Goal: Check status: Check status

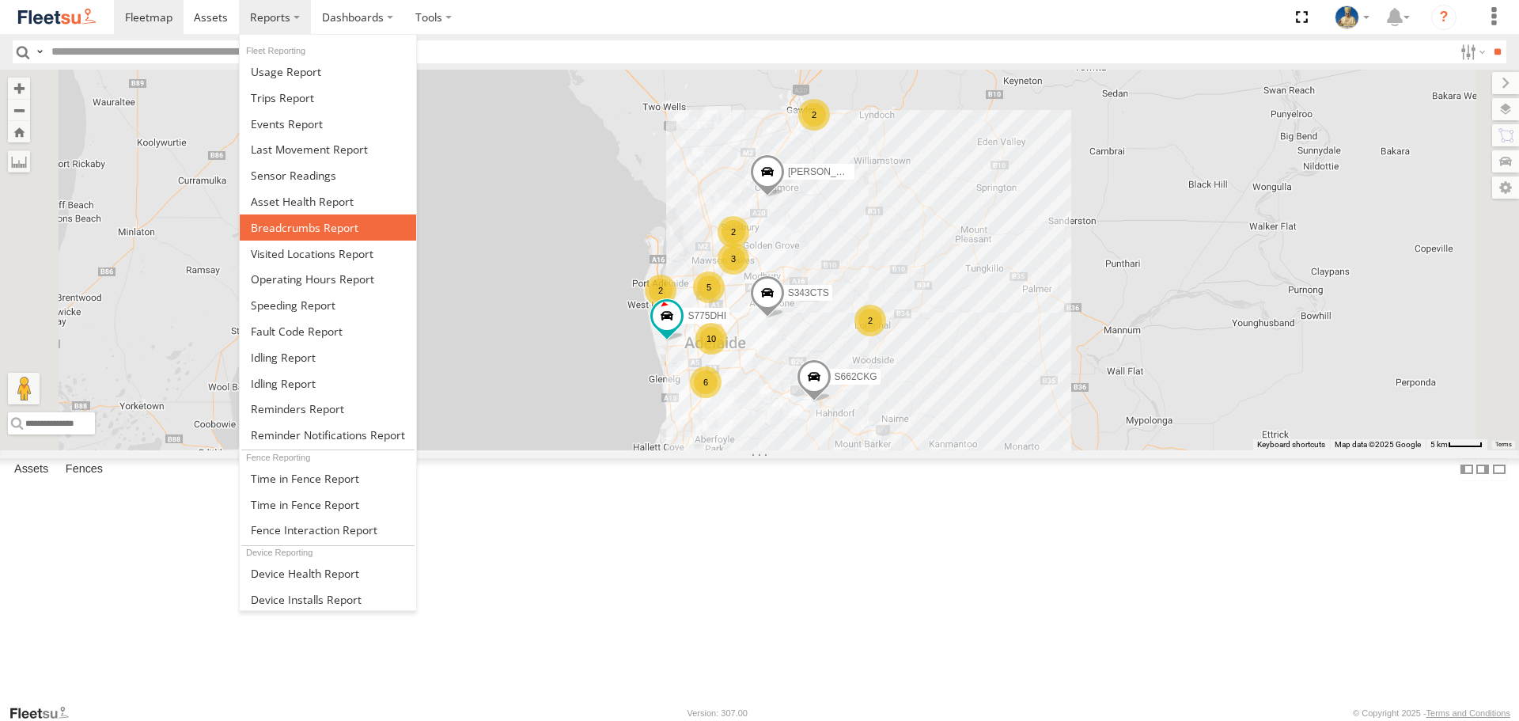
click at [291, 225] on span at bounding box center [305, 227] width 108 height 15
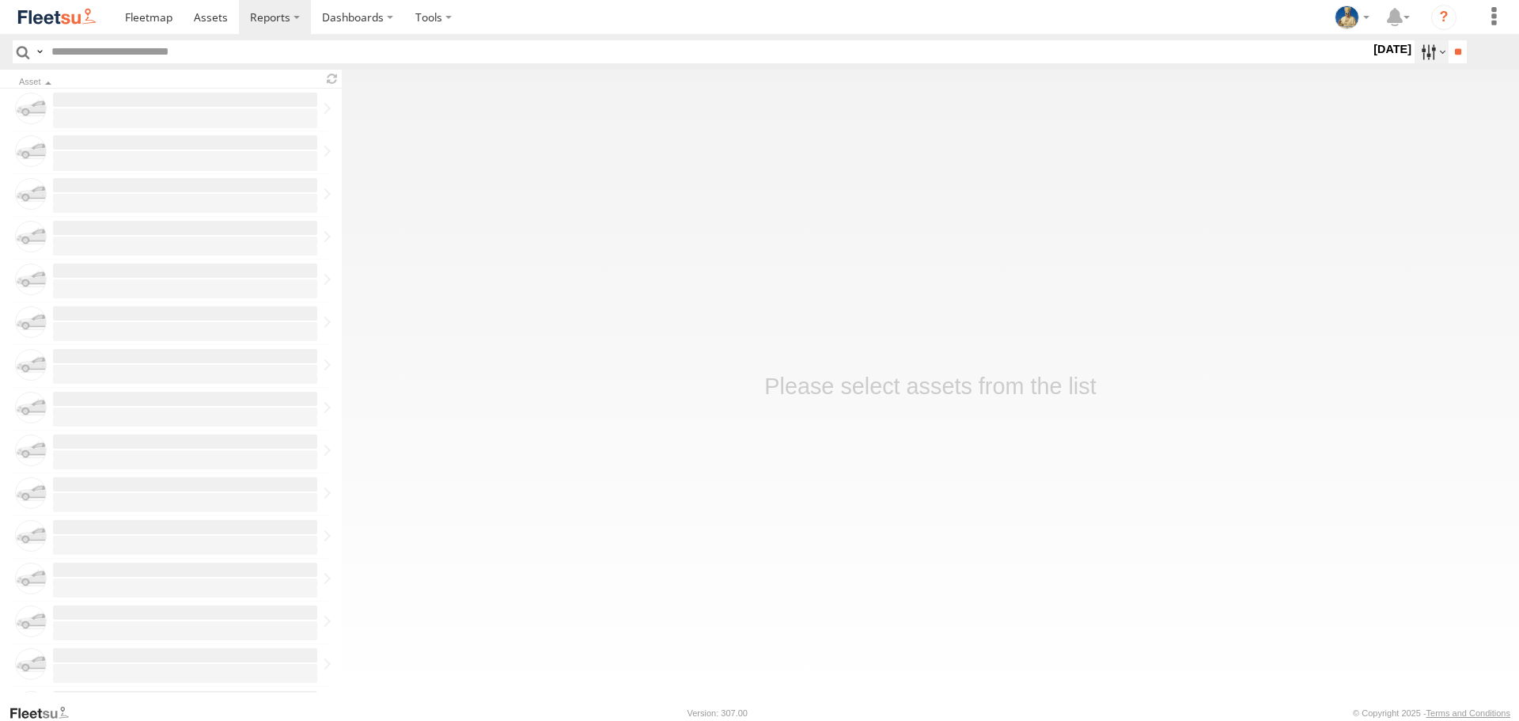
click at [1425, 48] on label at bounding box center [1431, 51] width 34 height 23
click at [1421, 58] on label at bounding box center [1431, 51] width 34 height 23
click at [0, 0] on label at bounding box center [0, 0] width 0 height 0
click at [1414, 58] on label "[DATE]" at bounding box center [1392, 48] width 44 height 17
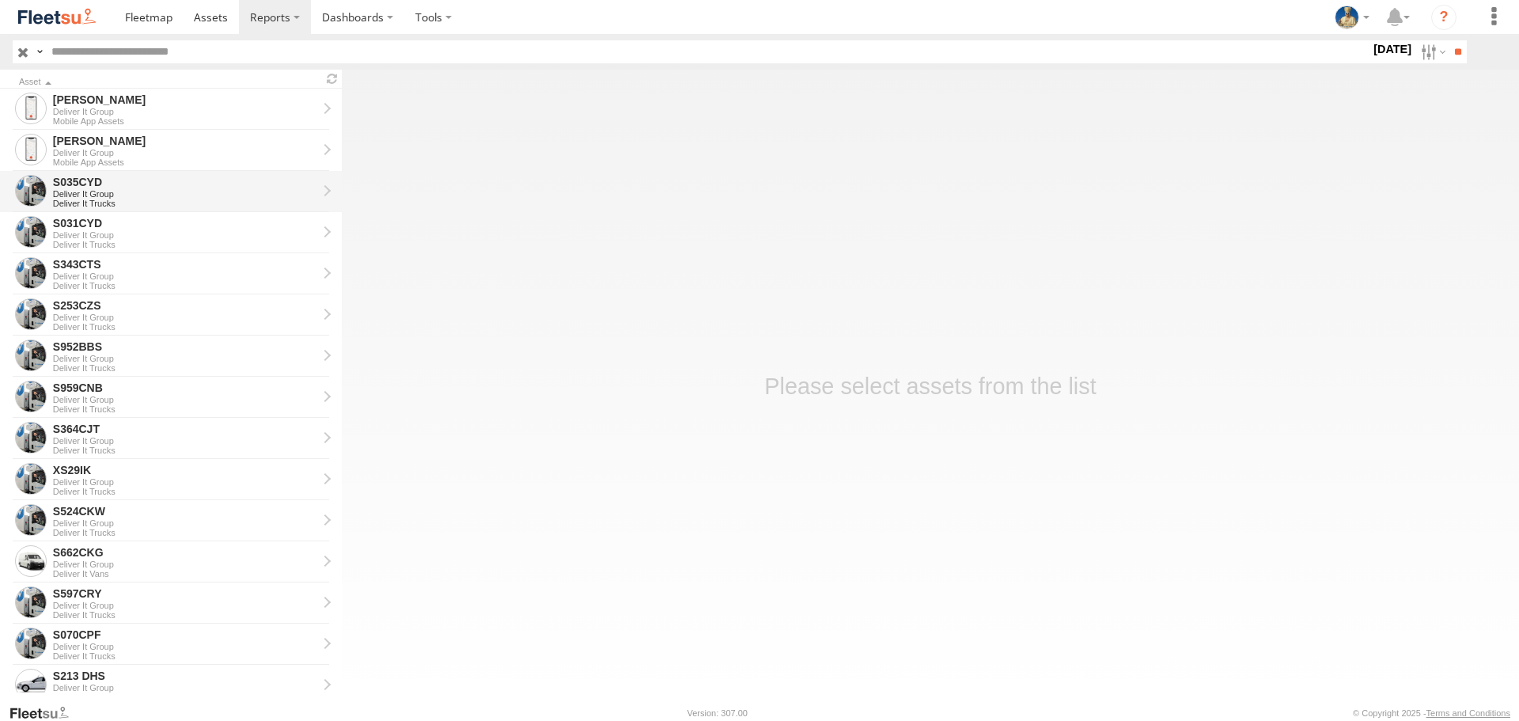
click at [171, 191] on div "Deliver It Group" at bounding box center [185, 193] width 264 height 9
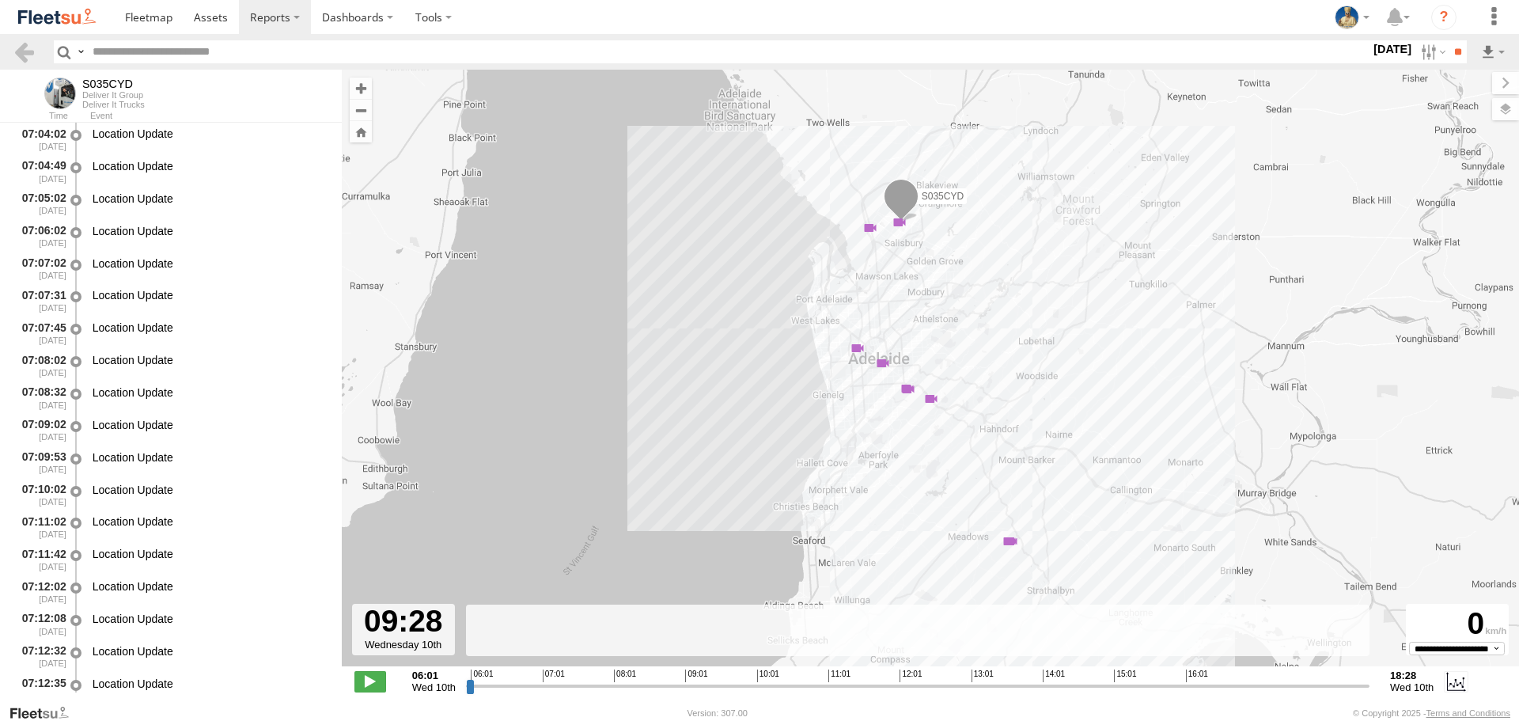
scroll to position [5920, 0]
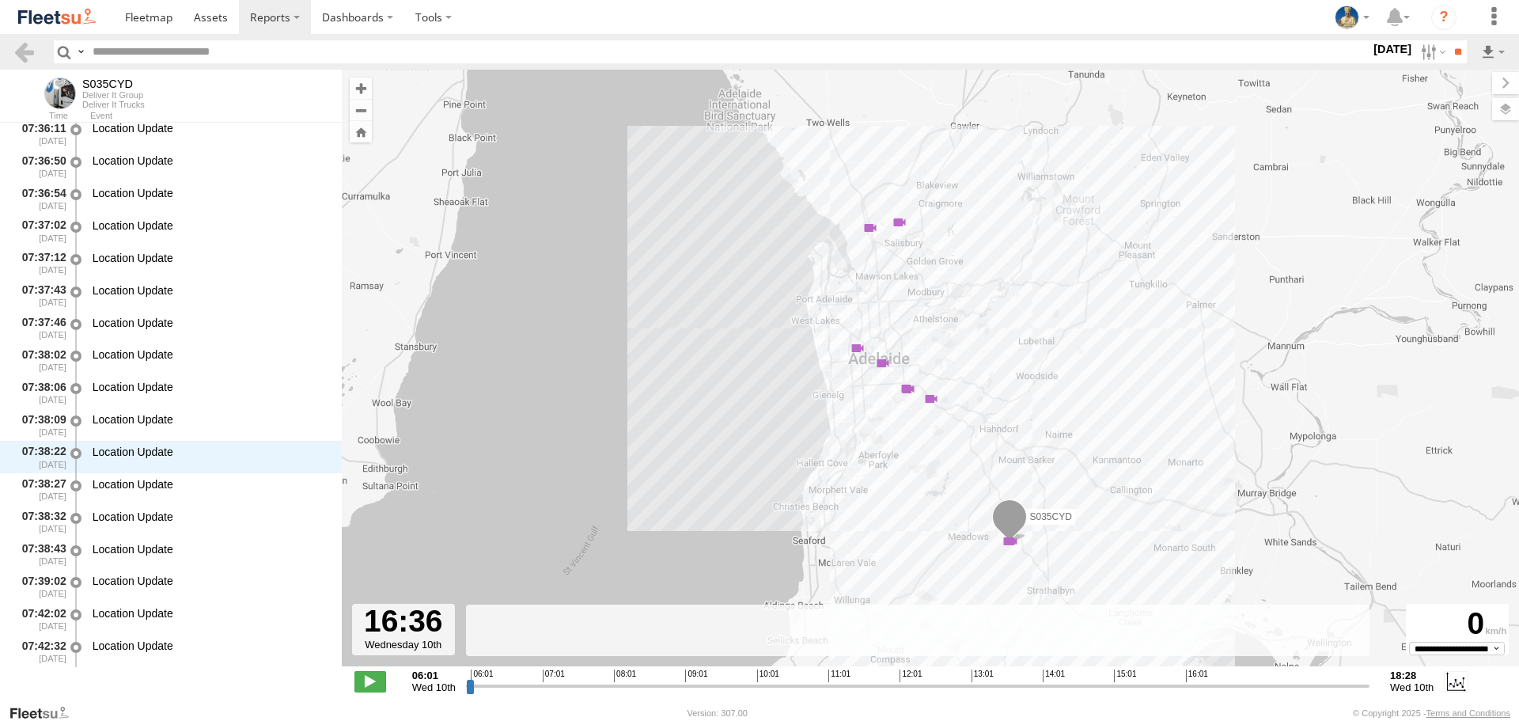
drag, startPoint x: 470, startPoint y: 689, endPoint x: 1231, endPoint y: 673, distance: 761.1
click at [1231, 678] on input "range" at bounding box center [917, 685] width 903 height 15
click at [1417, 53] on label at bounding box center [1431, 51] width 34 height 23
click at [0, 0] on label at bounding box center [0, 0] width 0 height 0
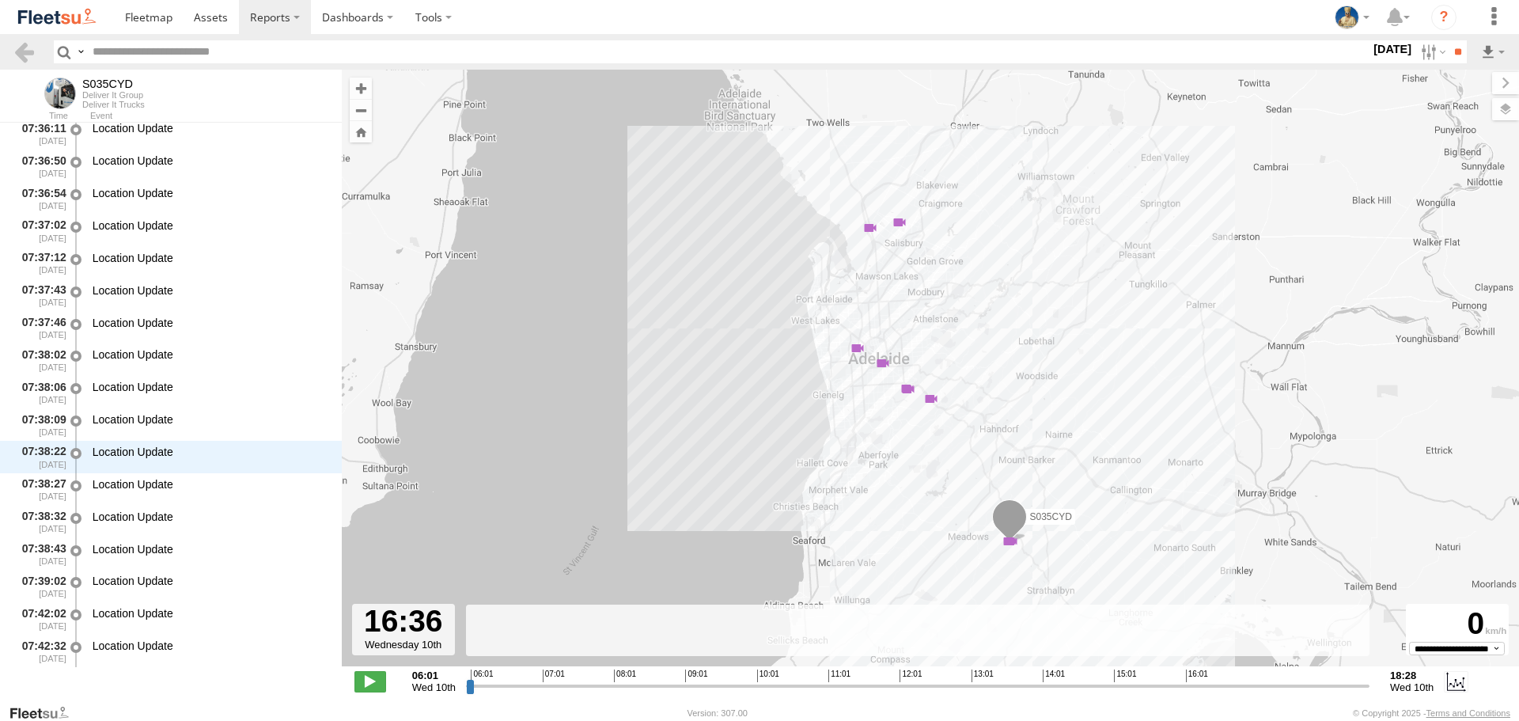
click at [0, 0] on label at bounding box center [0, 0] width 0 height 0
click at [1457, 51] on input "**" at bounding box center [1457, 51] width 18 height 23
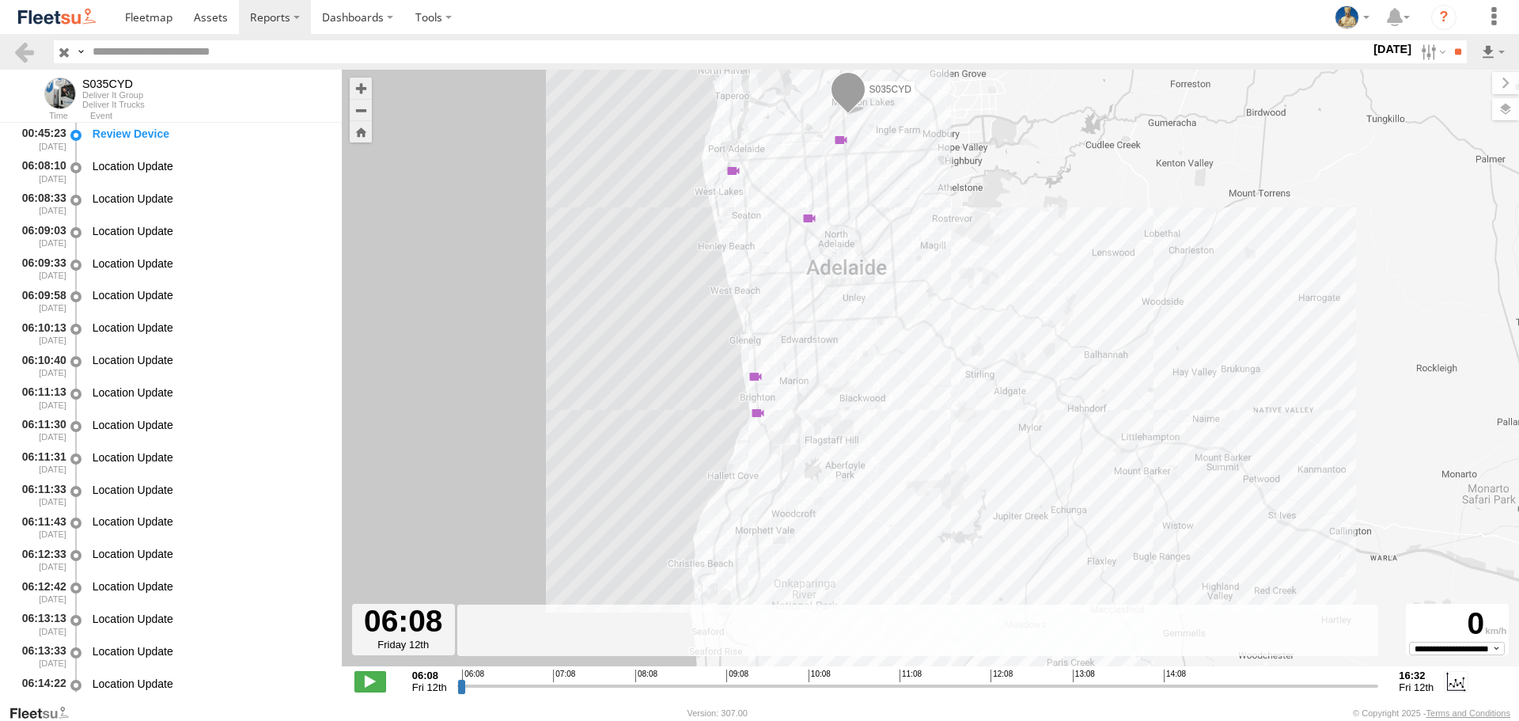
scroll to position [4304, 0]
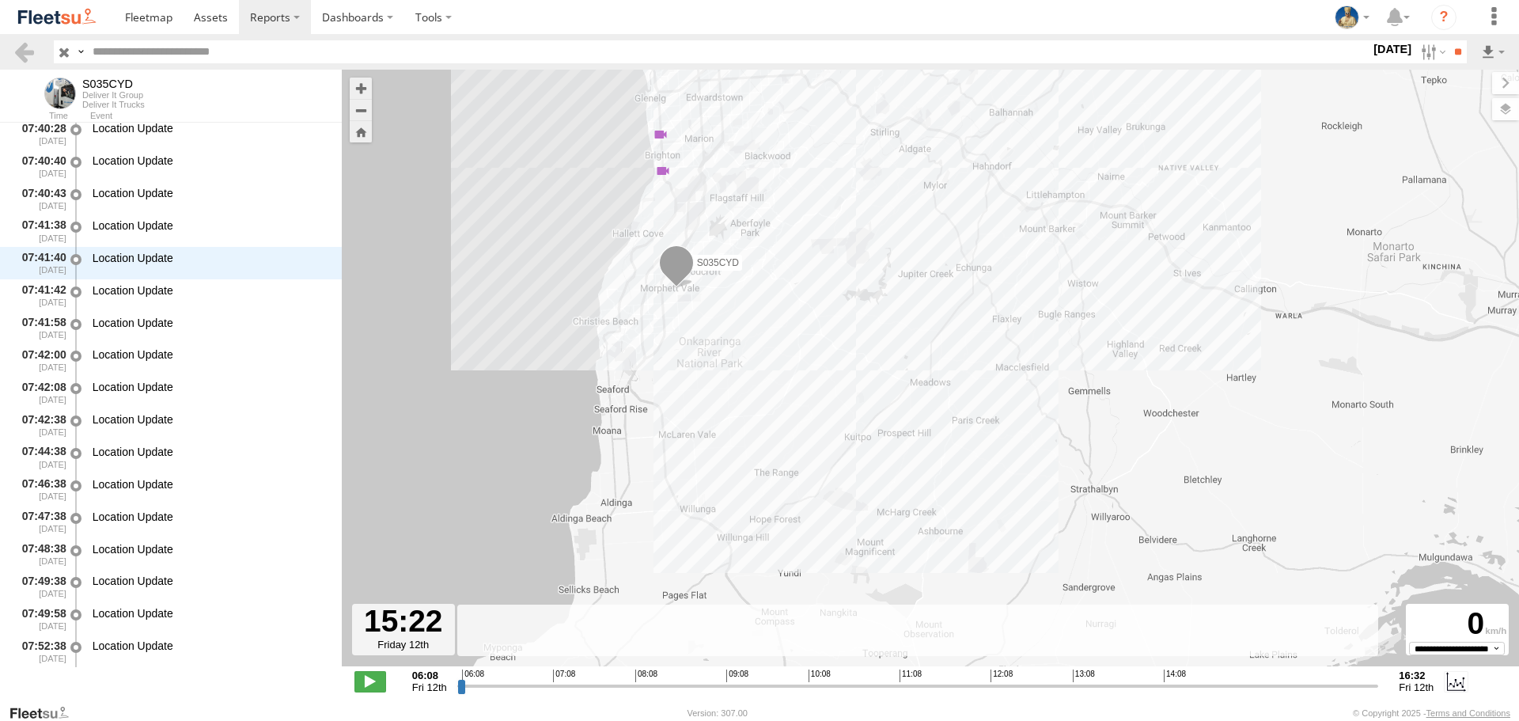
drag, startPoint x: 460, startPoint y: 685, endPoint x: 1270, endPoint y: 698, distance: 810.9
click at [1270, 693] on input "range" at bounding box center [918, 685] width 922 height 15
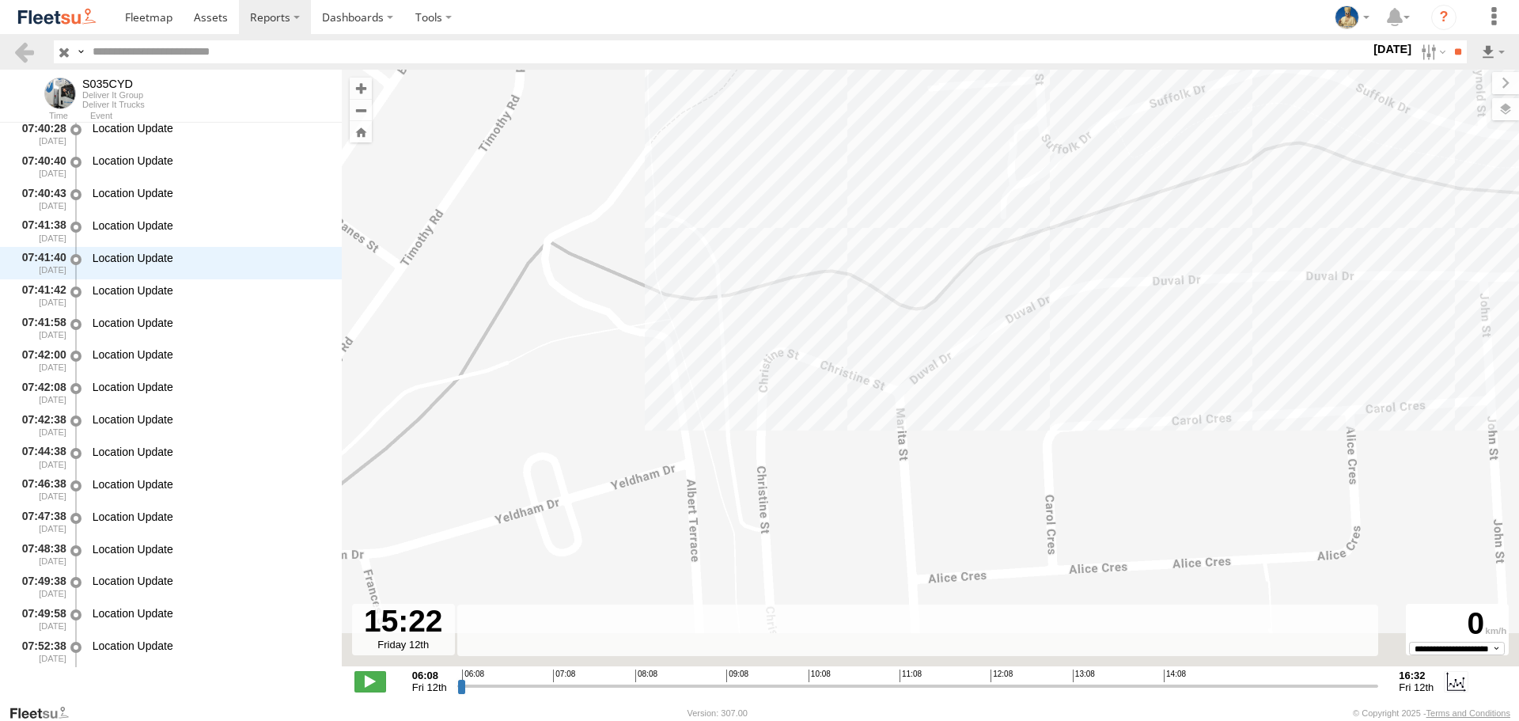
drag, startPoint x: 984, startPoint y: 492, endPoint x: 1028, endPoint y: 413, distance: 90.7
click at [1028, 413] on div "S035CYD 08:05 Fri 08:27 Fri 15:39 Fri 15:43 Fri 16:15 Fri" at bounding box center [930, 376] width 1177 height 613
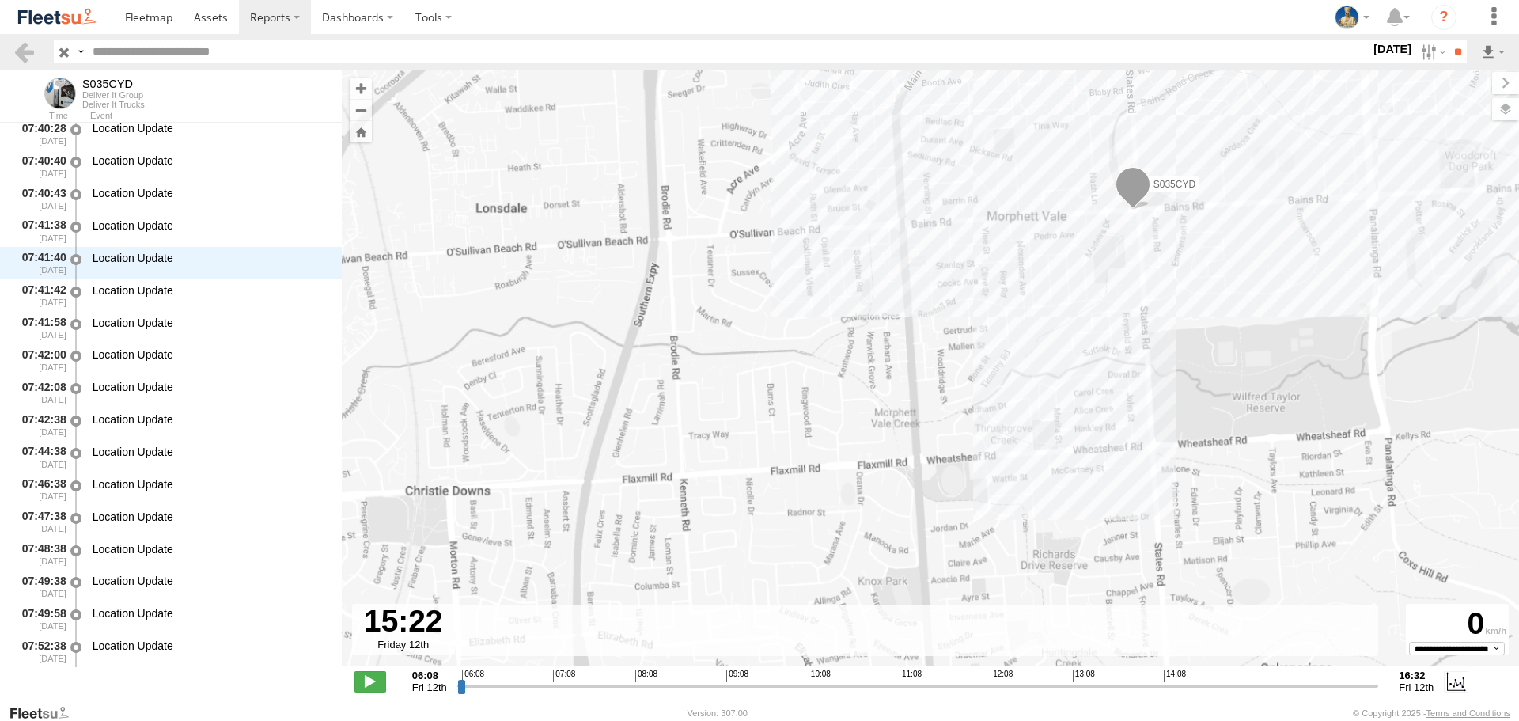
drag, startPoint x: 1245, startPoint y: 402, endPoint x: 1024, endPoint y: 416, distance: 221.2
click at [1024, 416] on div "S035CYD 08:05 Fri 08:27 Fri 15:39 Fri 15:43 Fri 16:15 Fri" at bounding box center [930, 376] width 1177 height 613
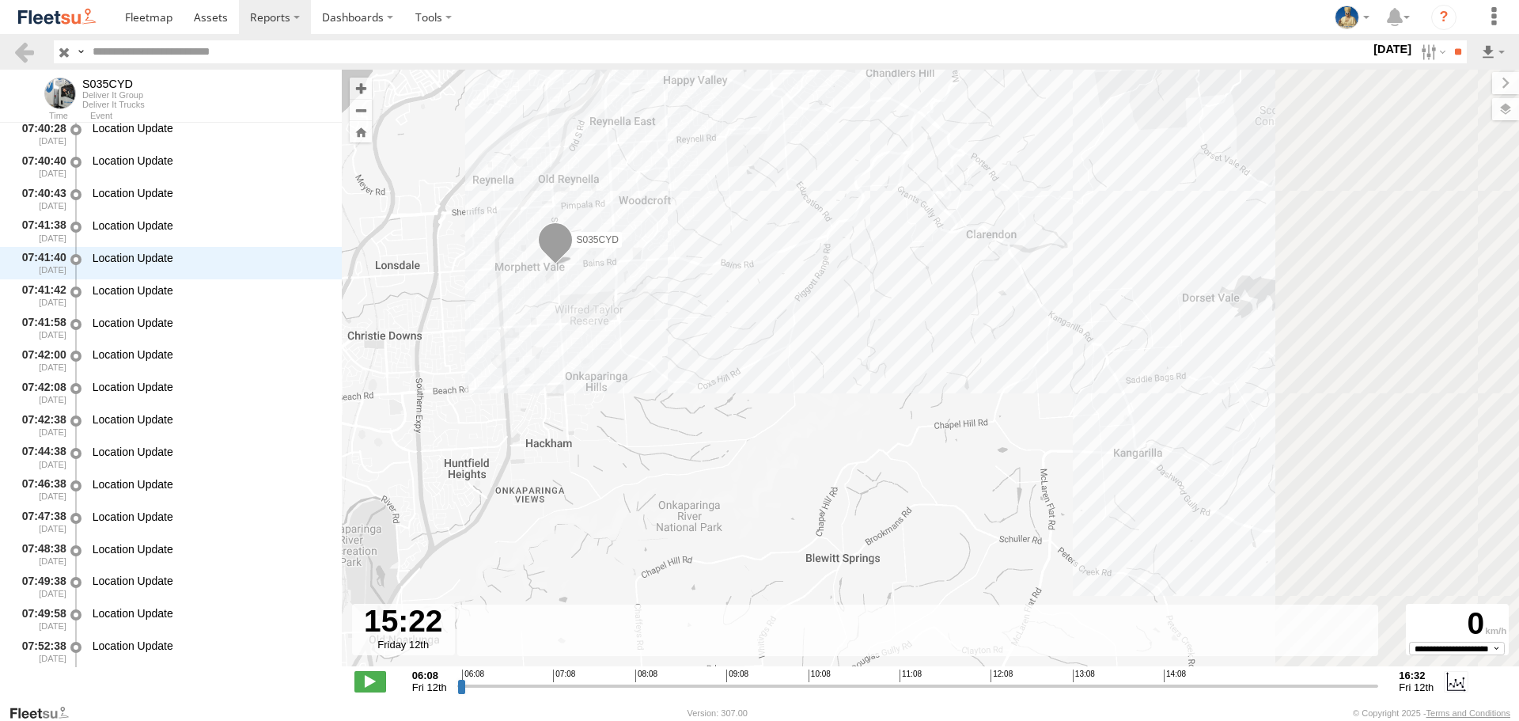
drag, startPoint x: 1298, startPoint y: 389, endPoint x: 991, endPoint y: 316, distance: 315.6
click at [977, 297] on div "S035CYD 08:05 Fri 08:27 Fri 15:39 Fri 15:43 Fri 16:15 Fri" at bounding box center [930, 376] width 1177 height 613
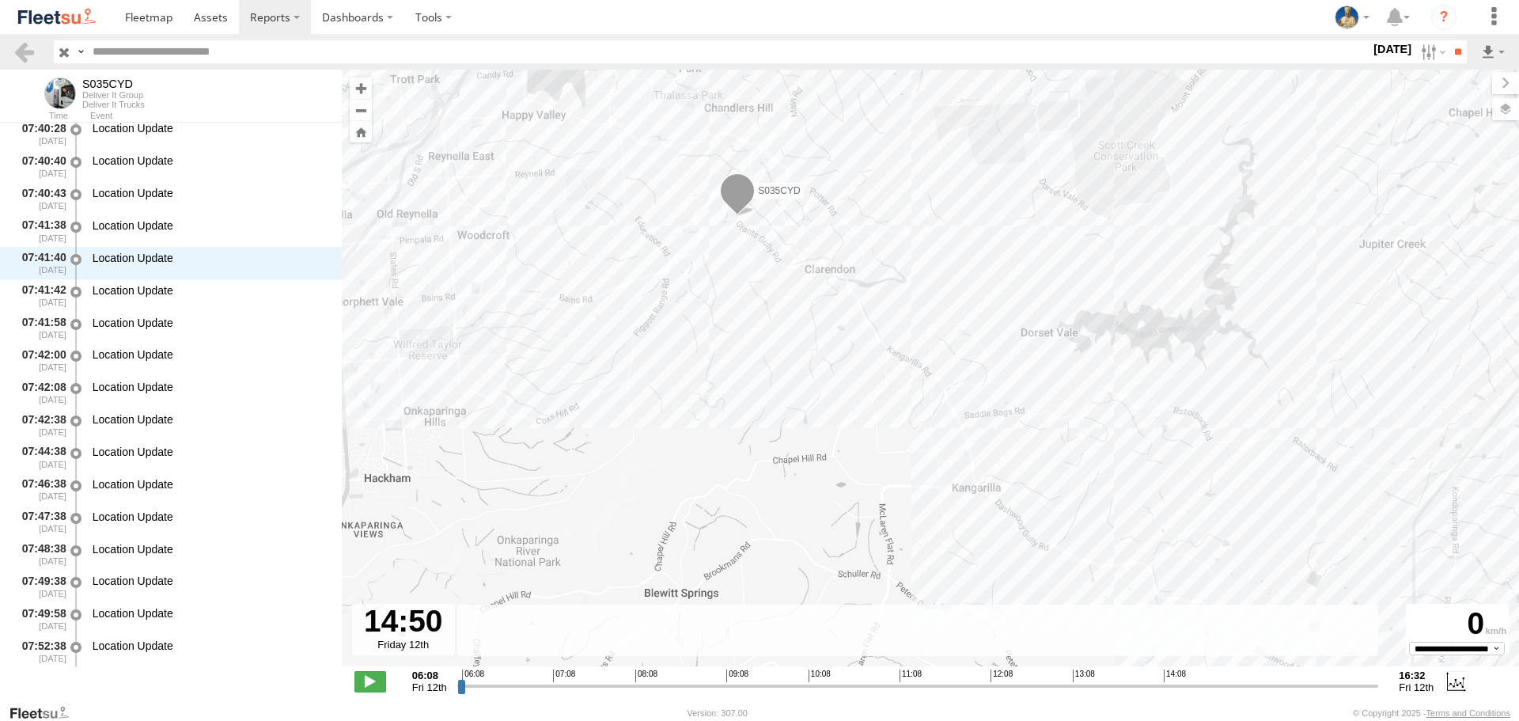
drag, startPoint x: 1270, startPoint y: 691, endPoint x: 1224, endPoint y: 686, distance: 47.0
click at [1224, 686] on input "range" at bounding box center [918, 685] width 922 height 15
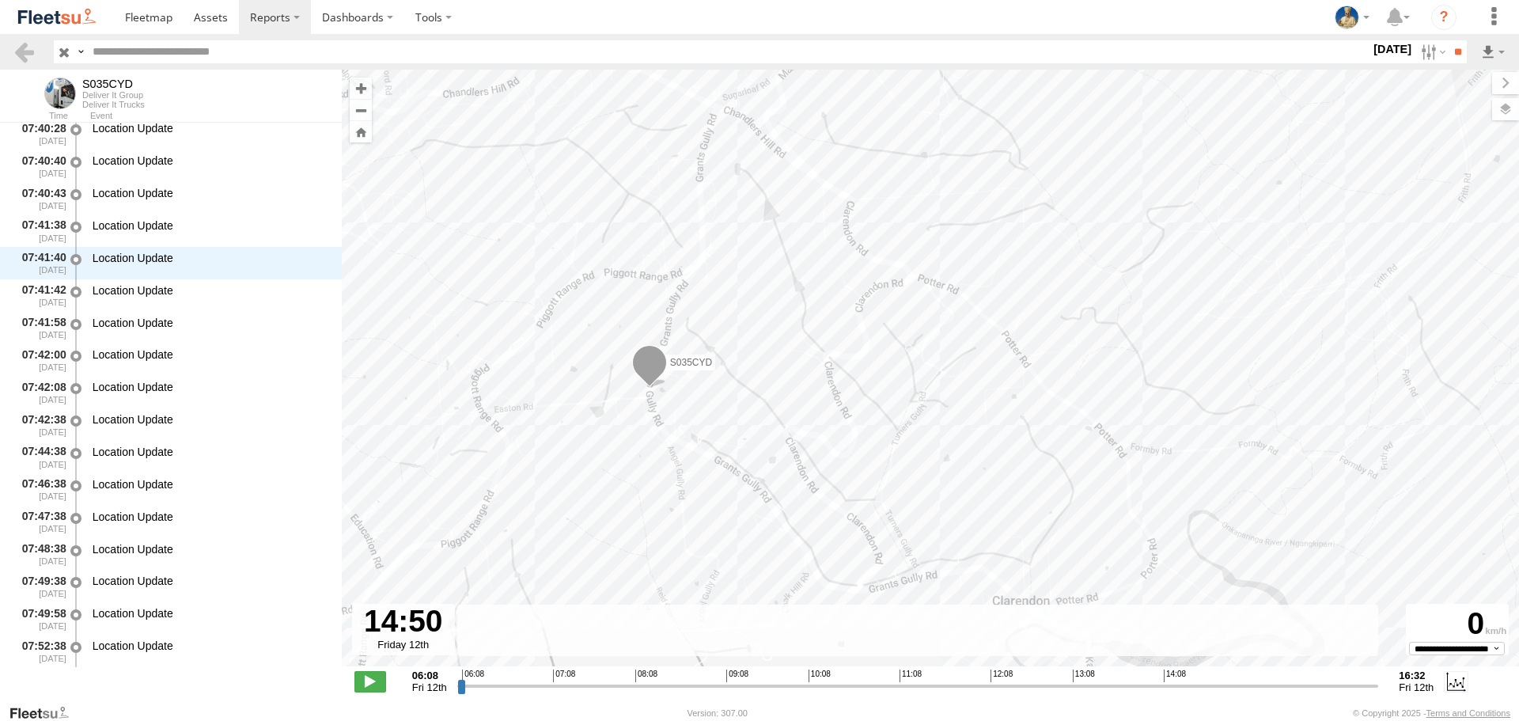
drag, startPoint x: 565, startPoint y: 104, endPoint x: 766, endPoint y: 322, distance: 297.2
click at [789, 357] on div "S035CYD 08:05 Fri 08:27 Fri 15:39 Fri 15:43 Fri 16:15 Fri" at bounding box center [930, 376] width 1177 height 613
drag, startPoint x: 1024, startPoint y: 395, endPoint x: 1013, endPoint y: 372, distance: 25.1
click at [1014, 373] on div "S035CYD 08:05 Fri 08:27 Fri 15:39 Fri 15:43 Fri 16:15 Fri" at bounding box center [930, 376] width 1177 height 613
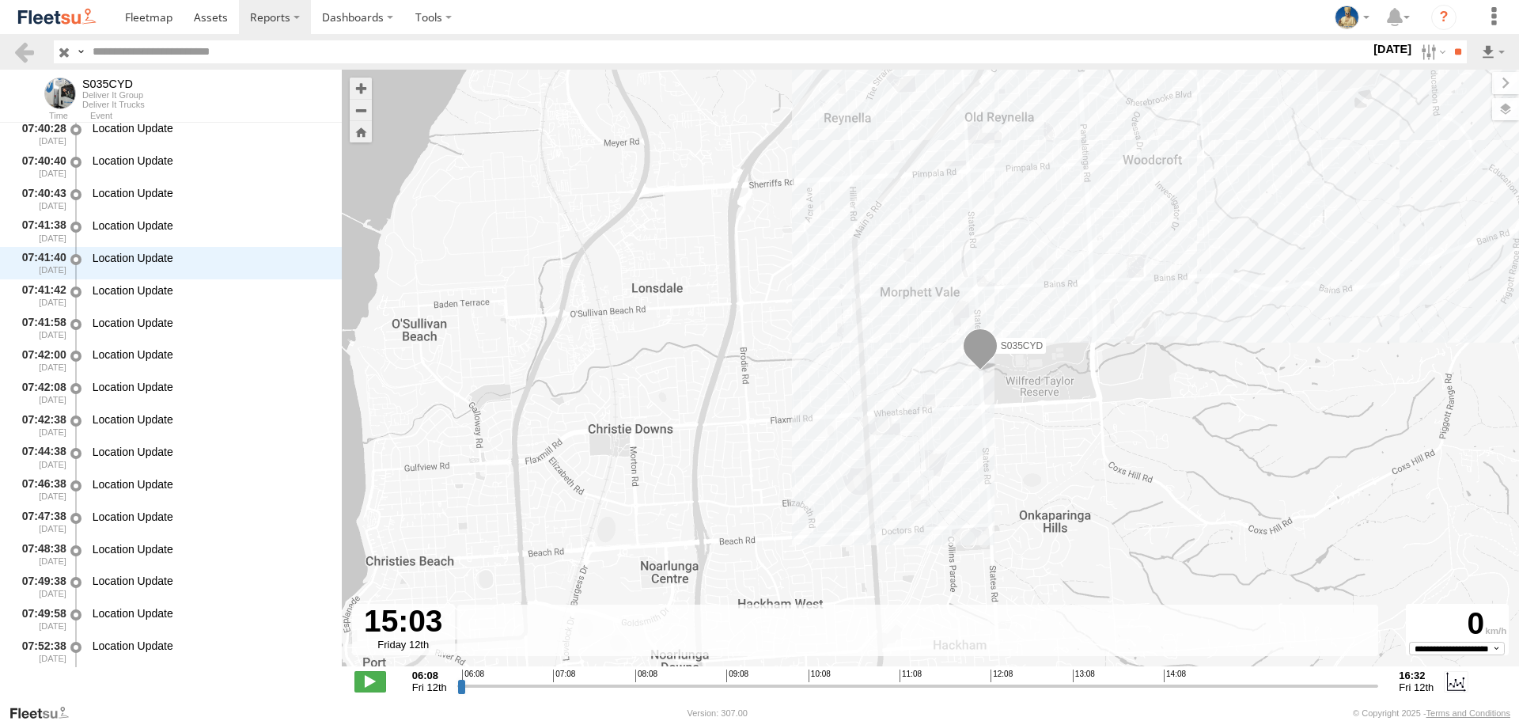
drag, startPoint x: 1224, startPoint y: 684, endPoint x: 1243, endPoint y: 677, distance: 21.0
click at [1243, 678] on input "range" at bounding box center [918, 685] width 922 height 15
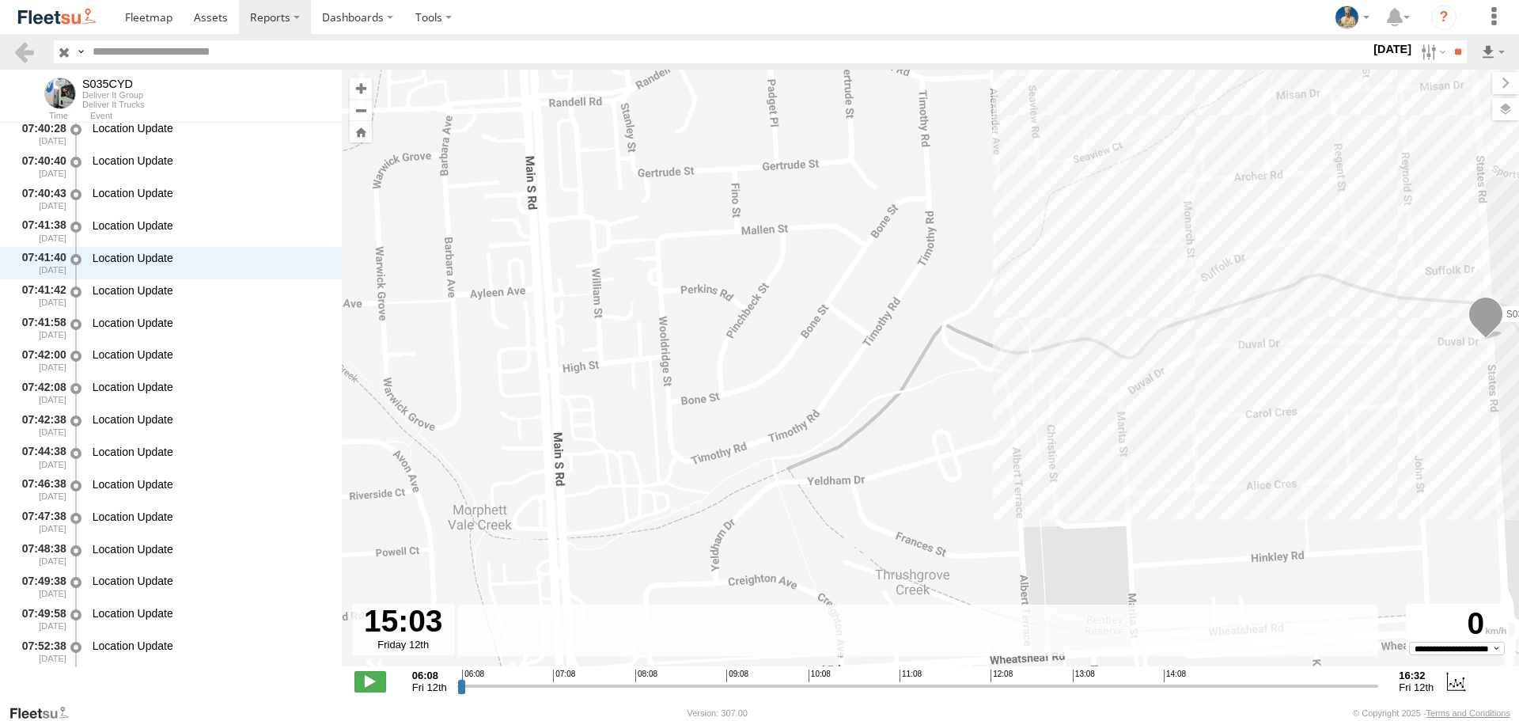
drag, startPoint x: 1278, startPoint y: 455, endPoint x: 933, endPoint y: 430, distance: 345.8
click at [934, 430] on div "S035CYD 08:05 Fri 08:27 Fri 15:39 Fri 15:43 Fri 16:15 Fri" at bounding box center [930, 376] width 1177 height 613
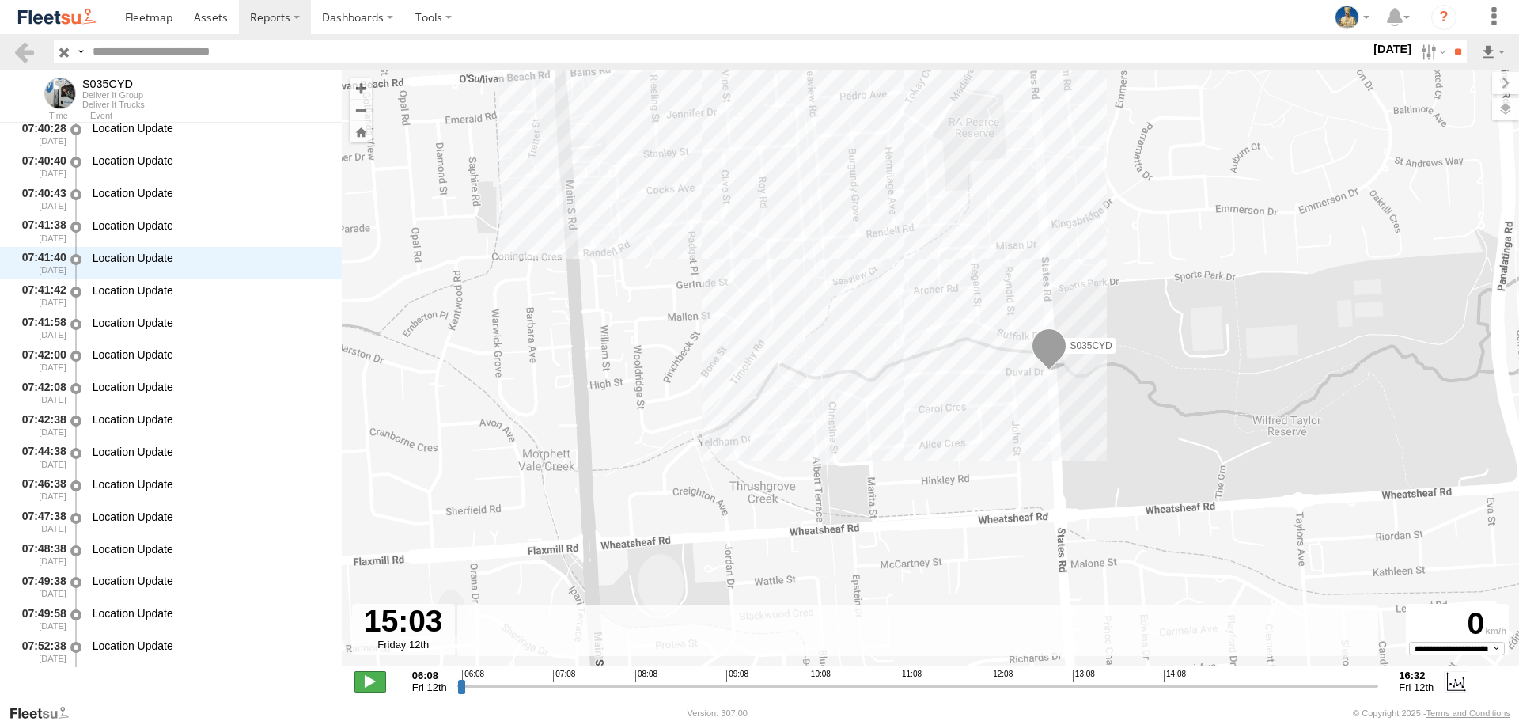
click at [372, 675] on span at bounding box center [370, 681] width 32 height 21
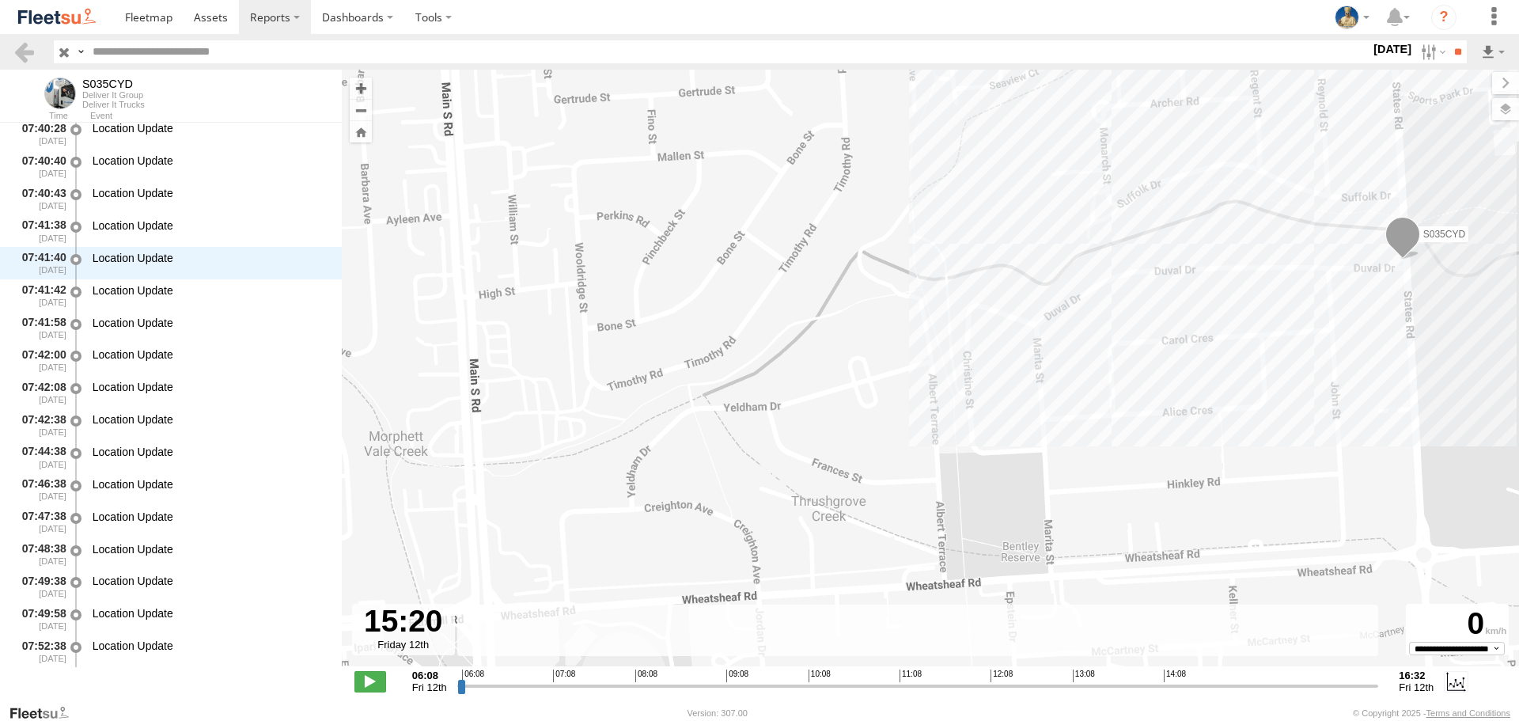
drag, startPoint x: 1058, startPoint y: 455, endPoint x: 929, endPoint y: 454, distance: 128.9
click at [929, 454] on div "S035CYD 08:05 Fri 08:27 Fri 15:39 Fri 15:43 Fri 16:15 Fri" at bounding box center [930, 376] width 1177 height 613
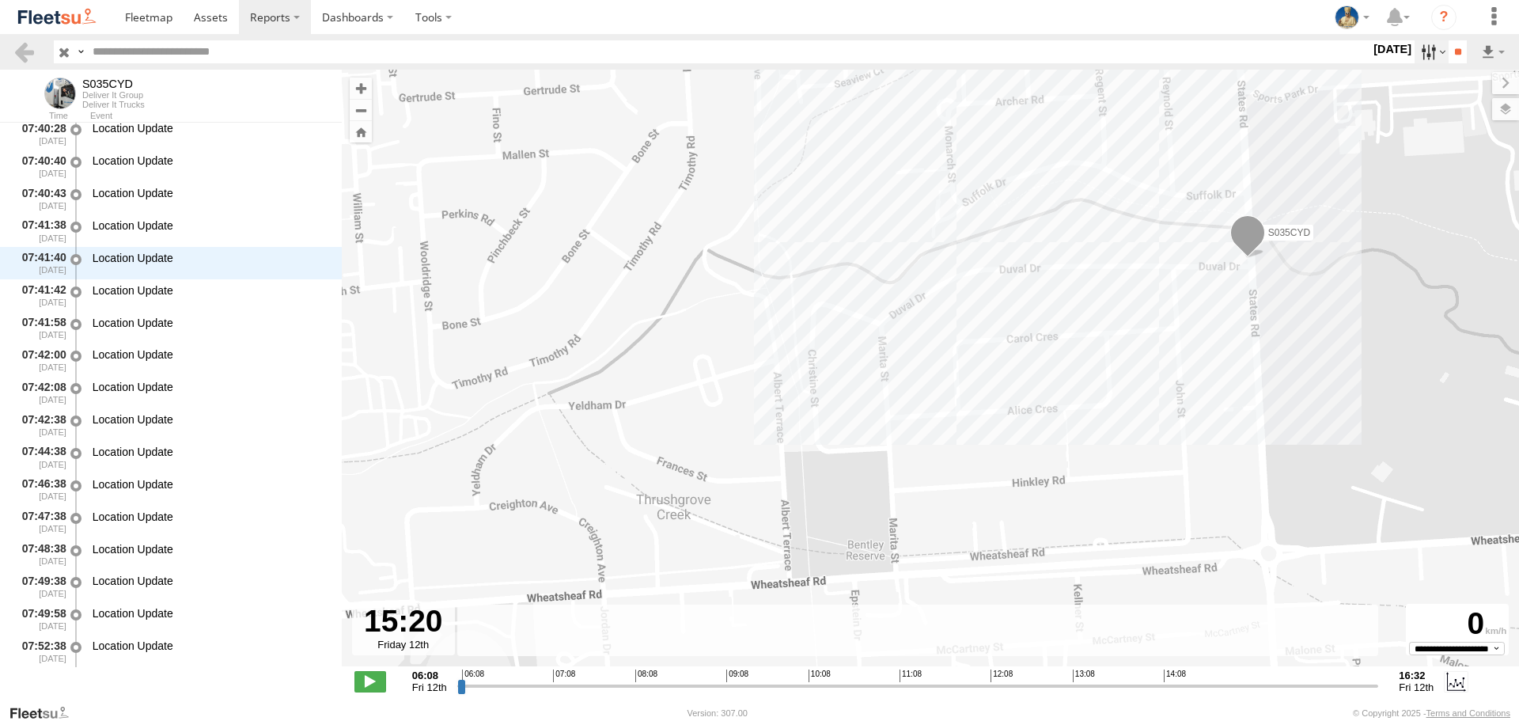
click at [1425, 58] on label at bounding box center [1431, 51] width 34 height 23
click at [0, 0] on label at bounding box center [0, 0] width 0 height 0
drag, startPoint x: 1459, startPoint y: 58, endPoint x: 1447, endPoint y: 59, distance: 12.0
click at [1459, 57] on input "**" at bounding box center [1457, 51] width 18 height 23
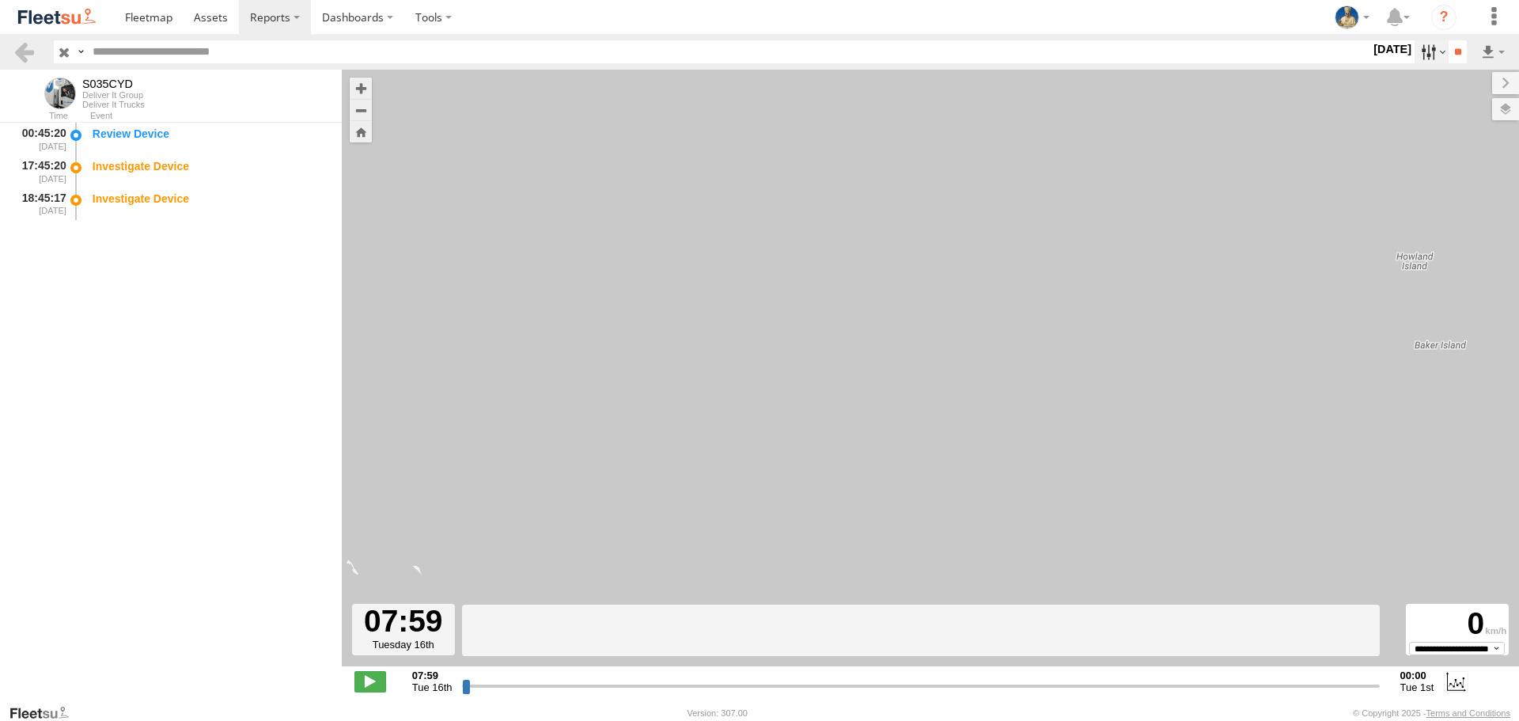
click at [1415, 51] on label at bounding box center [1431, 51] width 34 height 23
click at [0, 0] on label at bounding box center [0, 0] width 0 height 0
click at [1448, 59] on input "**" at bounding box center [1457, 51] width 18 height 23
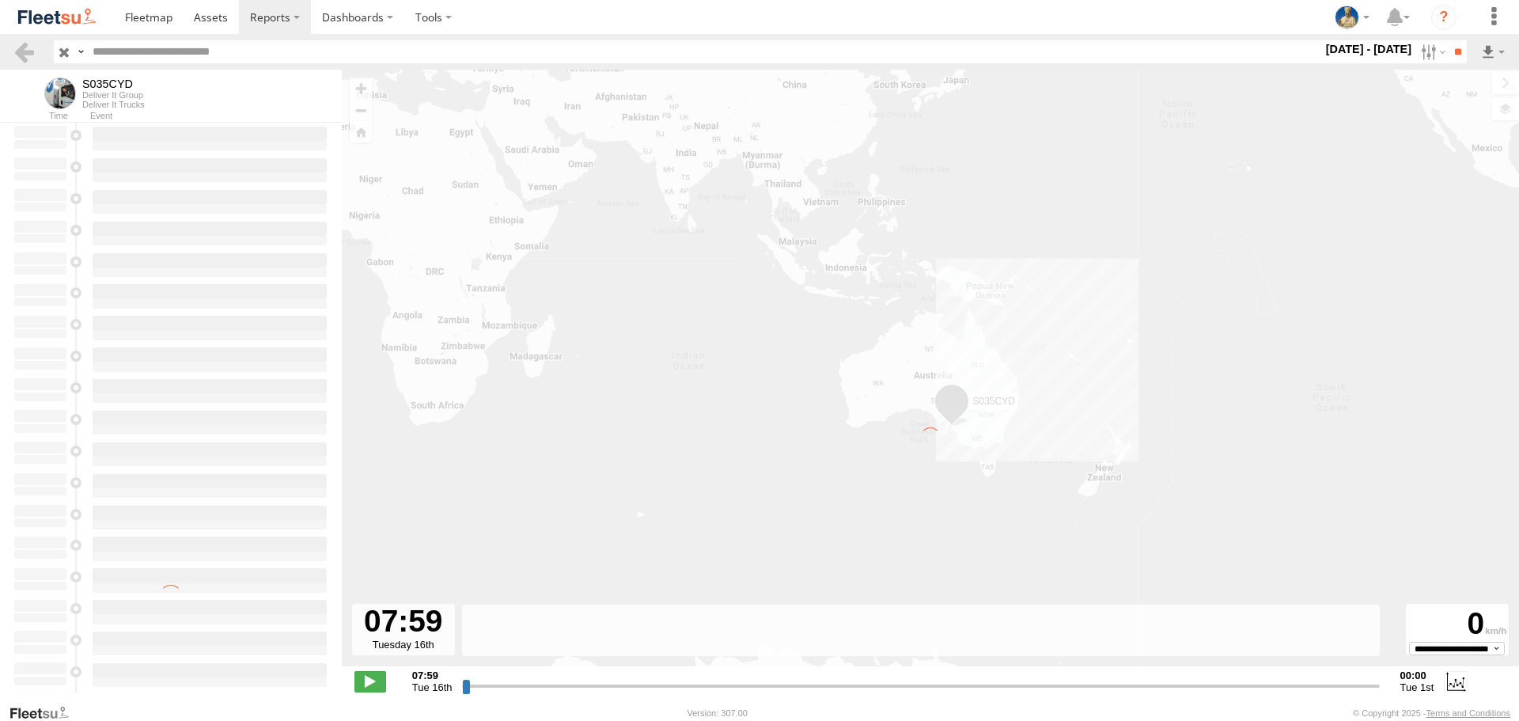
type input "**********"
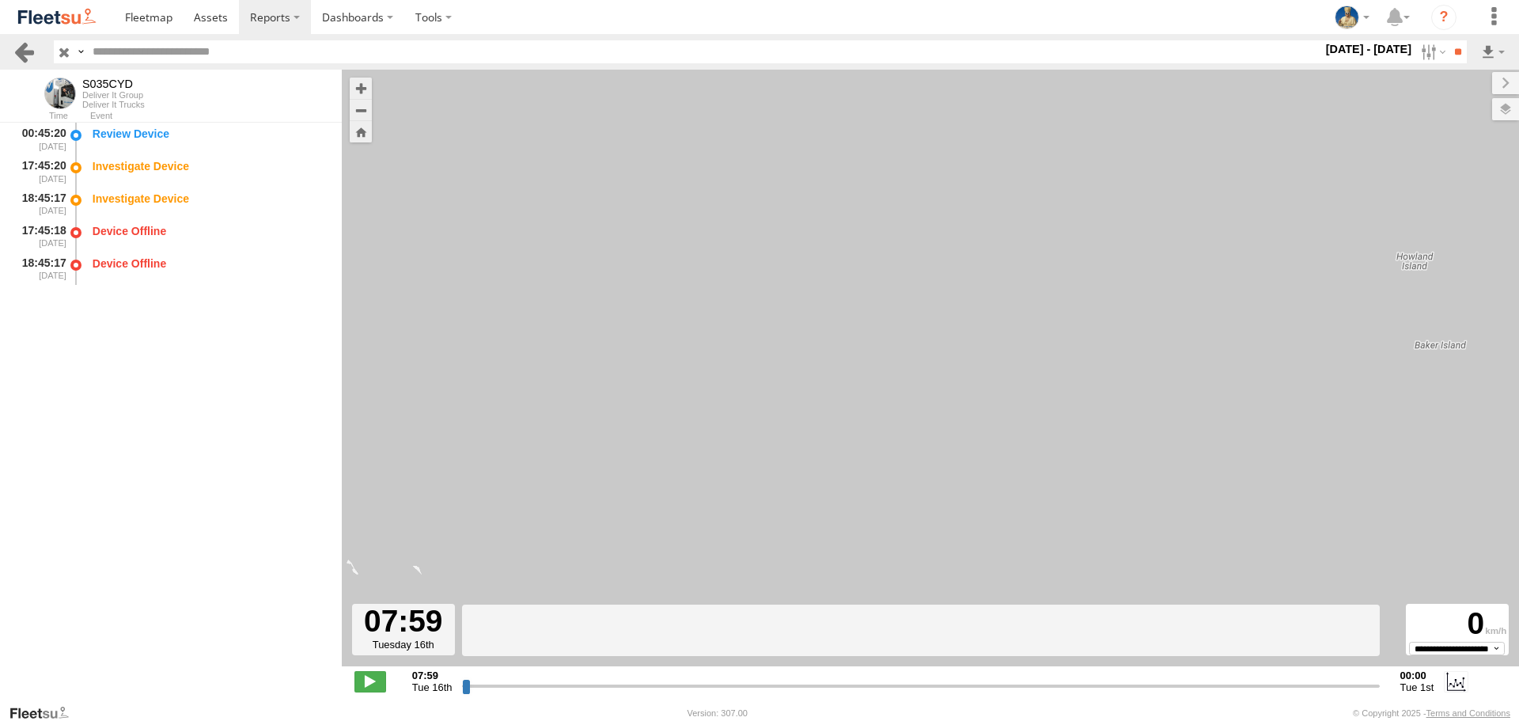
click at [21, 40] on link at bounding box center [24, 51] width 23 height 23
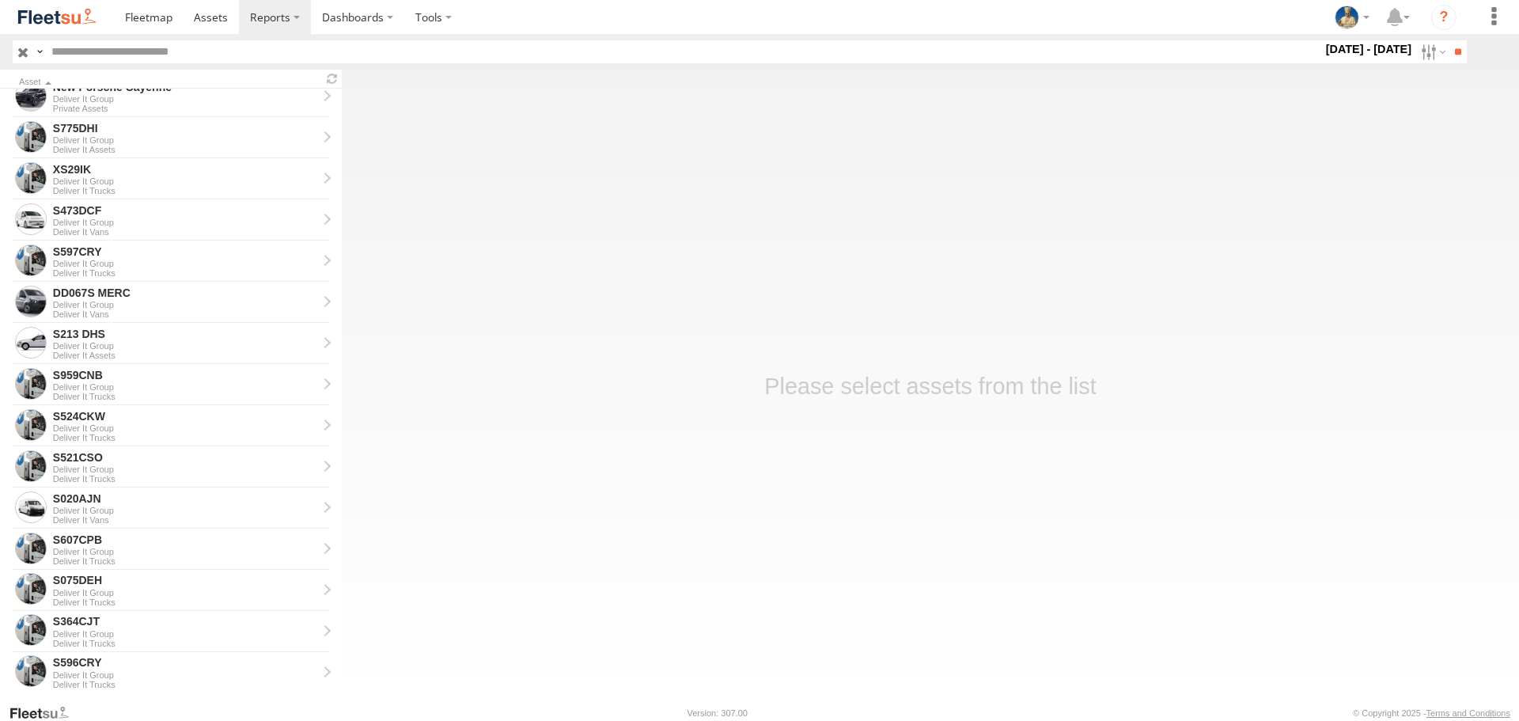
scroll to position [554, 0]
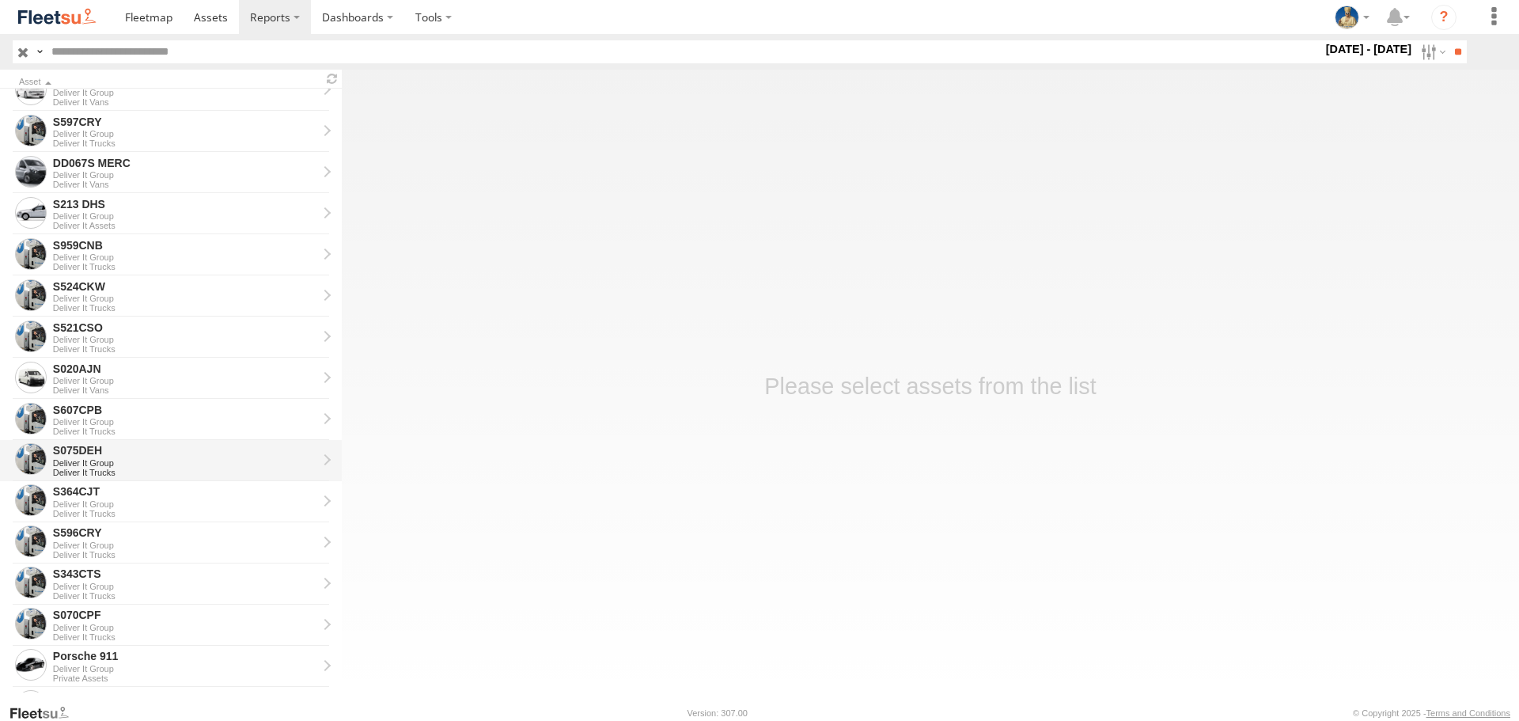
click at [127, 459] on div "Deliver It Group" at bounding box center [185, 462] width 264 height 9
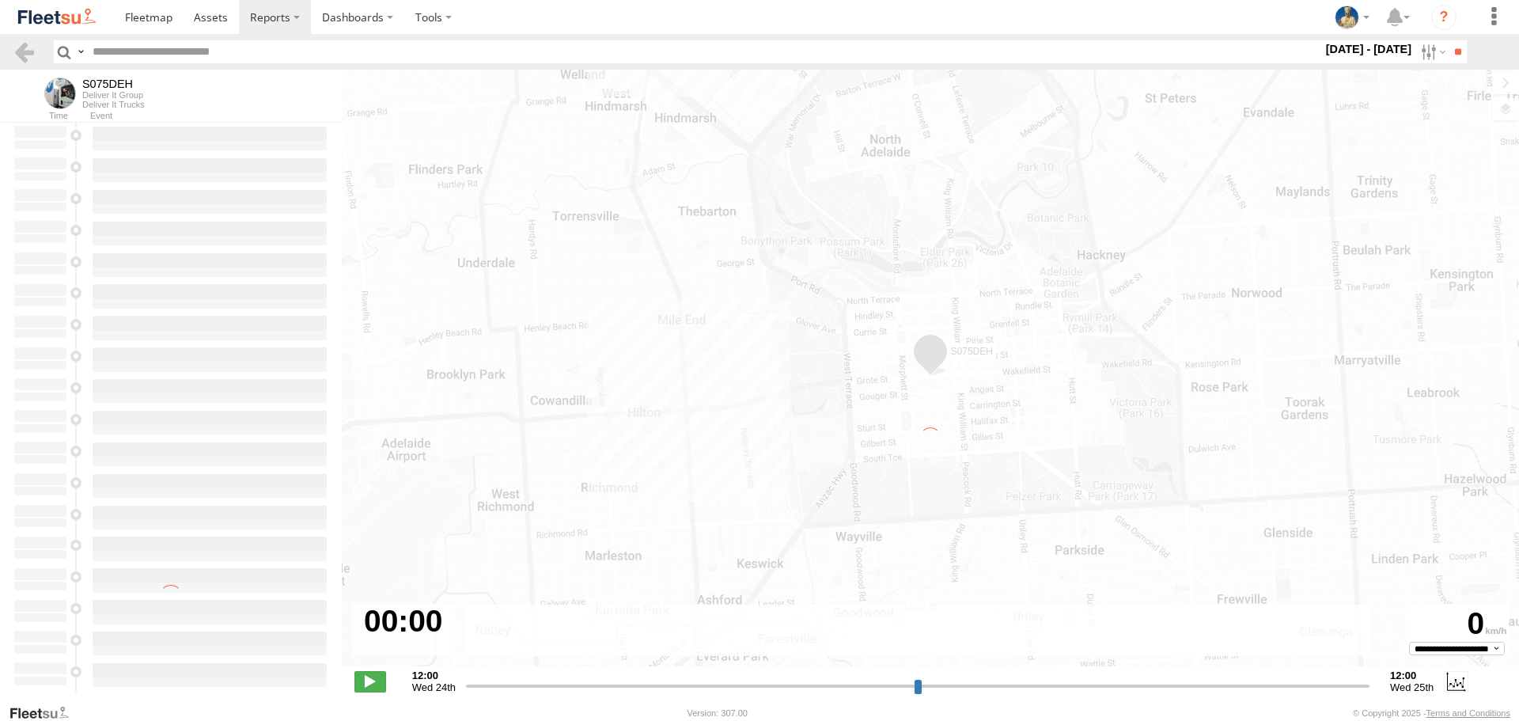
type input "**********"
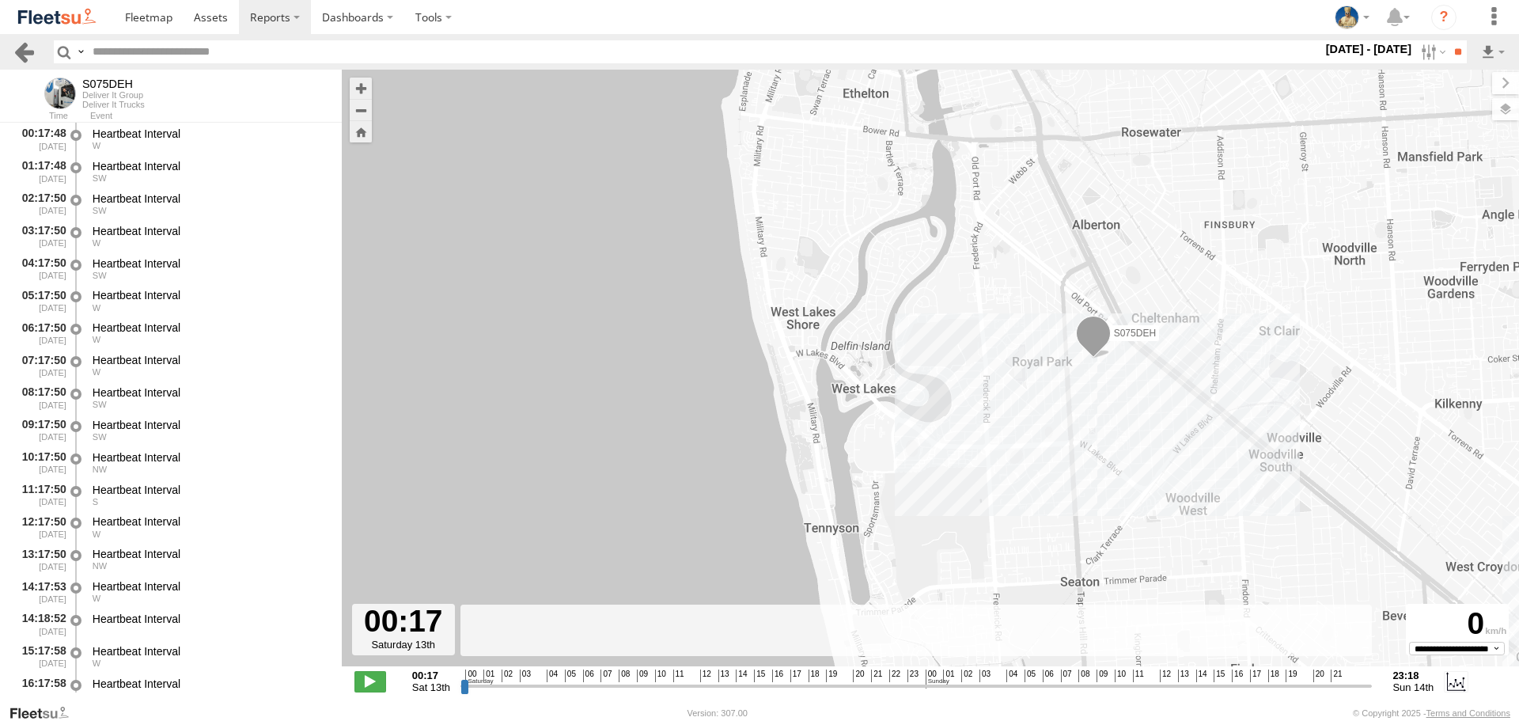
click at [31, 53] on link at bounding box center [24, 51] width 23 height 23
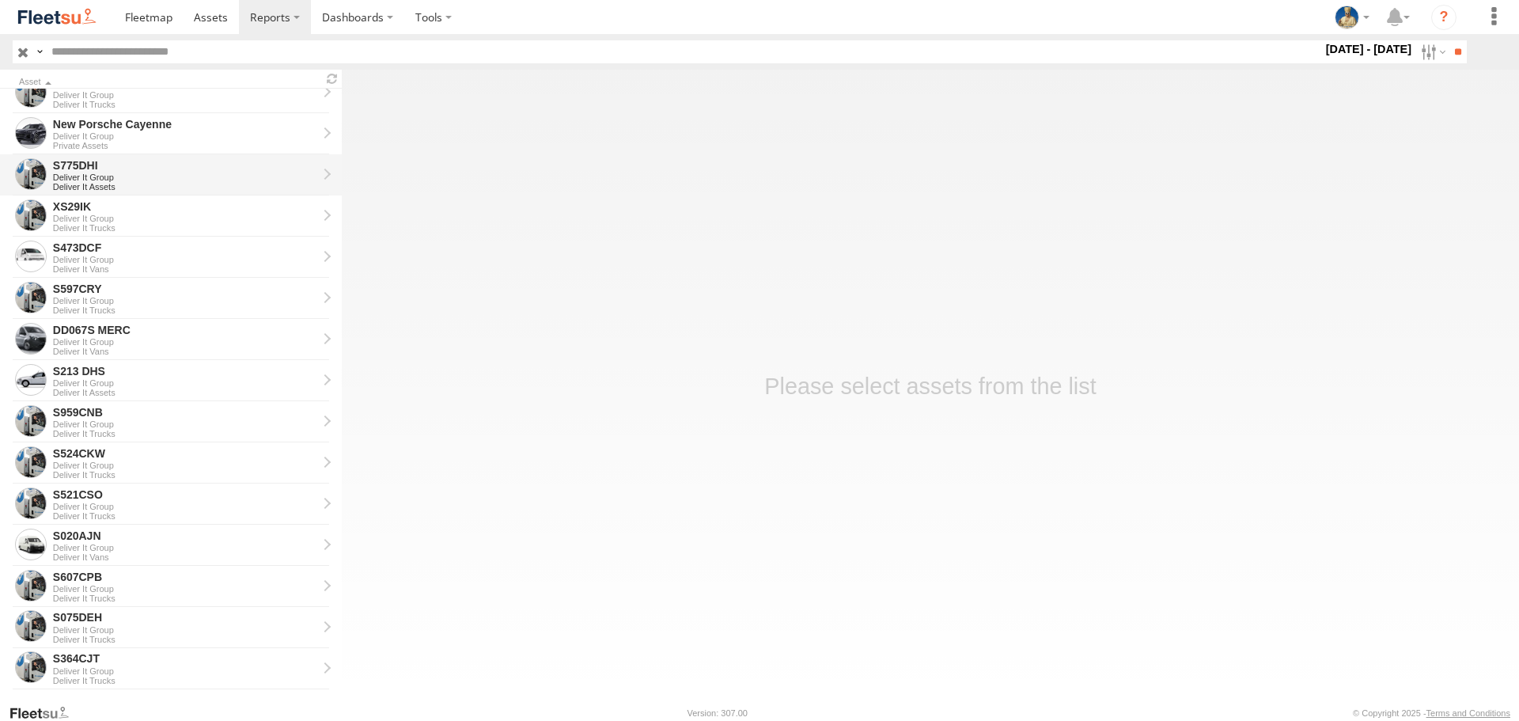
scroll to position [475, 0]
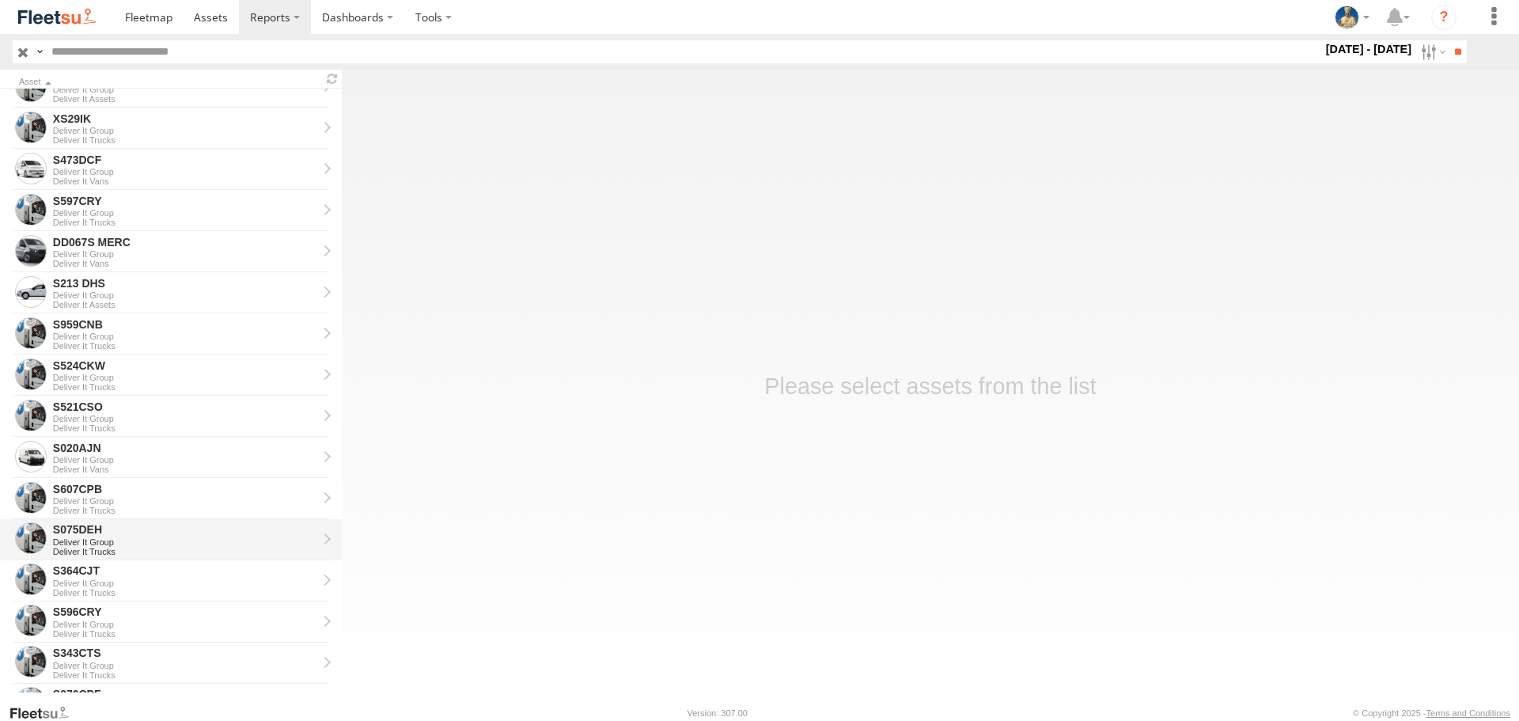
click at [155, 520] on div "S075DEH Deliver It Group Deliver It Trucks" at bounding box center [185, 539] width 269 height 38
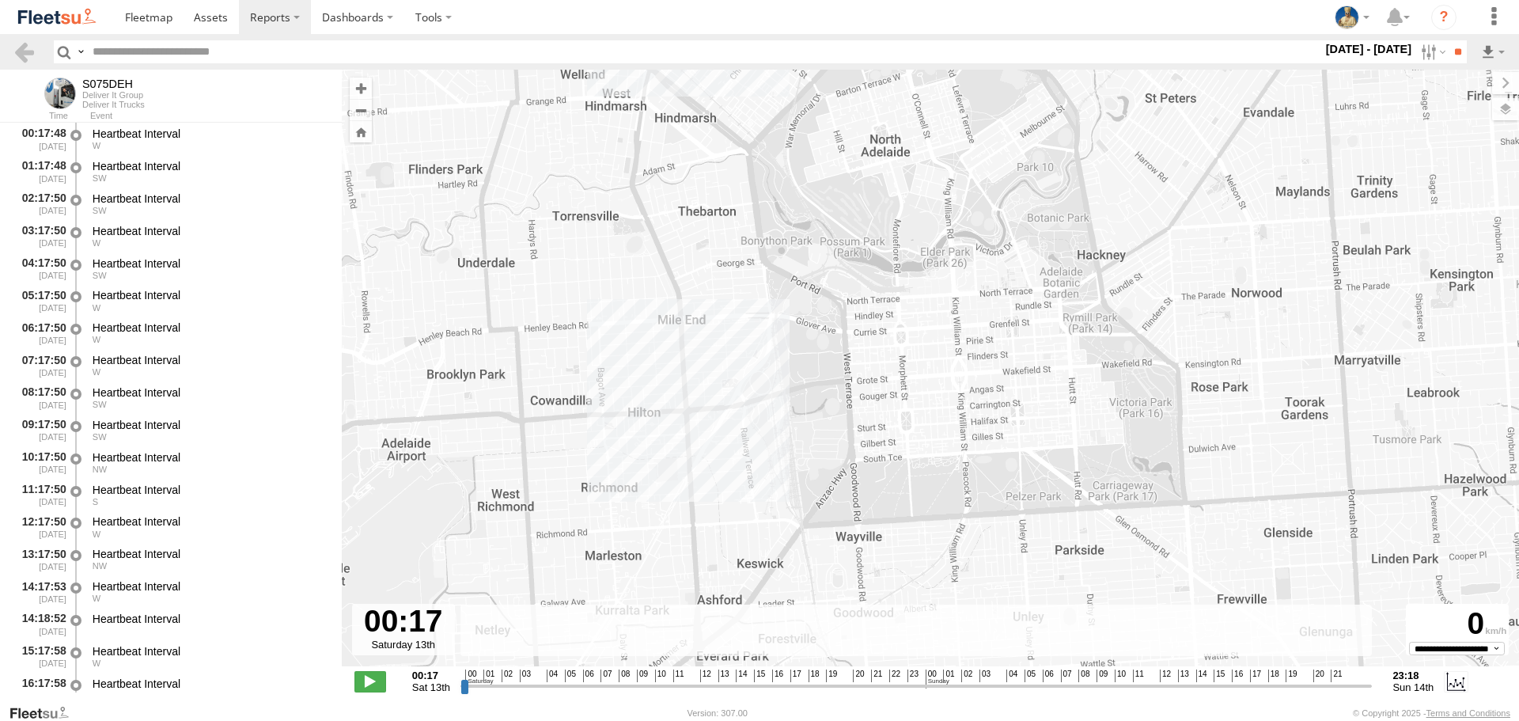
type input "**********"
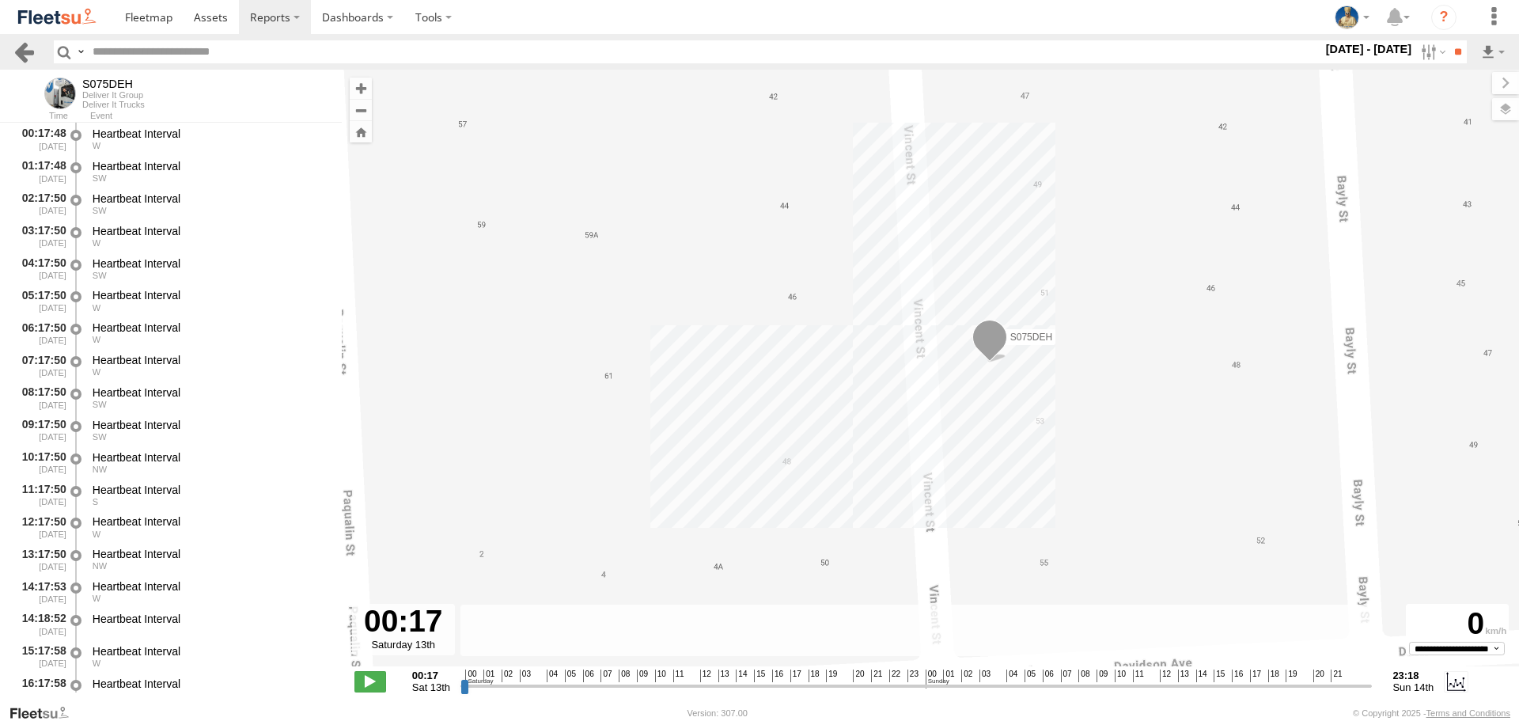
click at [30, 52] on link at bounding box center [24, 51] width 23 height 23
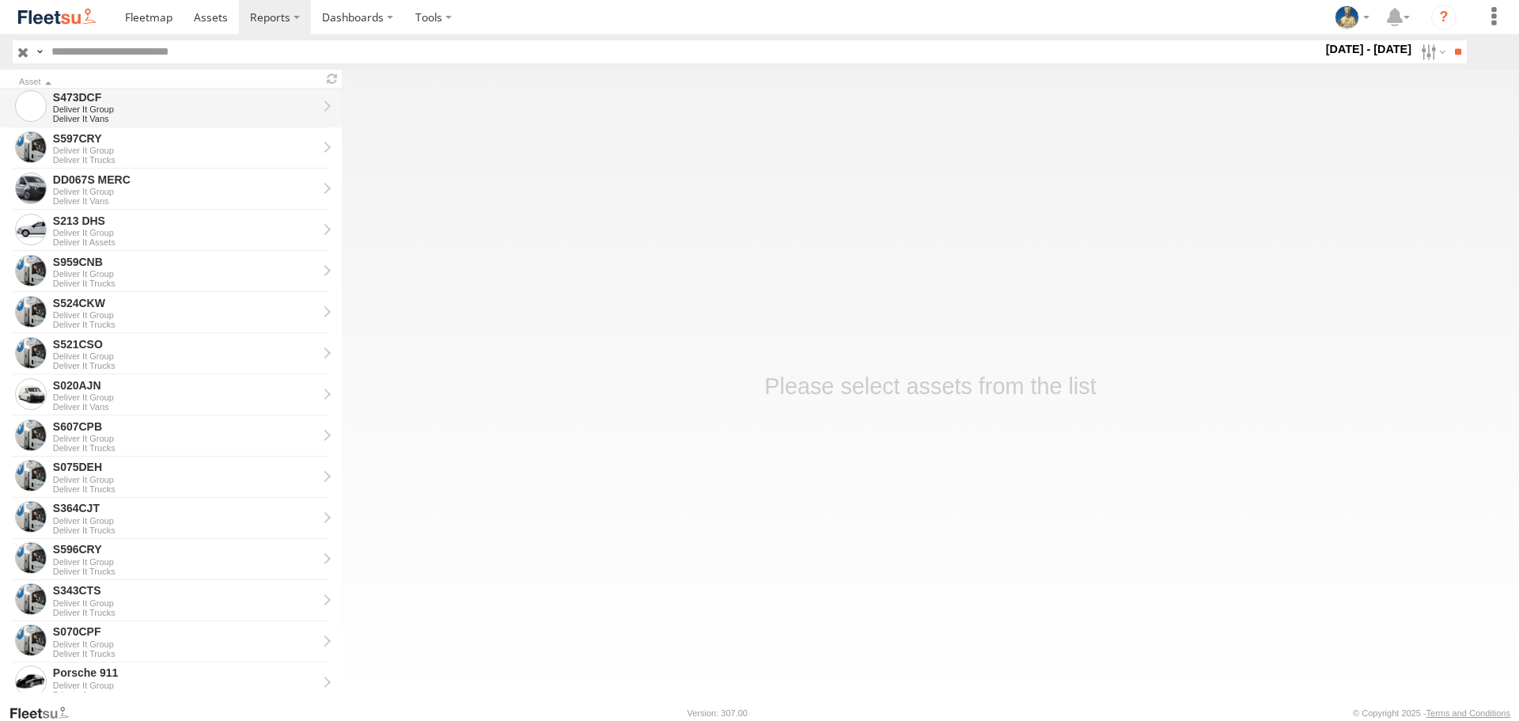
scroll to position [819, 0]
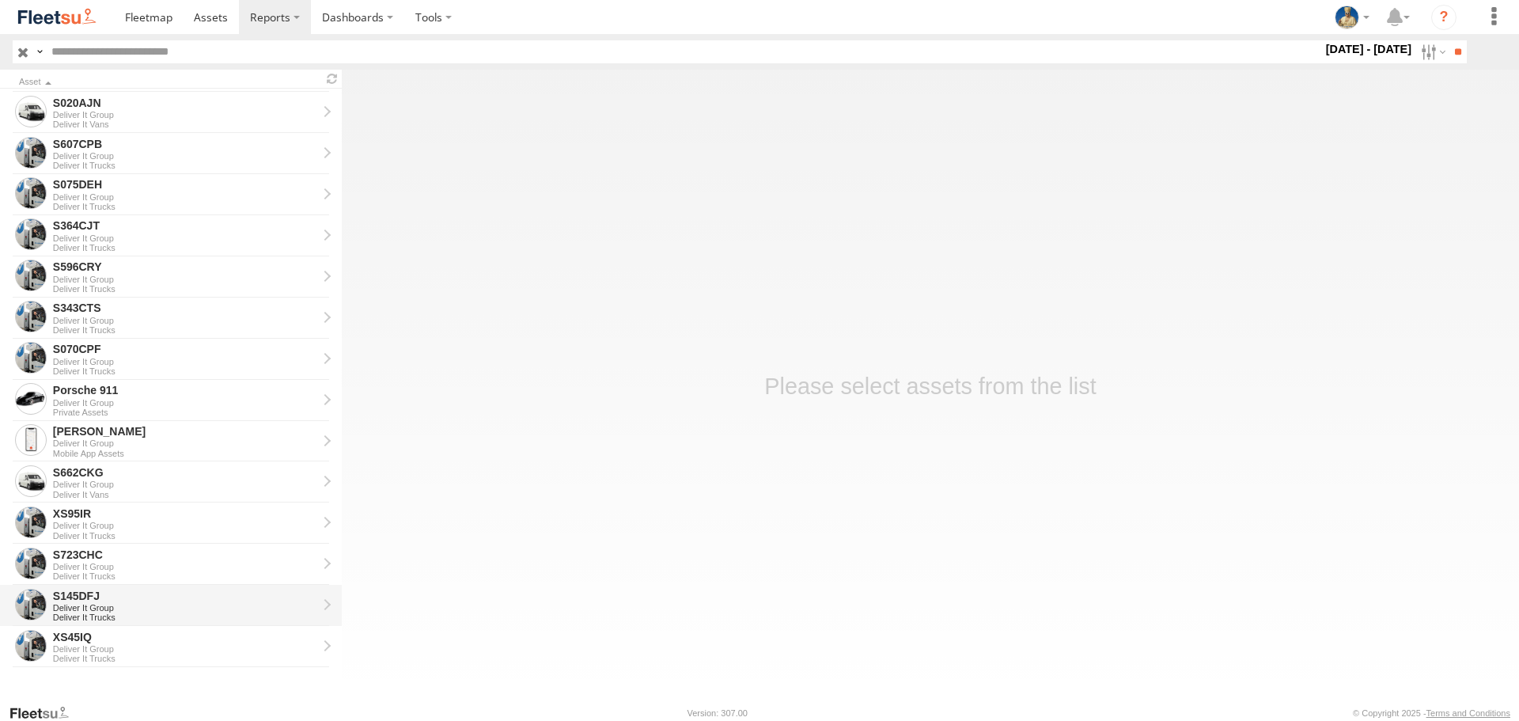
click at [135, 618] on div "Deliver It Trucks" at bounding box center [185, 616] width 264 height 9
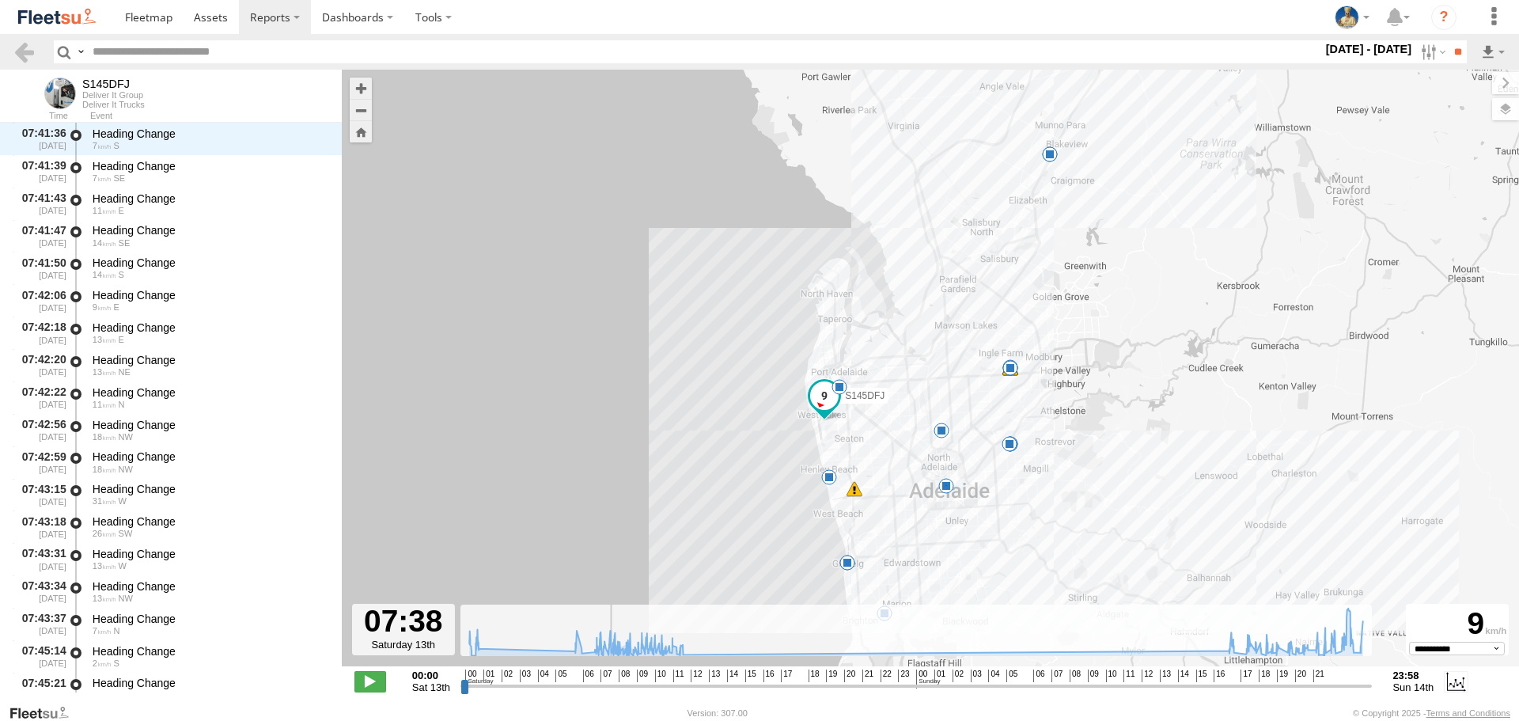
scroll to position [6464, 0]
drag, startPoint x: 462, startPoint y: 688, endPoint x: 585, endPoint y: 674, distance: 123.4
click at [585, 678] on input "range" at bounding box center [915, 685] width 911 height 15
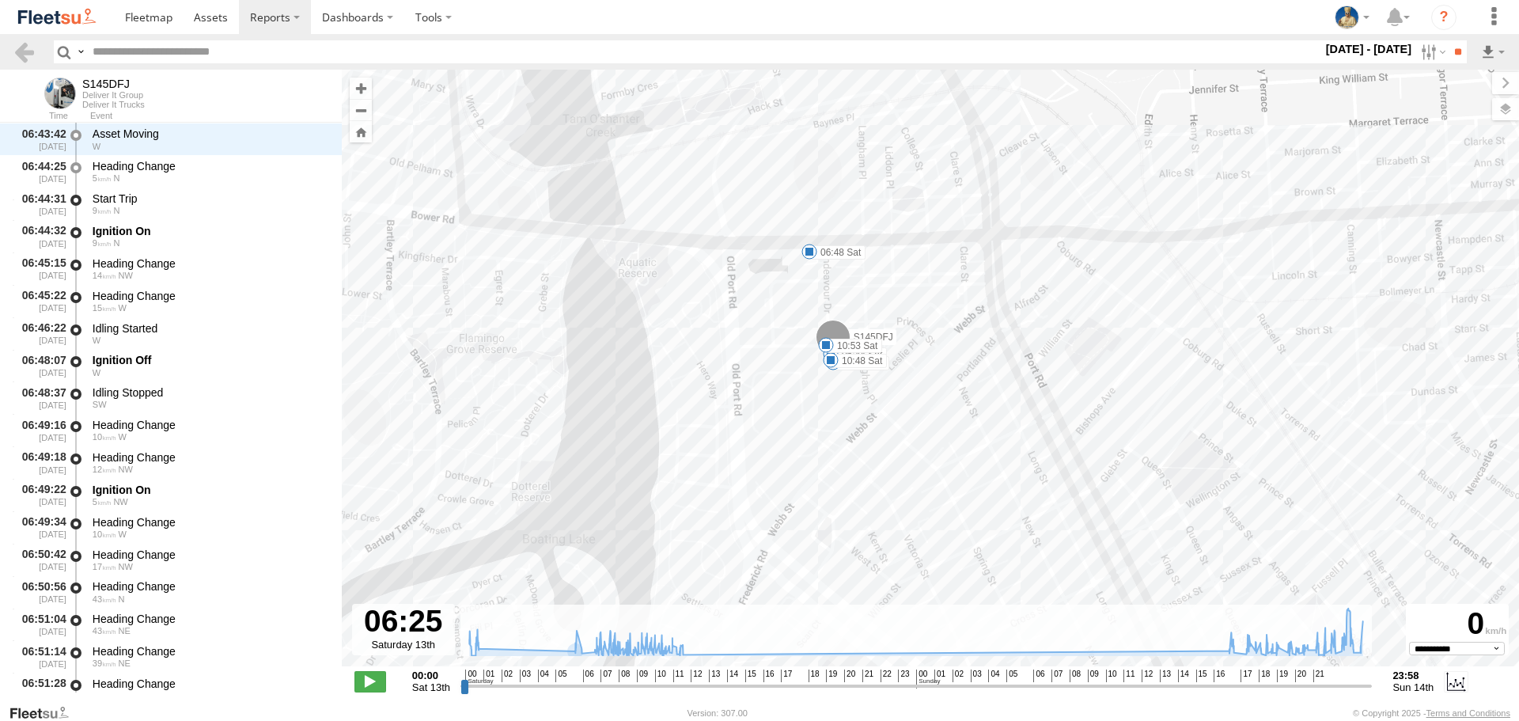
scroll to position [5818, 0]
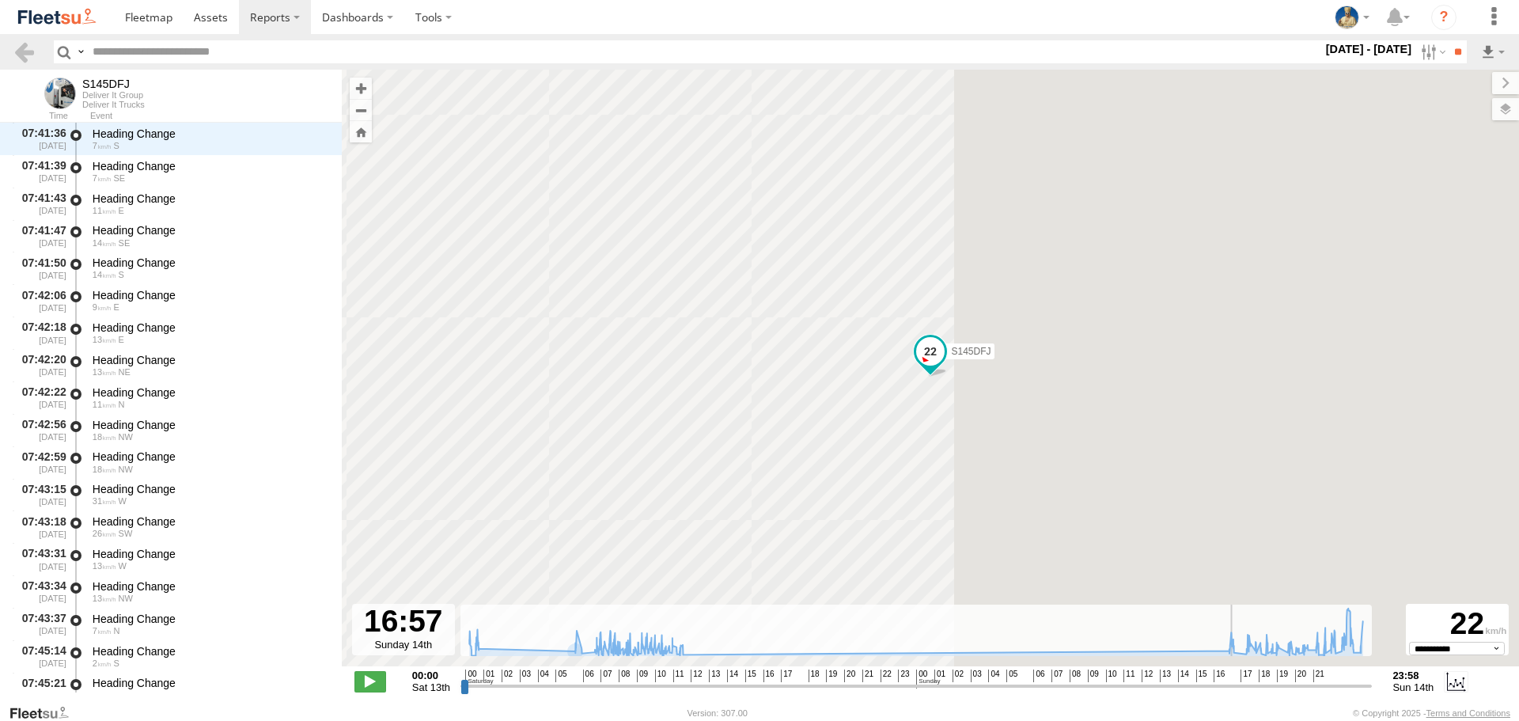
drag, startPoint x: 883, startPoint y: 702, endPoint x: 1186, endPoint y: 661, distance: 305.6
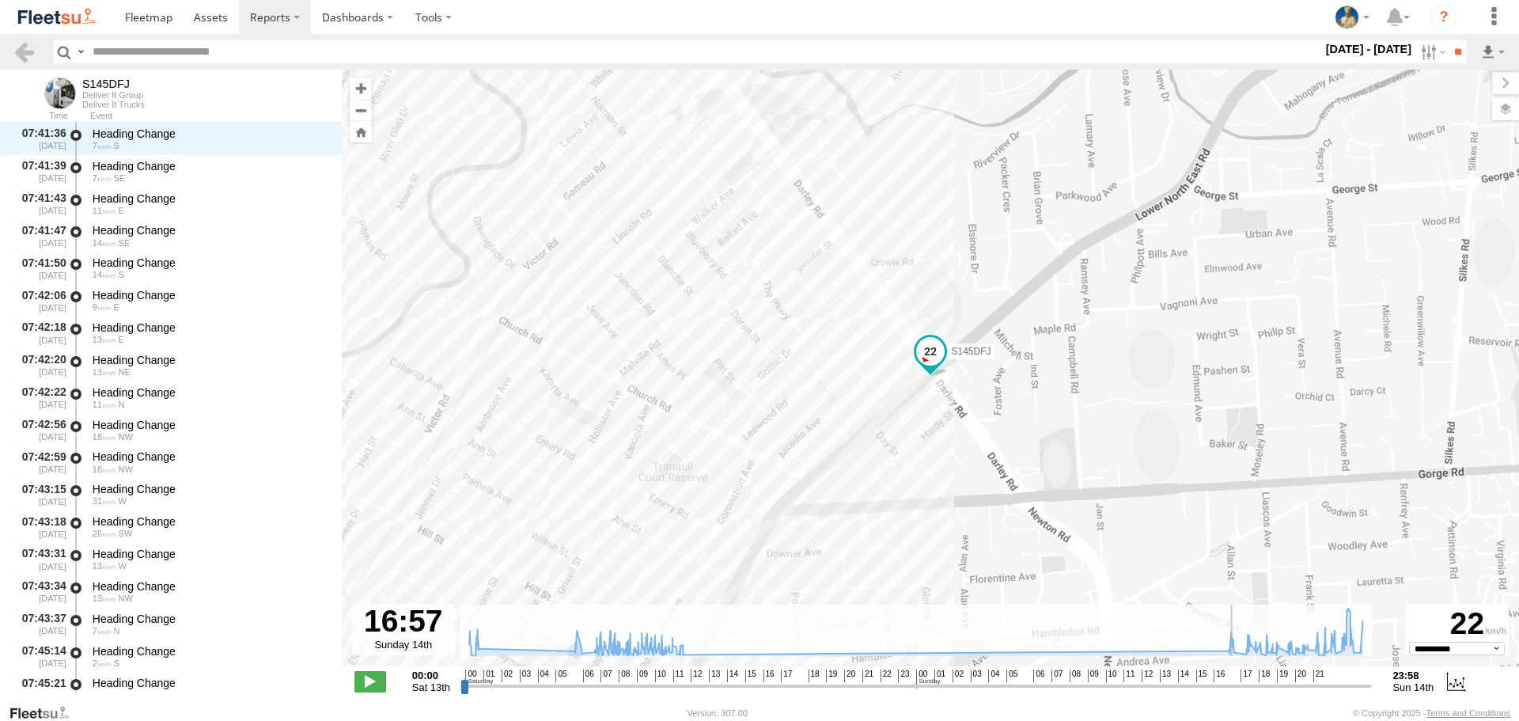
click at [1235, 693] on input "range" at bounding box center [915, 685] width 911 height 15
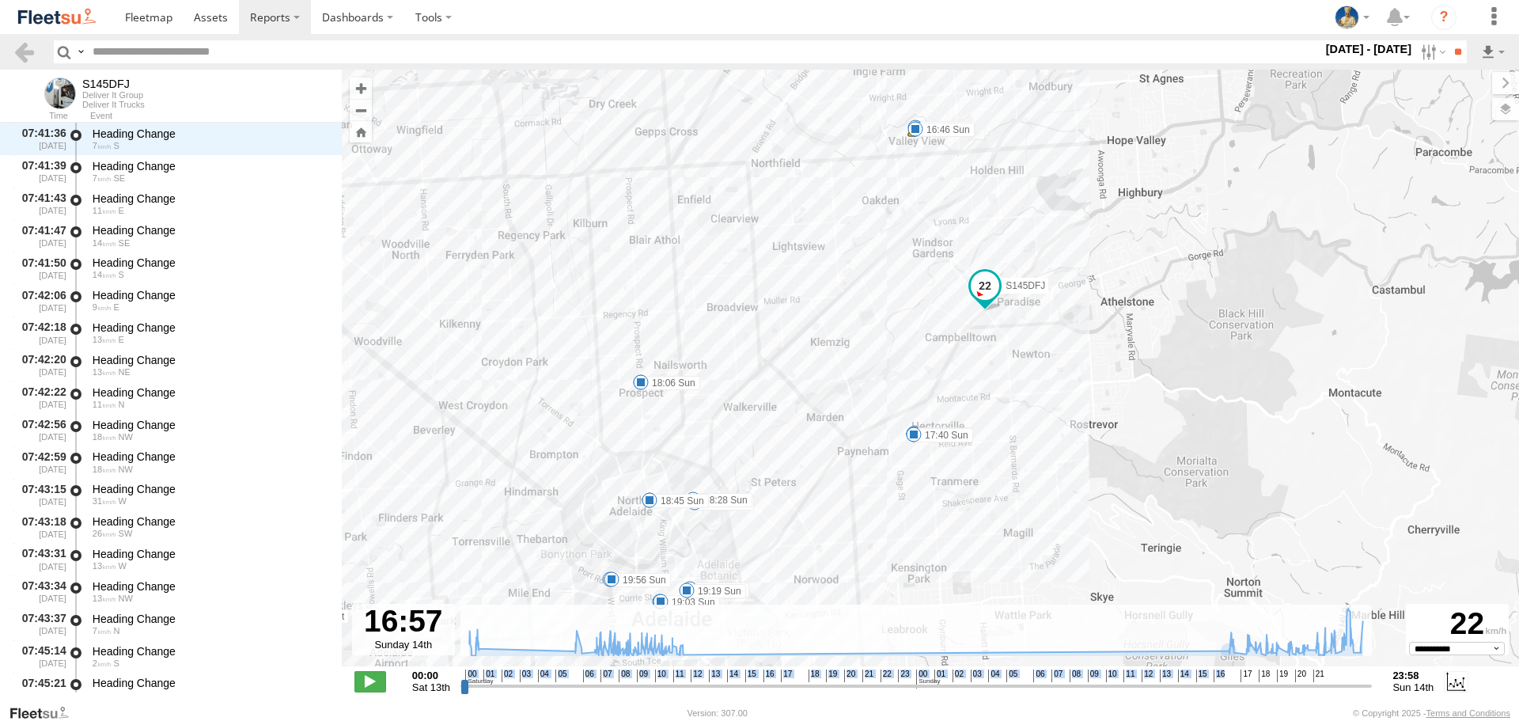
drag, startPoint x: 1224, startPoint y: 676, endPoint x: 1212, endPoint y: 676, distance: 11.9
click at [1211, 675] on div "00 01 02 03 04 05 06 07 08 09 10 11 12 13 14 15 16 17 18 19 20 21 22 23 00 01 0…" at bounding box center [916, 674] width 902 height 11
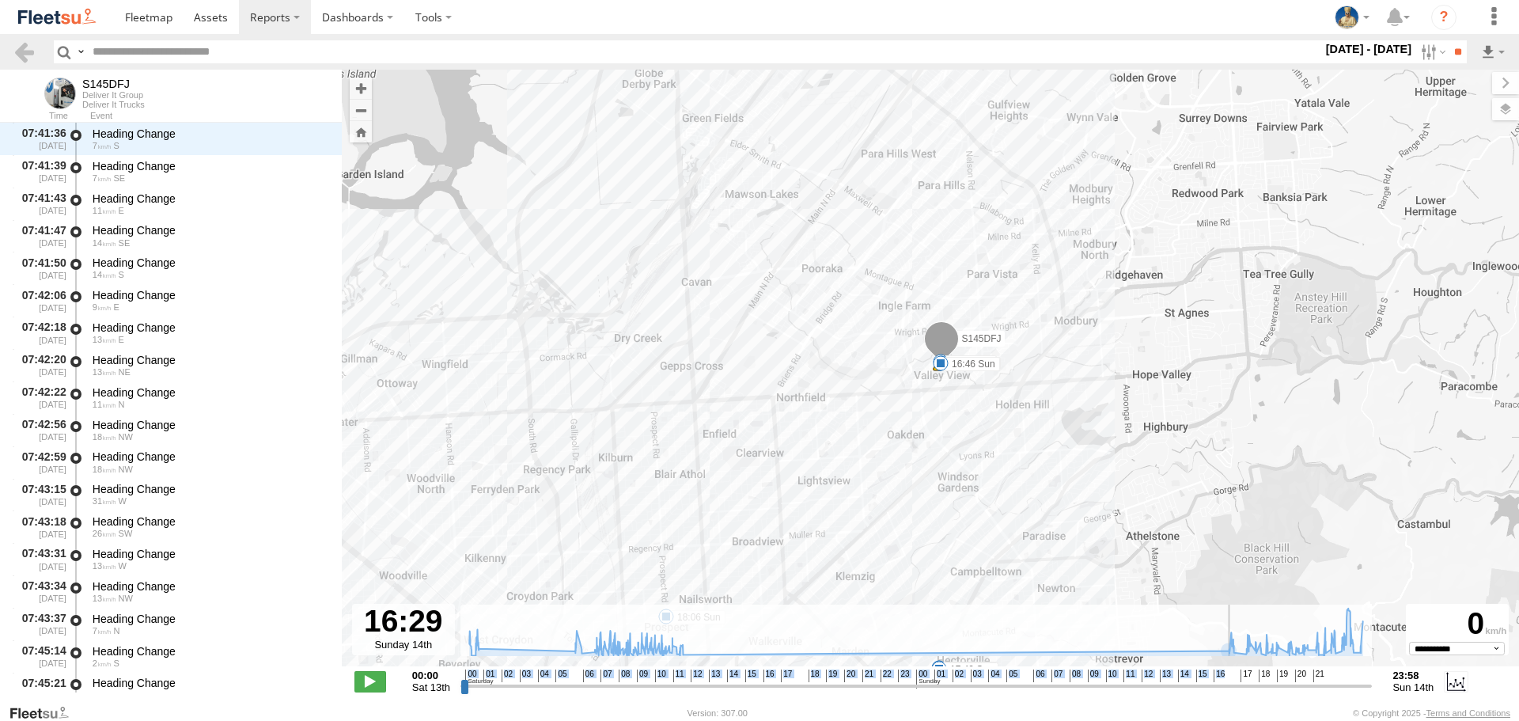
drag, startPoint x: 1236, startPoint y: 691, endPoint x: 1226, endPoint y: 689, distance: 10.4
click at [1226, 689] on input "range" at bounding box center [915, 685] width 911 height 15
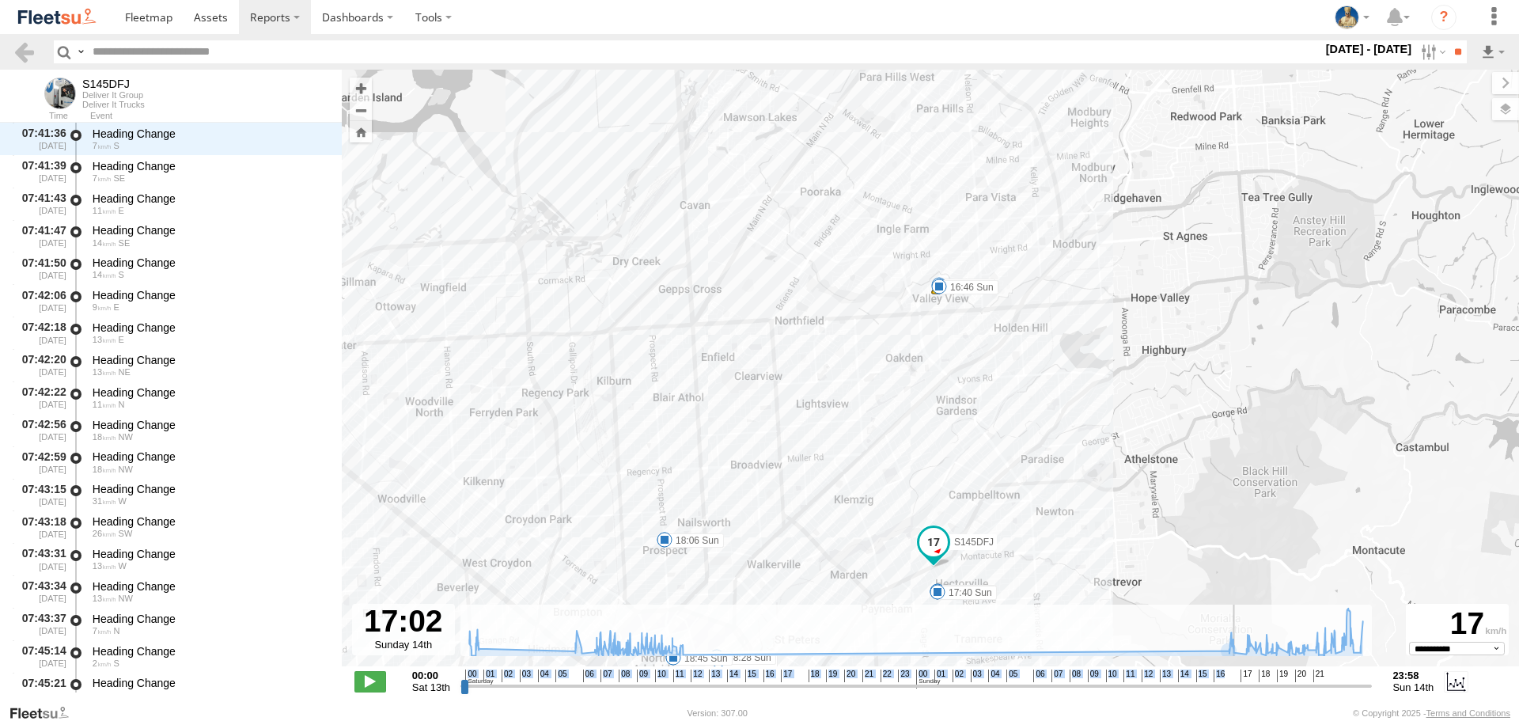
click at [1236, 683] on input "range" at bounding box center [915, 685] width 911 height 15
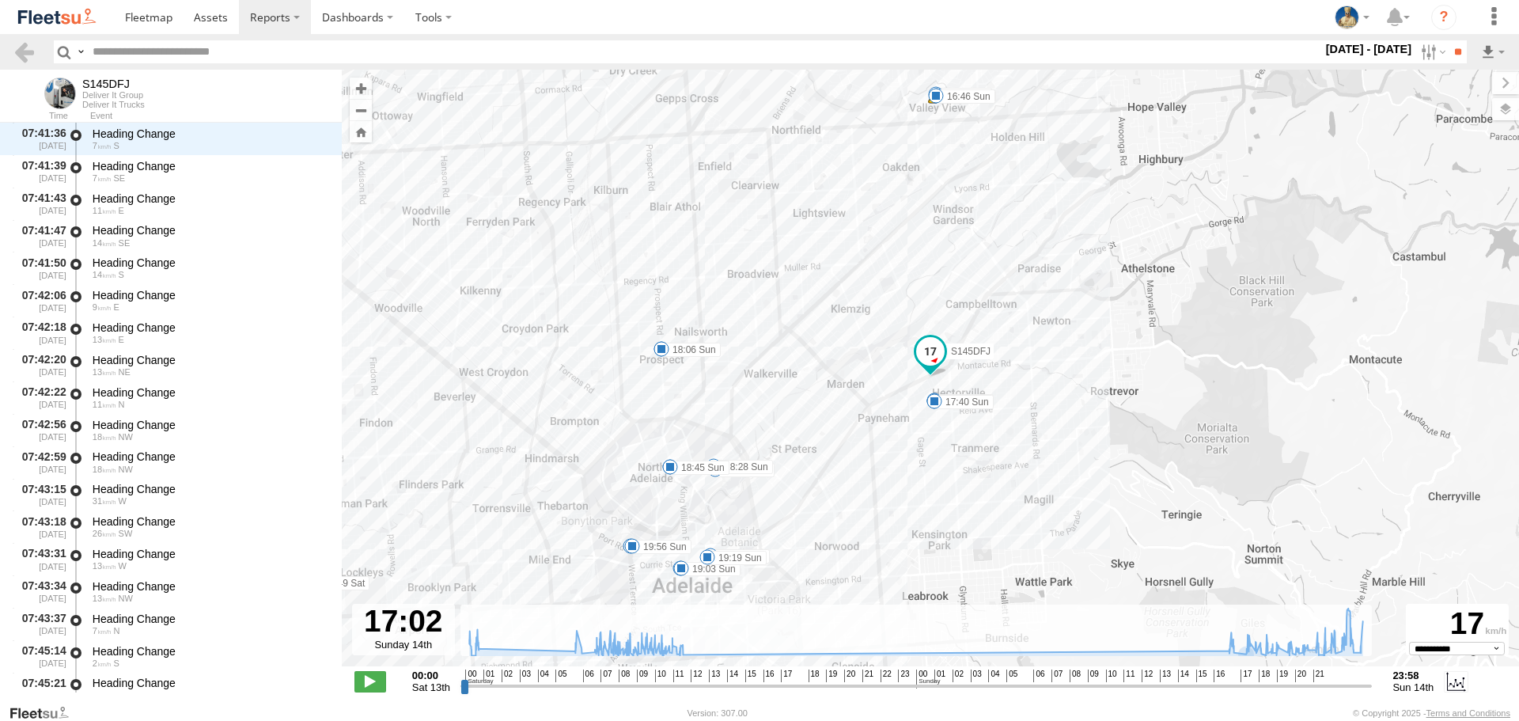
click at [1422, 68] on header "Search Query Asset ID Asset Label Registration Manufacturer Model VIN Job ID" at bounding box center [759, 52] width 1519 height 36
click at [1421, 56] on label at bounding box center [1431, 51] width 34 height 23
click at [0, 0] on label at bounding box center [0, 0] width 0 height 0
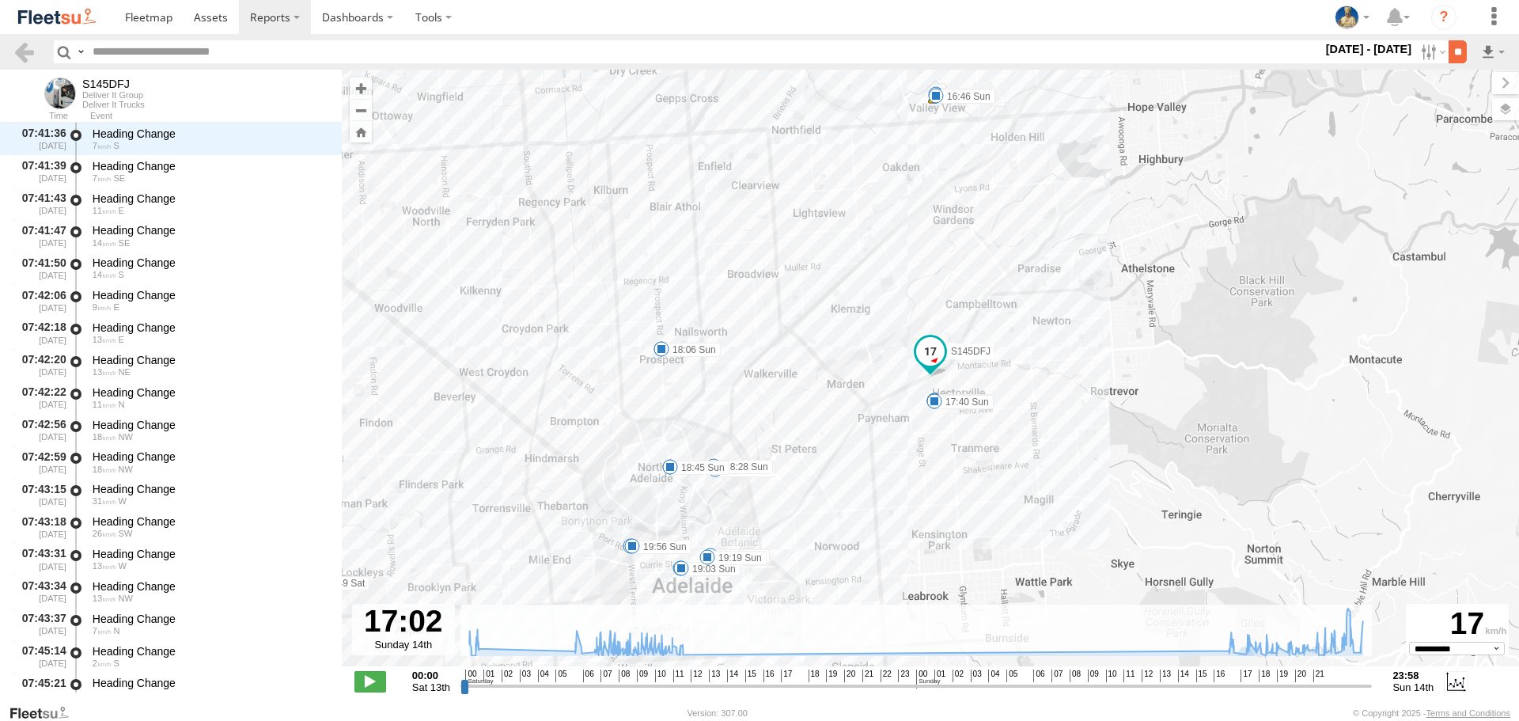
click at [1452, 60] on input "**" at bounding box center [1457, 51] width 18 height 23
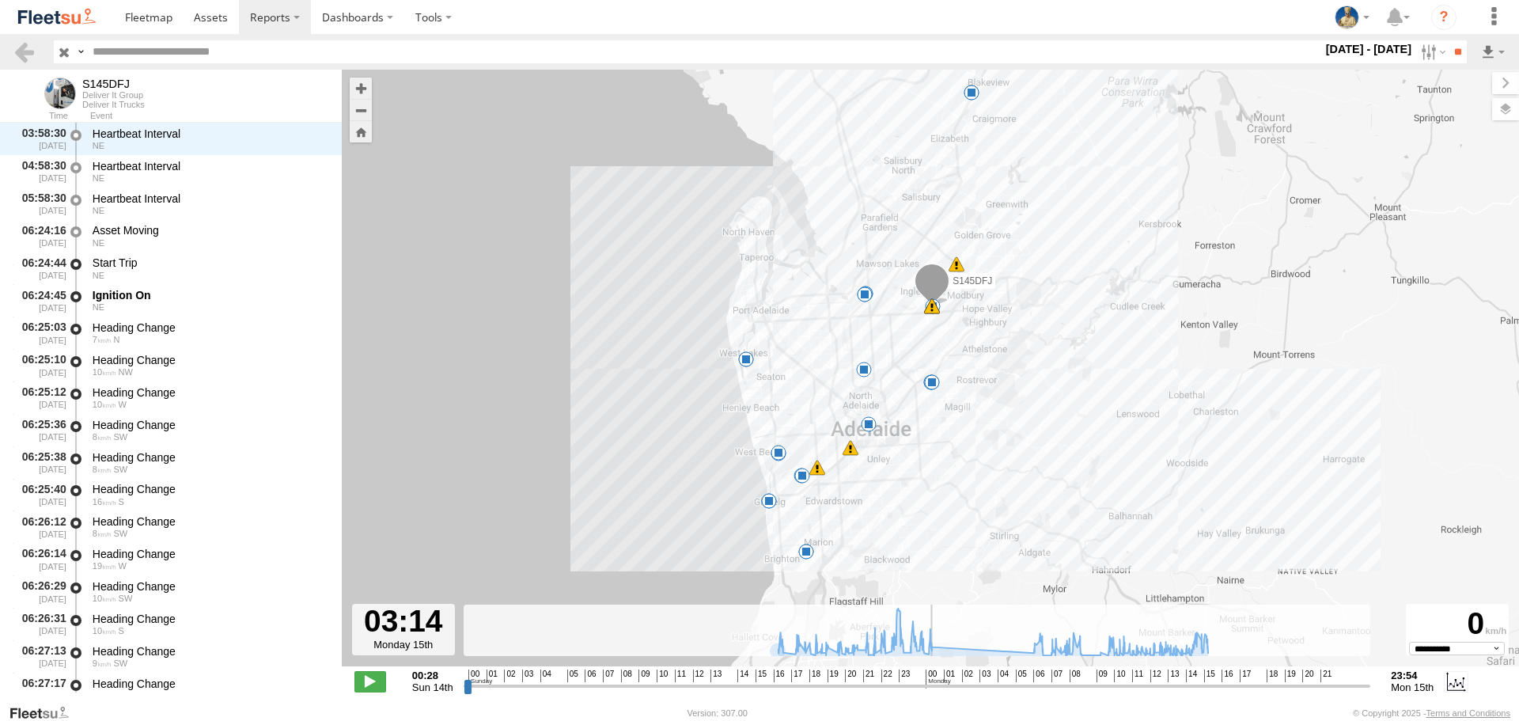
scroll to position [17583, 0]
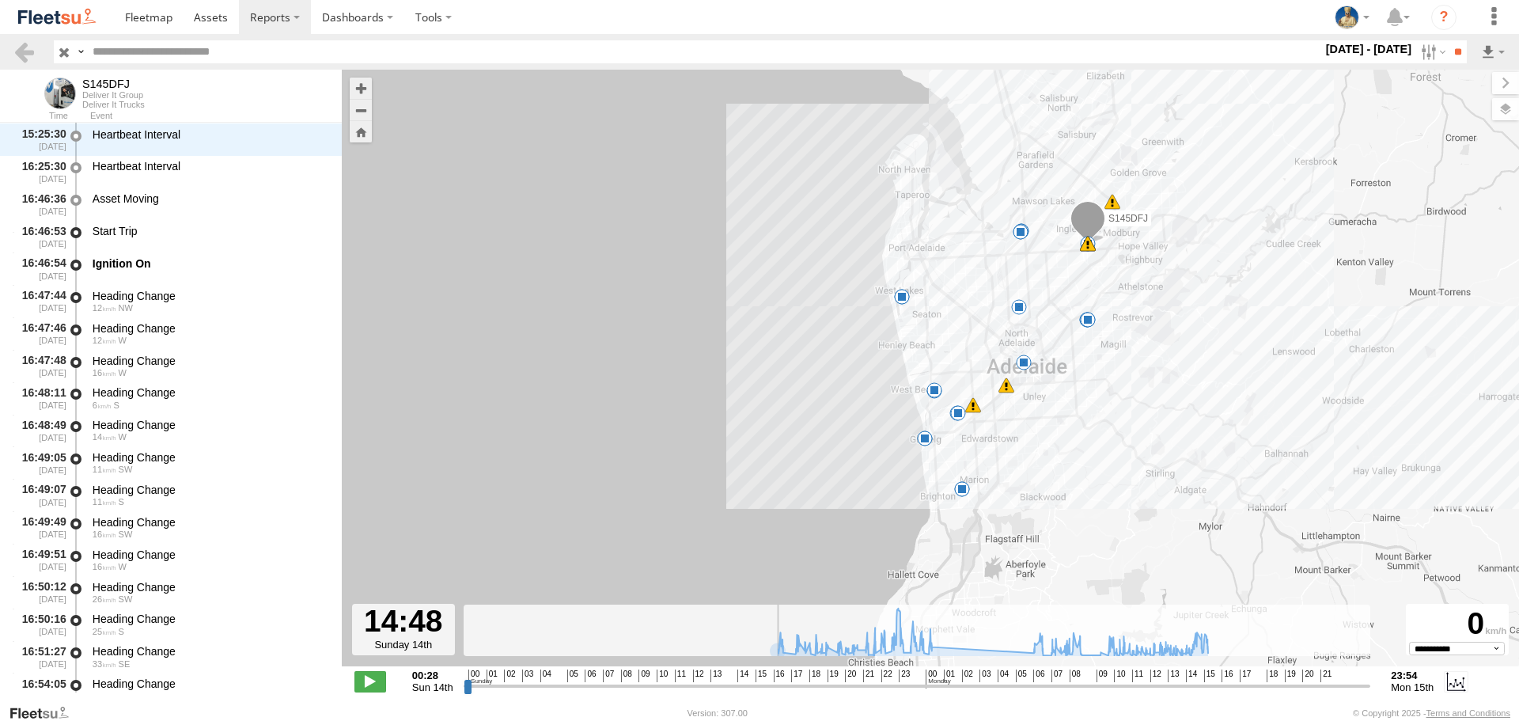
drag, startPoint x: 466, startPoint y: 688, endPoint x: 778, endPoint y: 637, distance: 315.9
click at [741, 678] on input "range" at bounding box center [917, 685] width 907 height 15
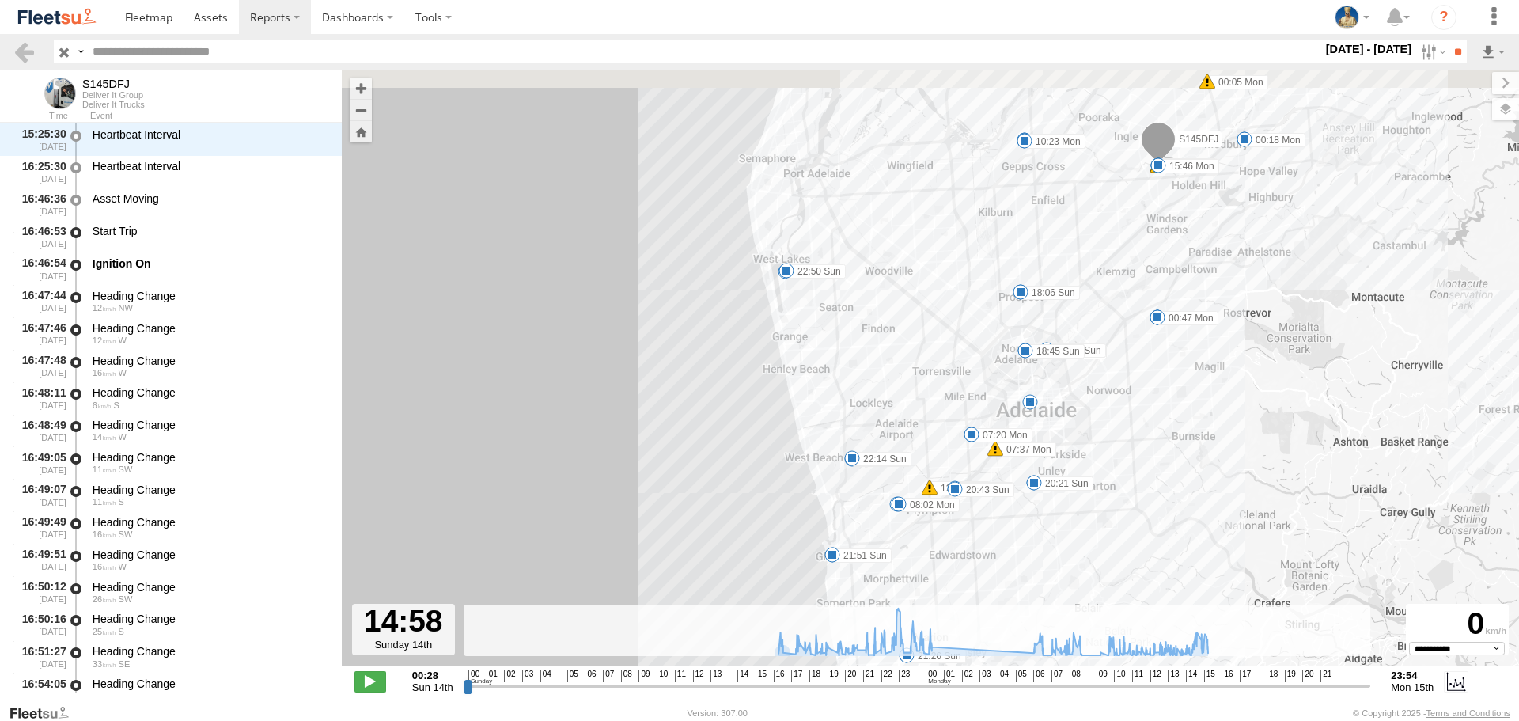
drag, startPoint x: 1073, startPoint y: 222, endPoint x: 984, endPoint y: 351, distance: 156.9
click at [1032, 290] on div "S145DFJ 17:08 Sun 17:40 Sun 21:17 Sun 21:26 Sun 21:39 Sun 21:51 Sun 22:02 Sun 2…" at bounding box center [930, 376] width 1177 height 613
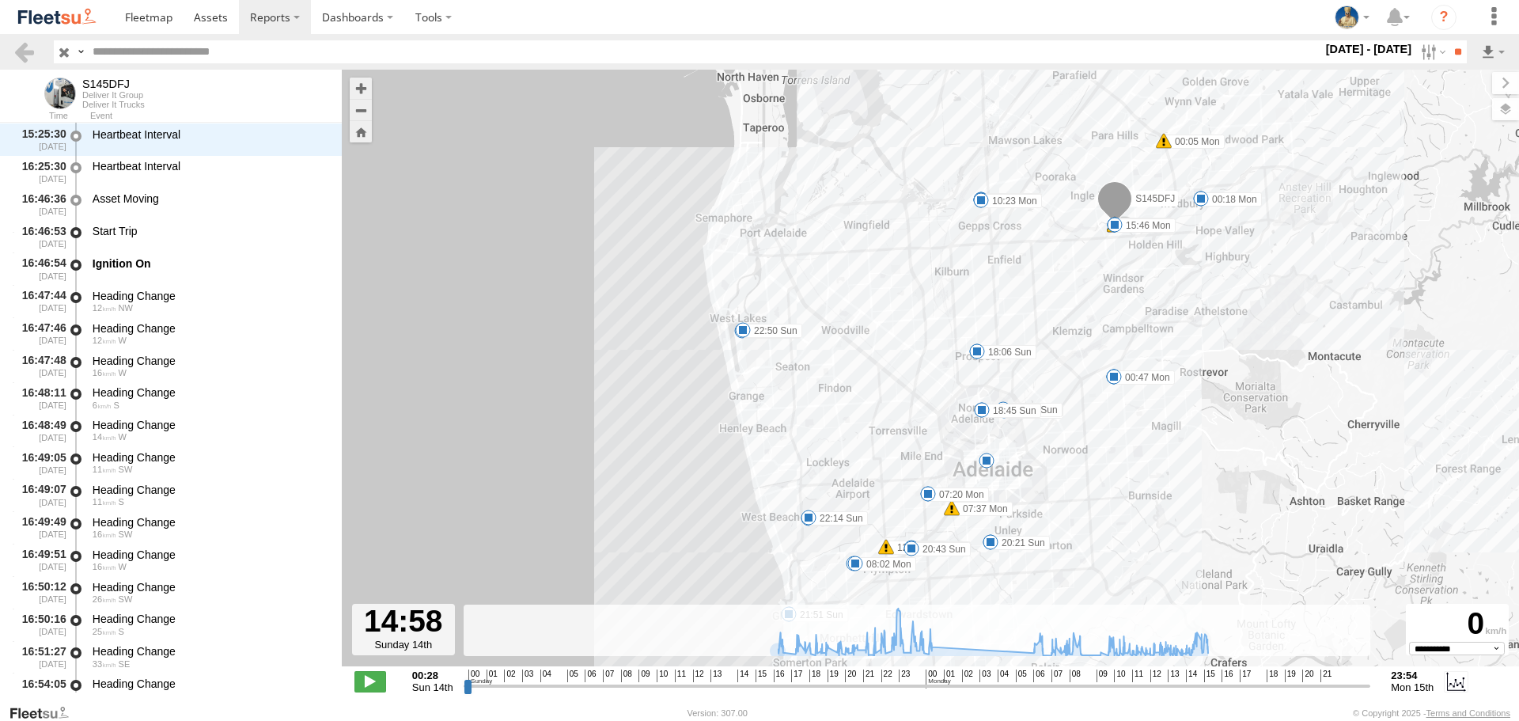
drag, startPoint x: 1145, startPoint y: 241, endPoint x: 1121, endPoint y: 274, distance: 40.7
click at [1132, 261] on div "S145DFJ 17:08 Sun 17:40 Sun 21:17 Sun 21:26 Sun 21:39 Sun 21:51 Sun 22:02 Sun 2…" at bounding box center [930, 376] width 1177 height 613
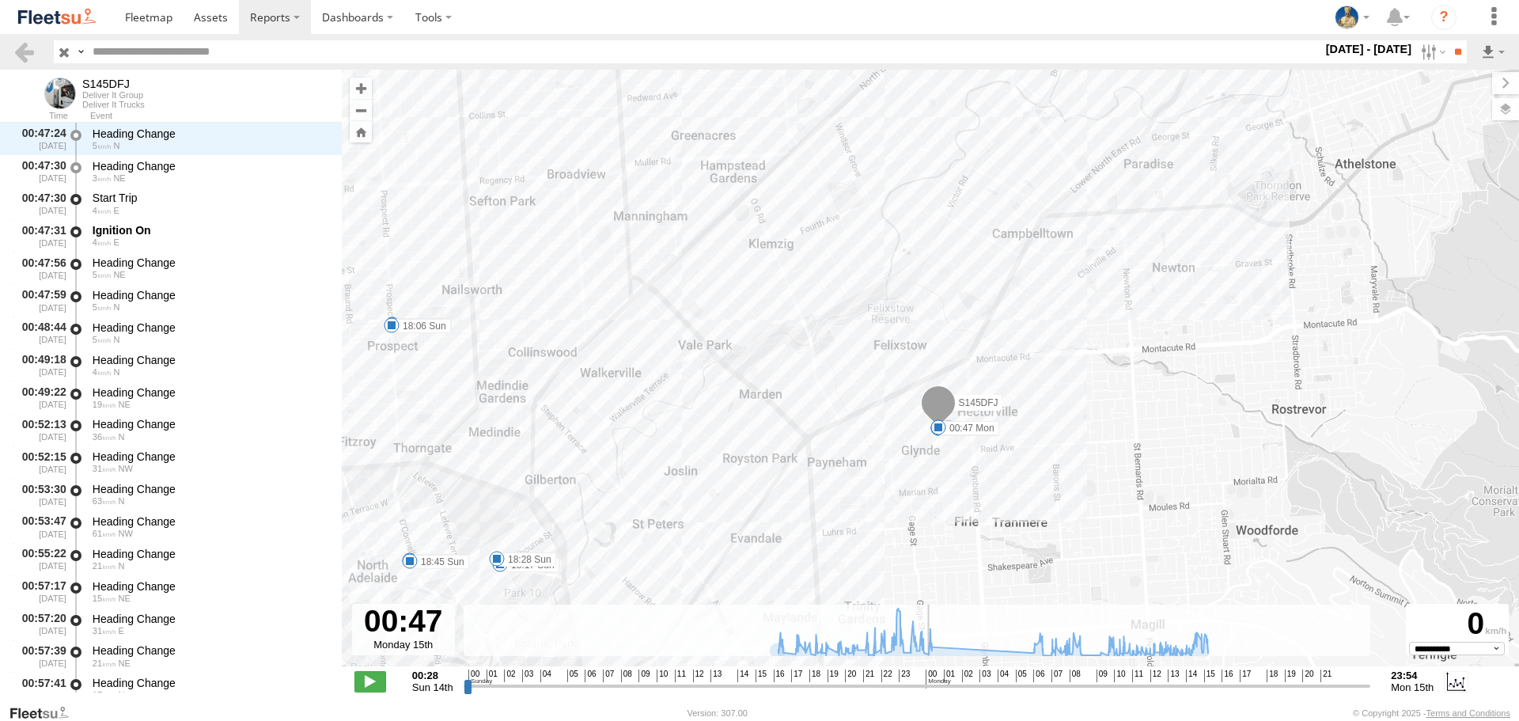
scroll to position [17130, 0]
drag, startPoint x: 739, startPoint y: 691, endPoint x: 926, endPoint y: 679, distance: 187.8
click at [926, 679] on input "range" at bounding box center [917, 685] width 907 height 15
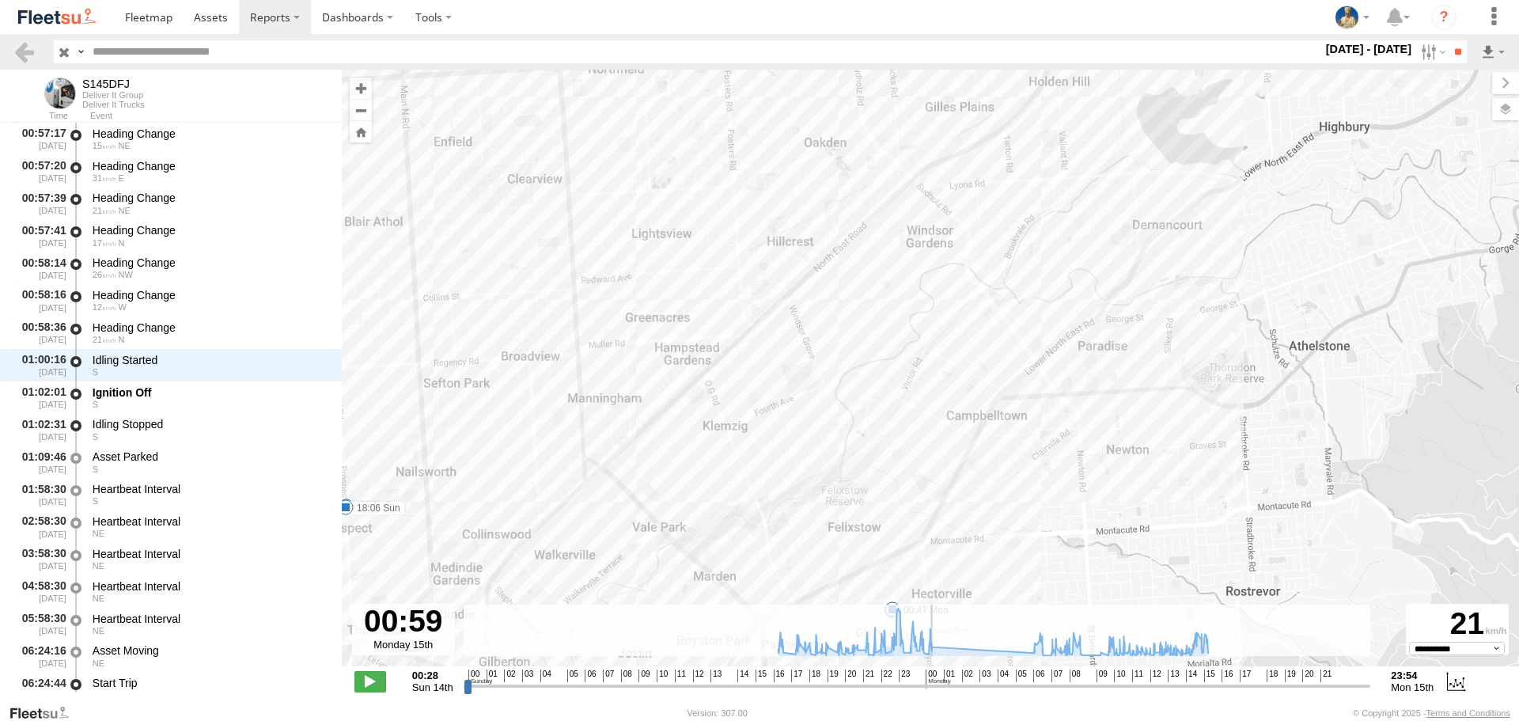
scroll to position [17389, 0]
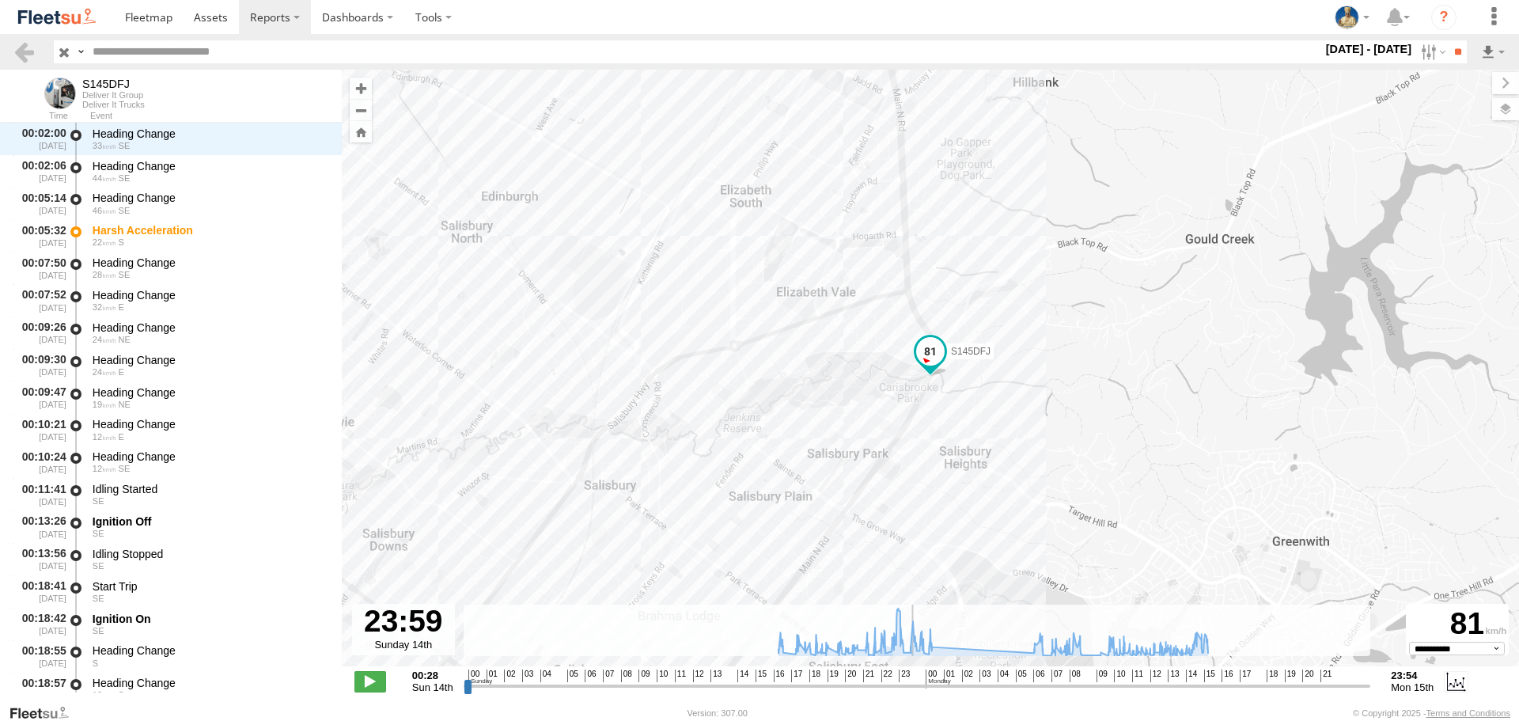
drag, startPoint x: 927, startPoint y: 684, endPoint x: 912, endPoint y: 687, distance: 15.2
type input "**********"
click at [912, 687] on input "range" at bounding box center [917, 685] width 907 height 15
click at [81, 21] on img at bounding box center [57, 16] width 82 height 21
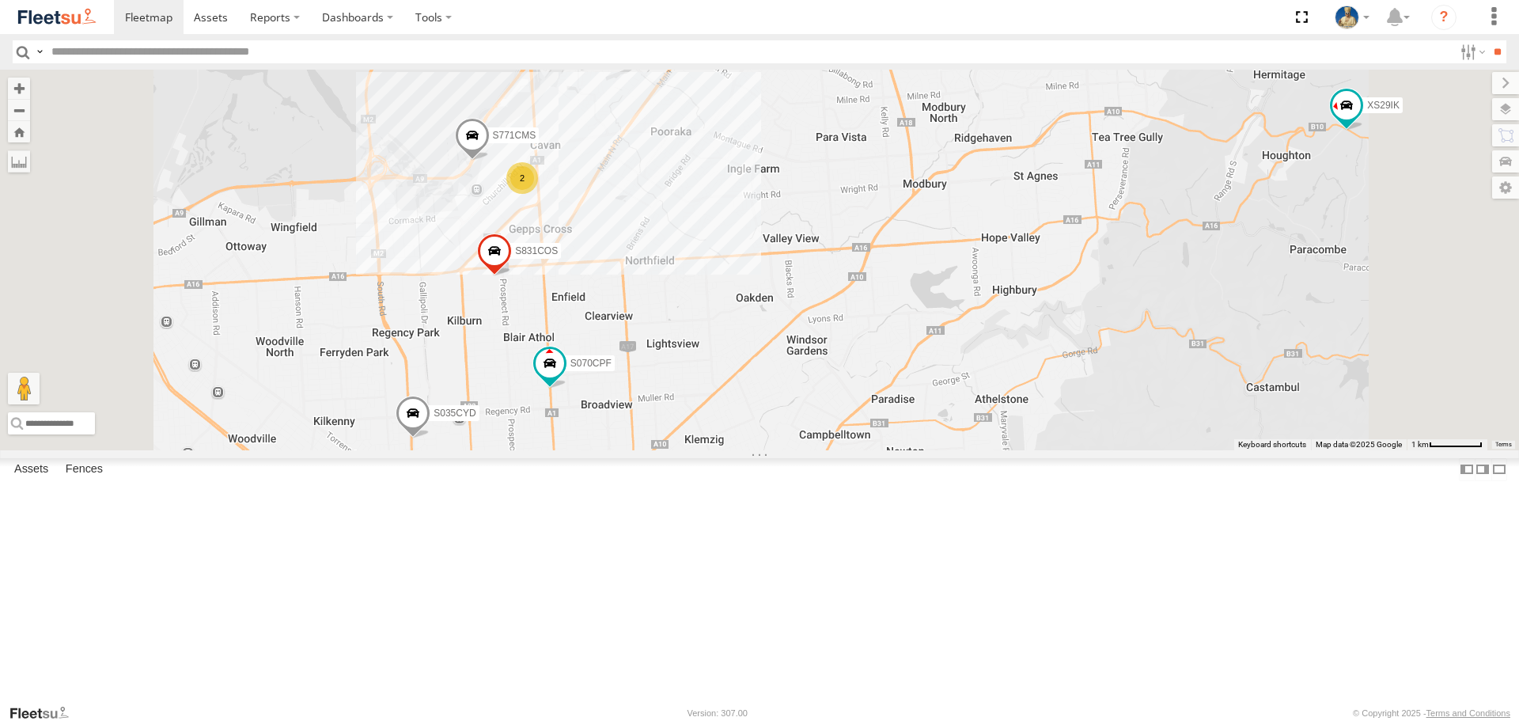
drag, startPoint x: 1069, startPoint y: 405, endPoint x: 1137, endPoint y: 327, distance: 103.1
click at [1137, 327] on div "S020AJN XS46GX S831COS S521CSO S070CPF S723CHC XS45IQ S253CZS S473DCF S662CKG S…" at bounding box center [759, 260] width 1519 height 380
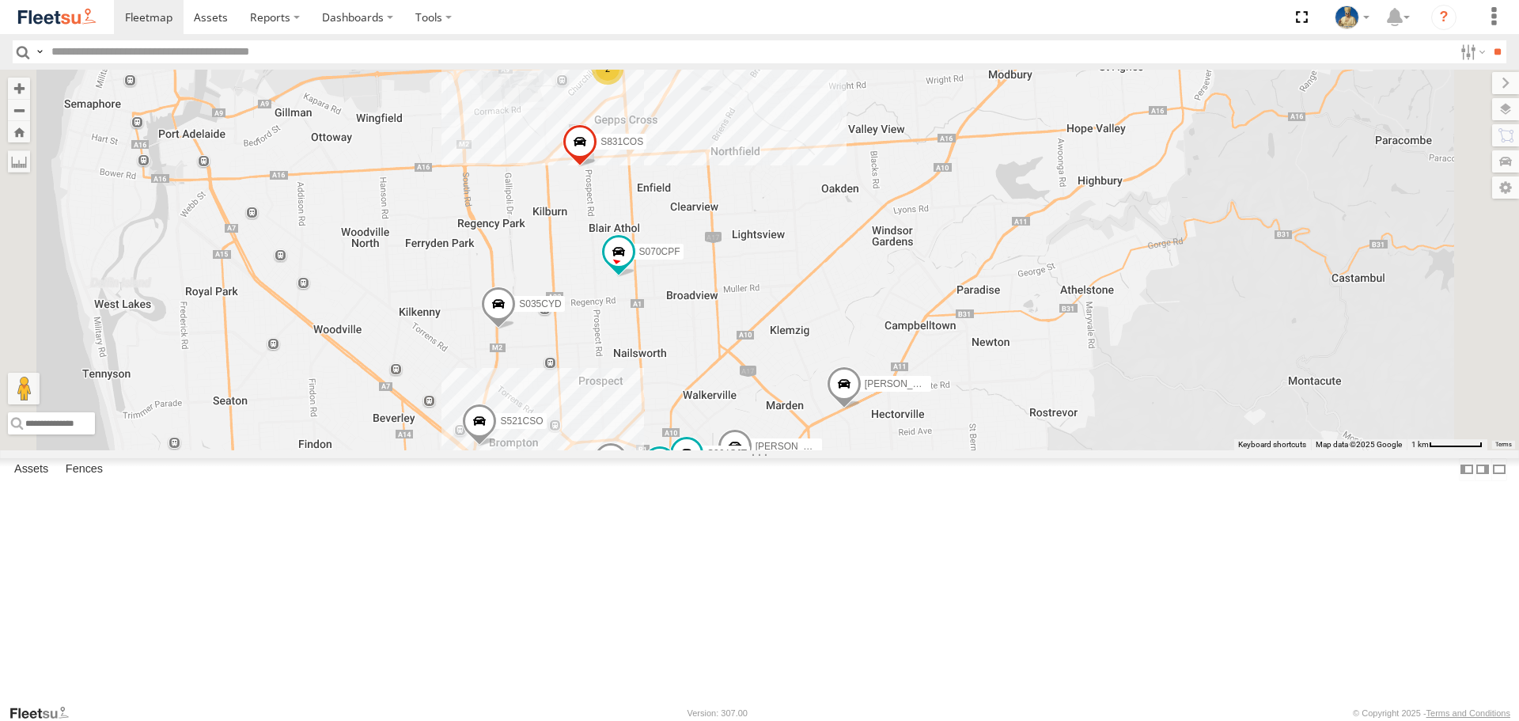
drag, startPoint x: 937, startPoint y: 375, endPoint x: 943, endPoint y: 339, distance: 36.8
click at [943, 344] on div "S020AJN XS46GX S831COS S521CSO S070CPF S723CHC XS45IQ S253CZS S473DCF S662CKG S…" at bounding box center [759, 260] width 1519 height 380
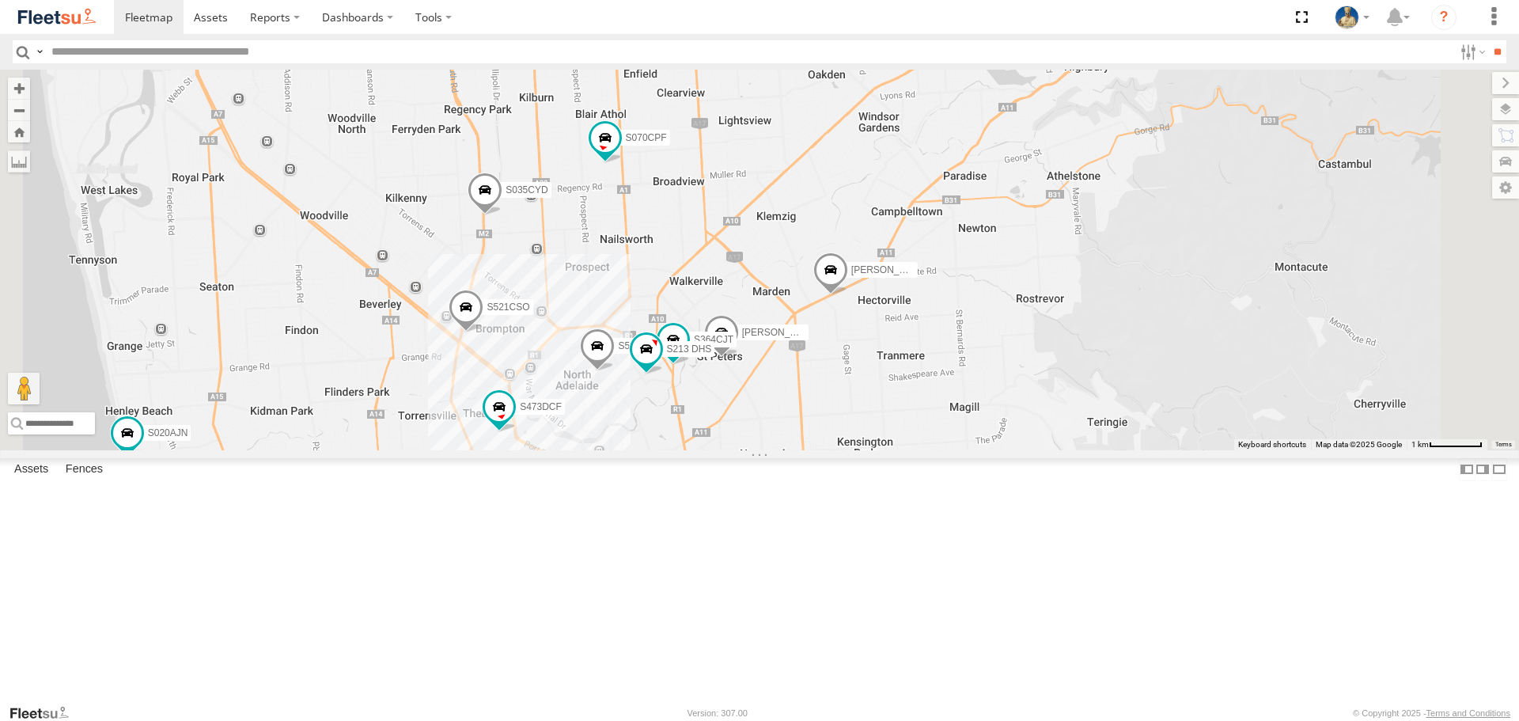
drag, startPoint x: 1184, startPoint y: 382, endPoint x: 1129, endPoint y: 119, distance: 269.2
click at [1129, 119] on div "S020AJN XS46GX S831COS S521CSO S070CPF S723CHC XS45IQ S253CZS S473DCF S662CKG S…" at bounding box center [759, 260] width 1519 height 380
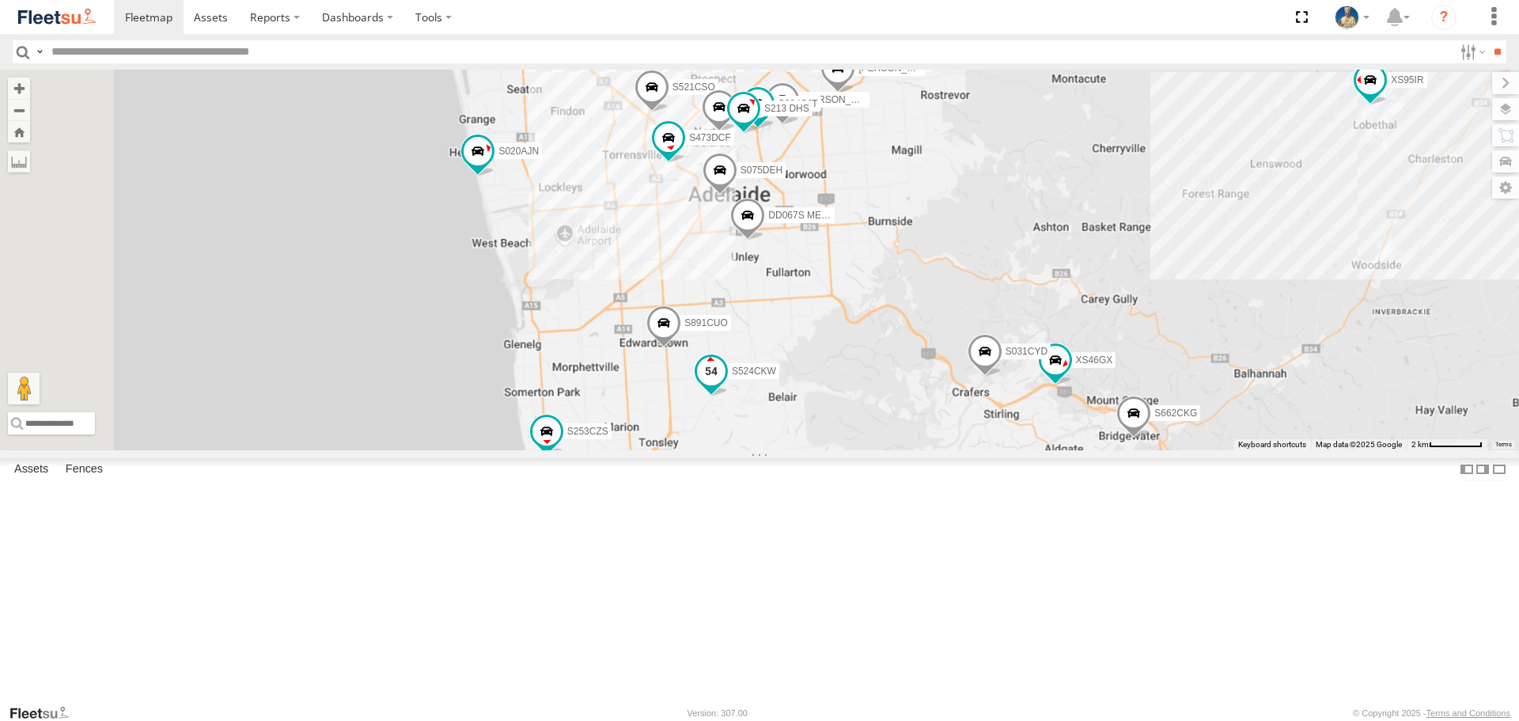
drag, startPoint x: 919, startPoint y: 513, endPoint x: 1001, endPoint y: 452, distance: 102.4
click at [1020, 427] on div "S020AJN XS46GX S831COS S521CSO S070CPF S723CHC XS45IQ S253CZS S473DCF S662CKG S…" at bounding box center [759, 260] width 1519 height 380
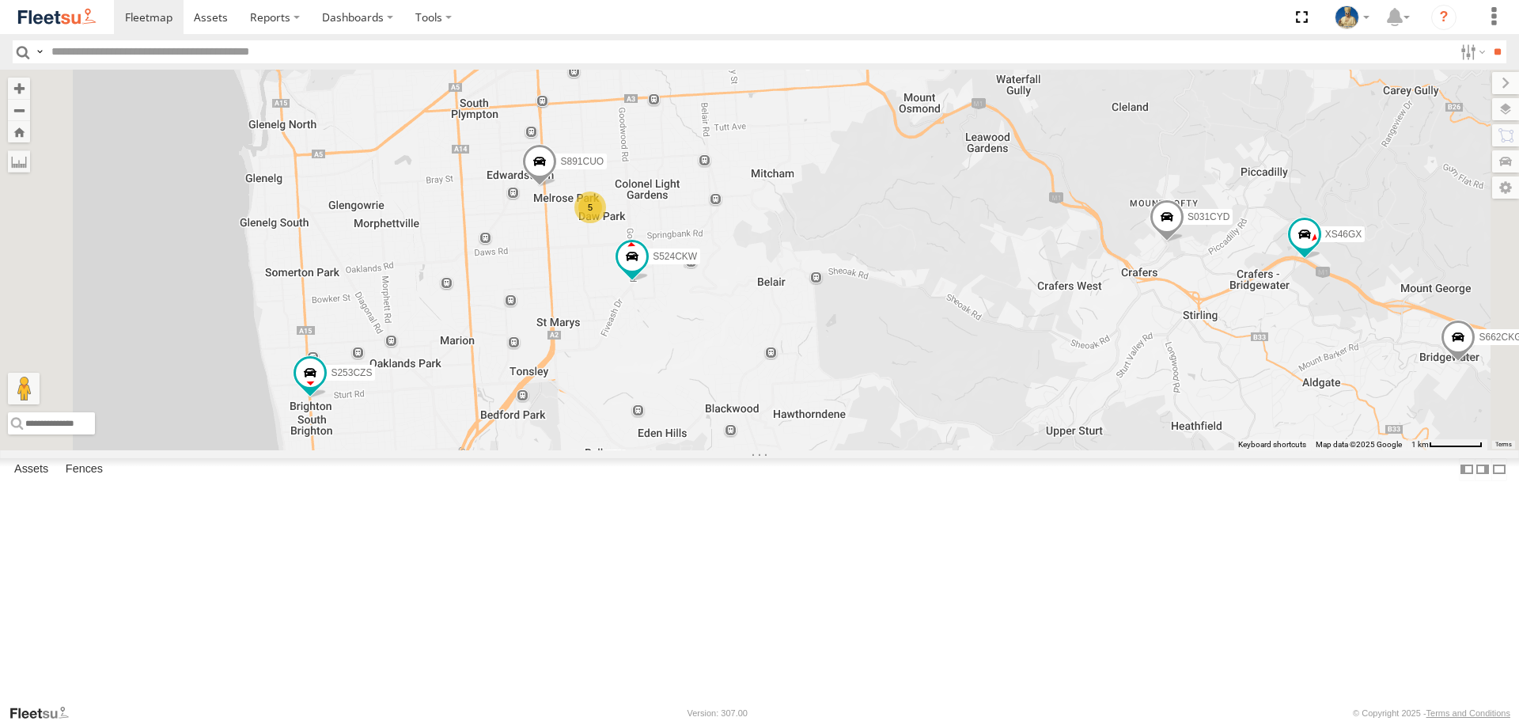
click at [606, 223] on div "5" at bounding box center [590, 207] width 32 height 32
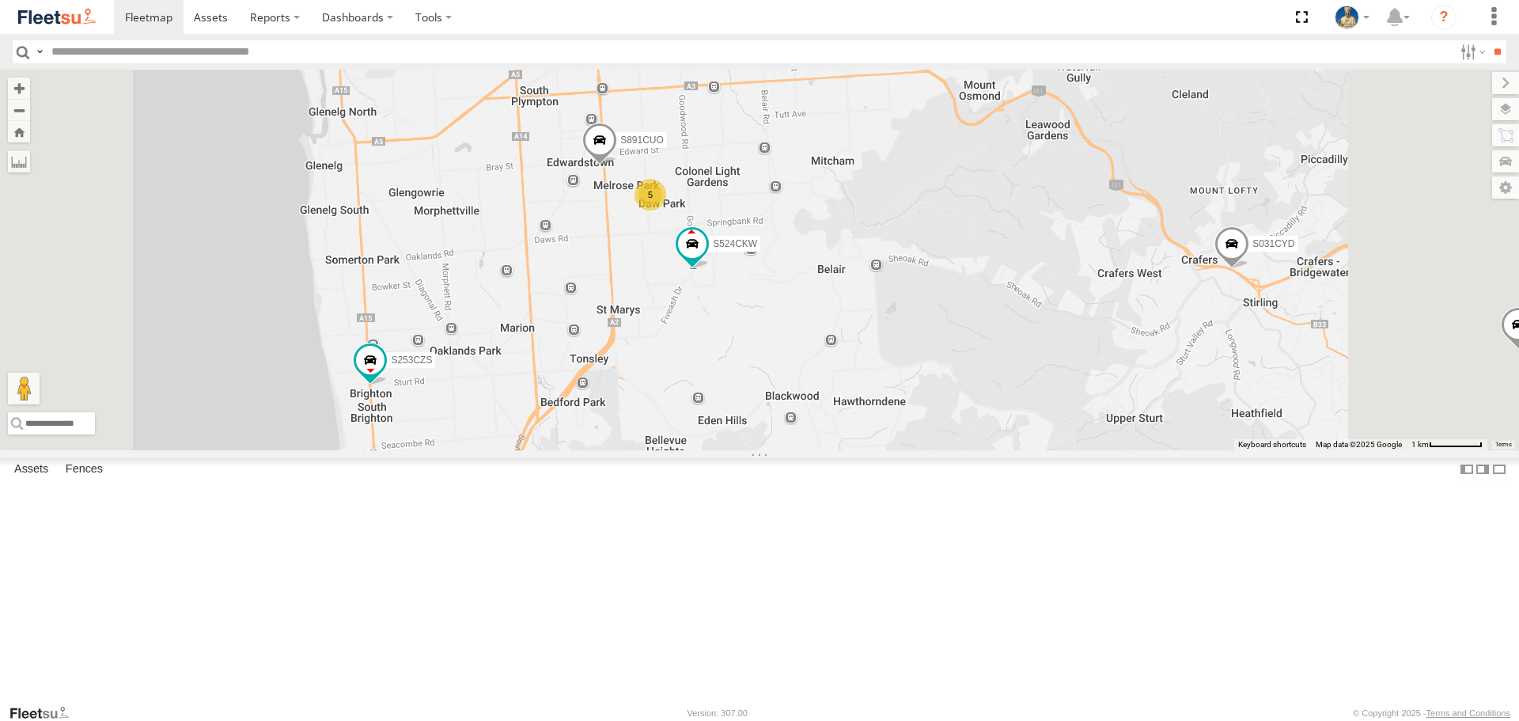
drag, startPoint x: 824, startPoint y: 487, endPoint x: 783, endPoint y: 357, distance: 136.8
click at [783, 357] on div "S020AJN XS46GX S831COS S521CSO S070CPF S723CHC XS45IQ S253CZS S473DCF S662CKG S…" at bounding box center [759, 260] width 1519 height 380
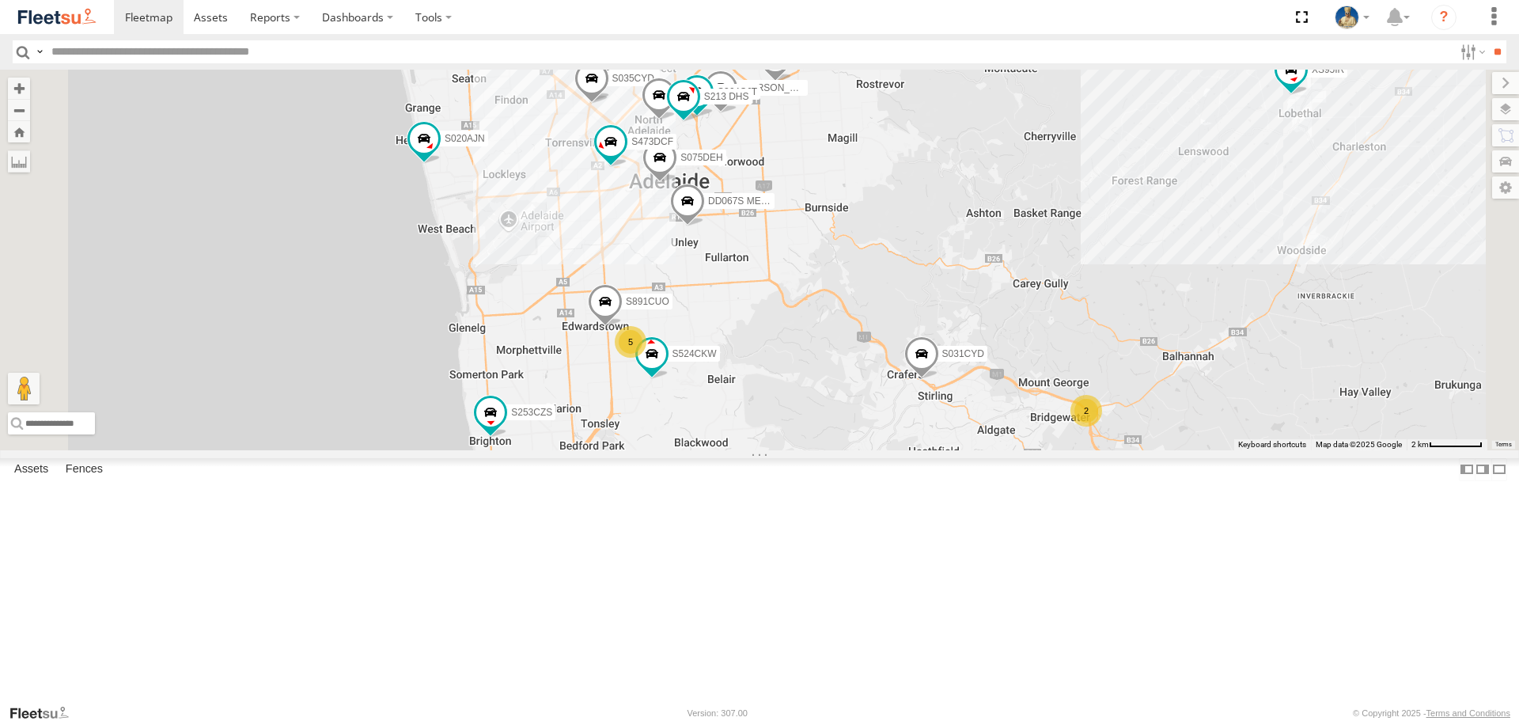
drag, startPoint x: 857, startPoint y: 317, endPoint x: 912, endPoint y: 568, distance: 256.6
click at [912, 449] on div "S020AJN S831COS S521CSO S070CPF S723CHC XS45IQ S253CZS S473DCF S607CPB S031CYD …" at bounding box center [759, 260] width 1519 height 380
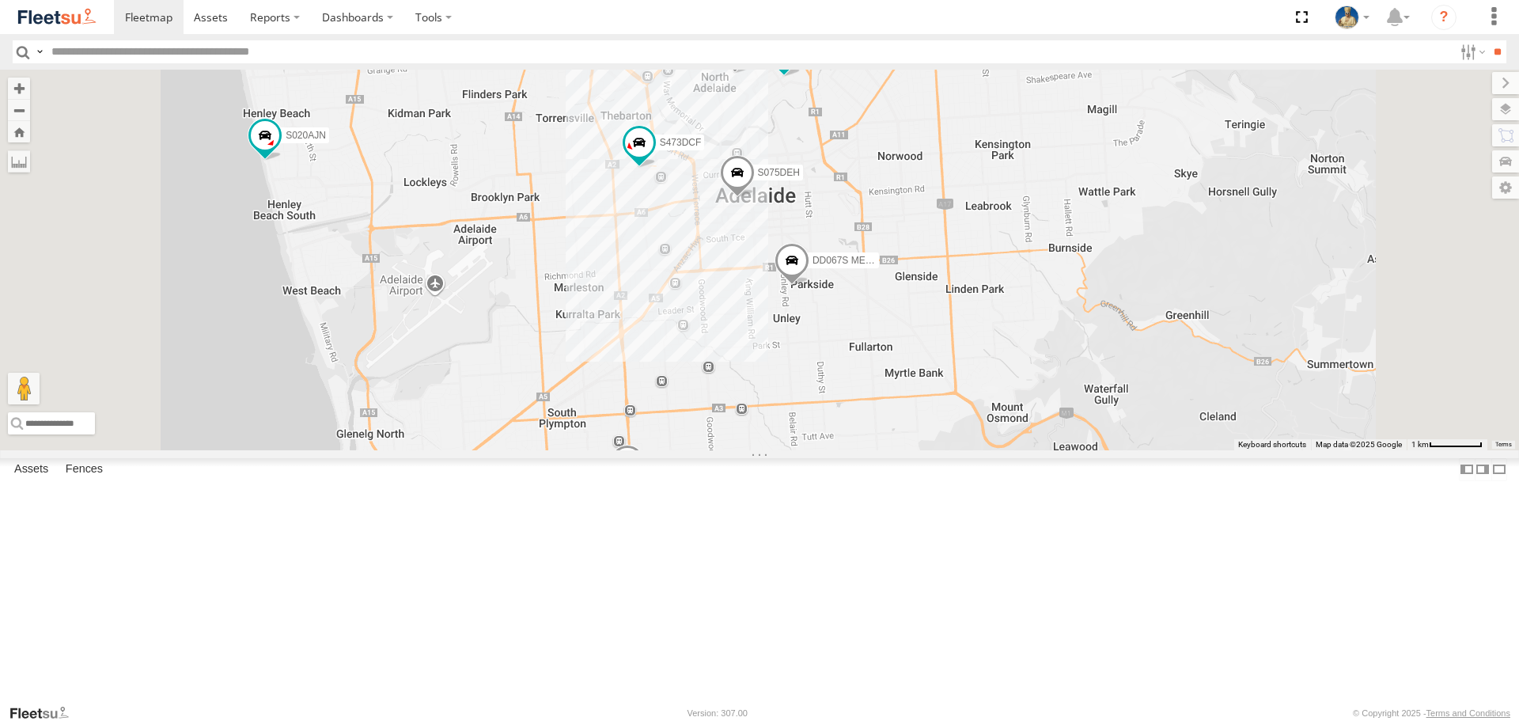
click at [299, 44] on input "text" at bounding box center [749, 51] width 1408 height 23
type input "***"
click at [1488, 40] on input "**" at bounding box center [1497, 51] width 18 height 23
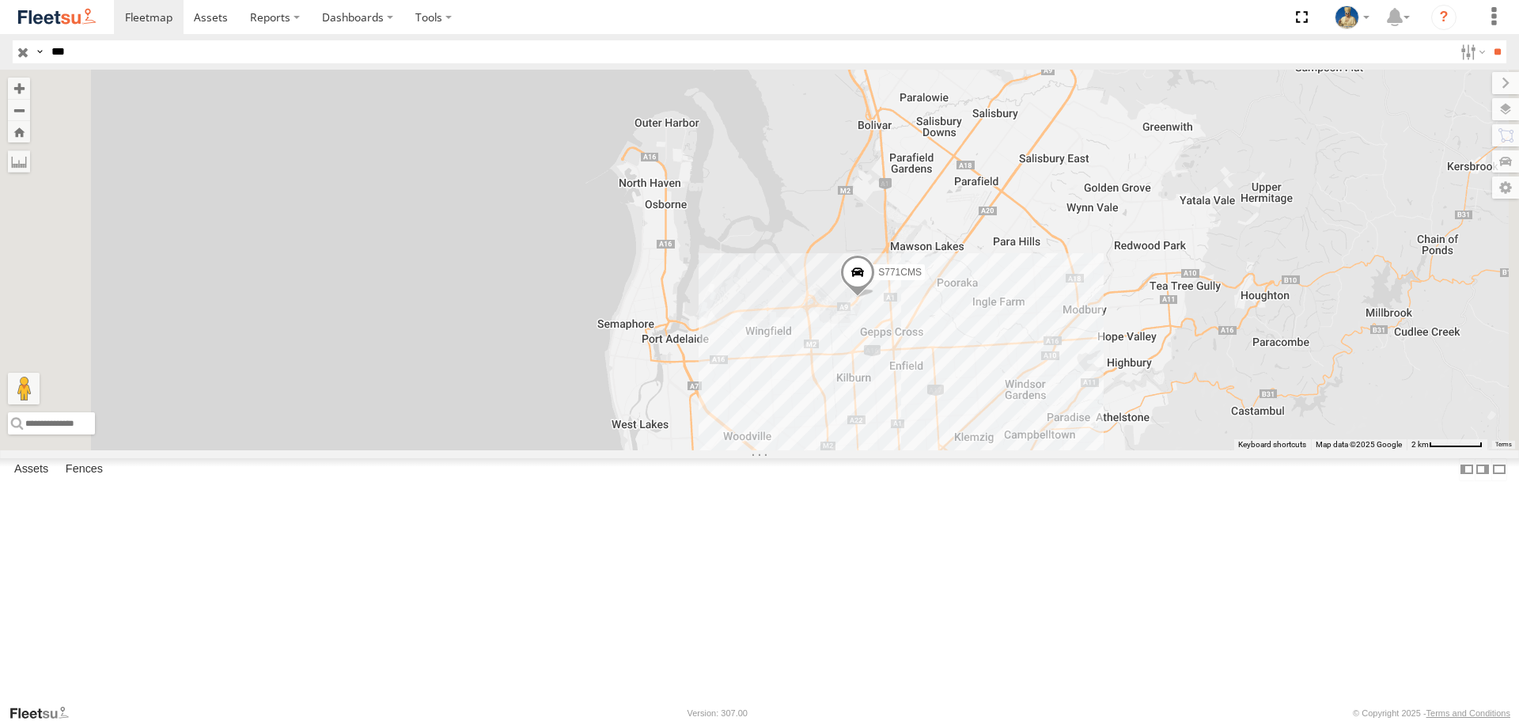
click at [27, 52] on input "button" at bounding box center [23, 51] width 21 height 23
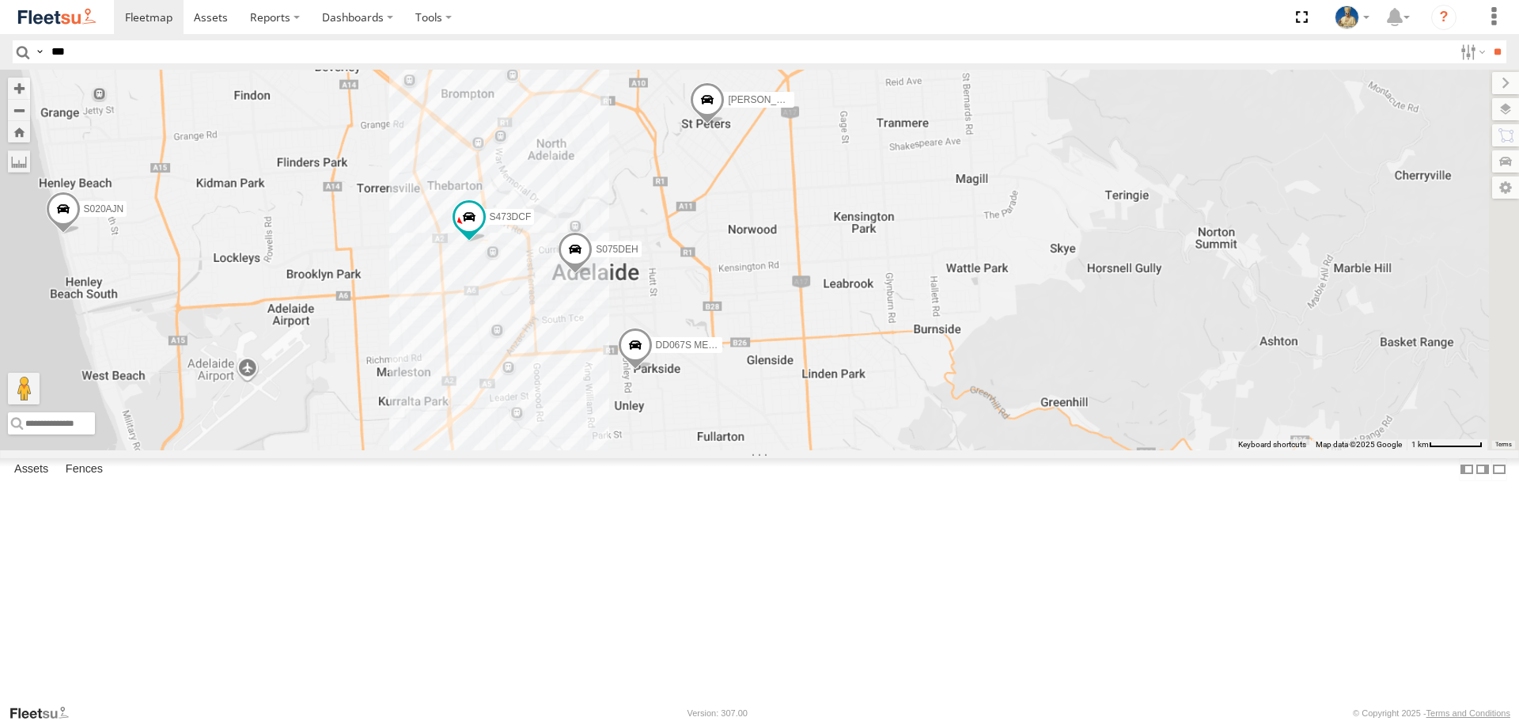
drag, startPoint x: 907, startPoint y: 415, endPoint x: 912, endPoint y: 399, distance: 16.8
click at [910, 402] on div "S020AJN S831COS S070CPF S723CHC S473DCF S607CPB S775DHI XS29IK Gian Della Porta…" at bounding box center [759, 260] width 1519 height 380
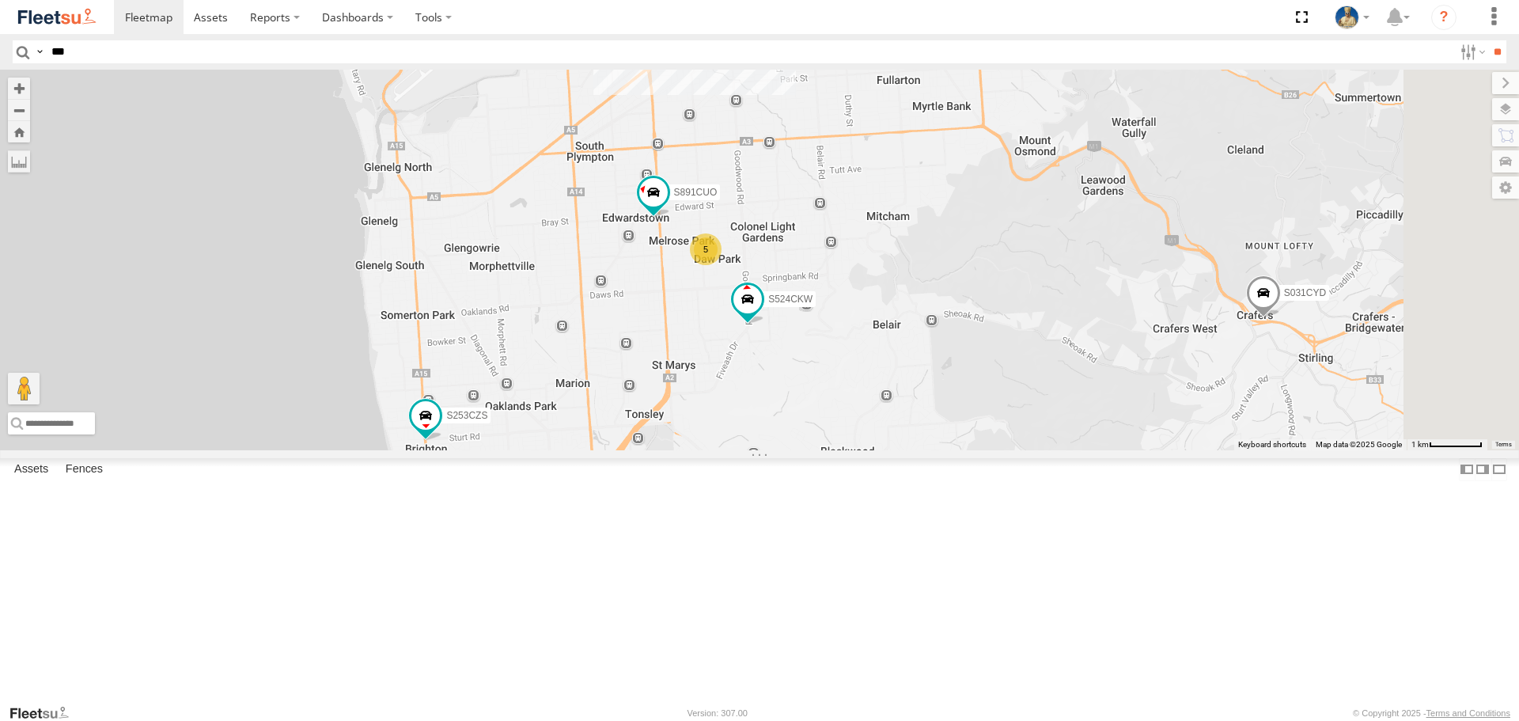
drag, startPoint x: 681, startPoint y: 461, endPoint x: 673, endPoint y: 442, distance: 20.6
click at [673, 442] on div "S020AJN S831COS S070CPF S723CHC S473DCF S607CPB S775DHI XS29IK Gian Della Porta…" at bounding box center [759, 260] width 1519 height 380
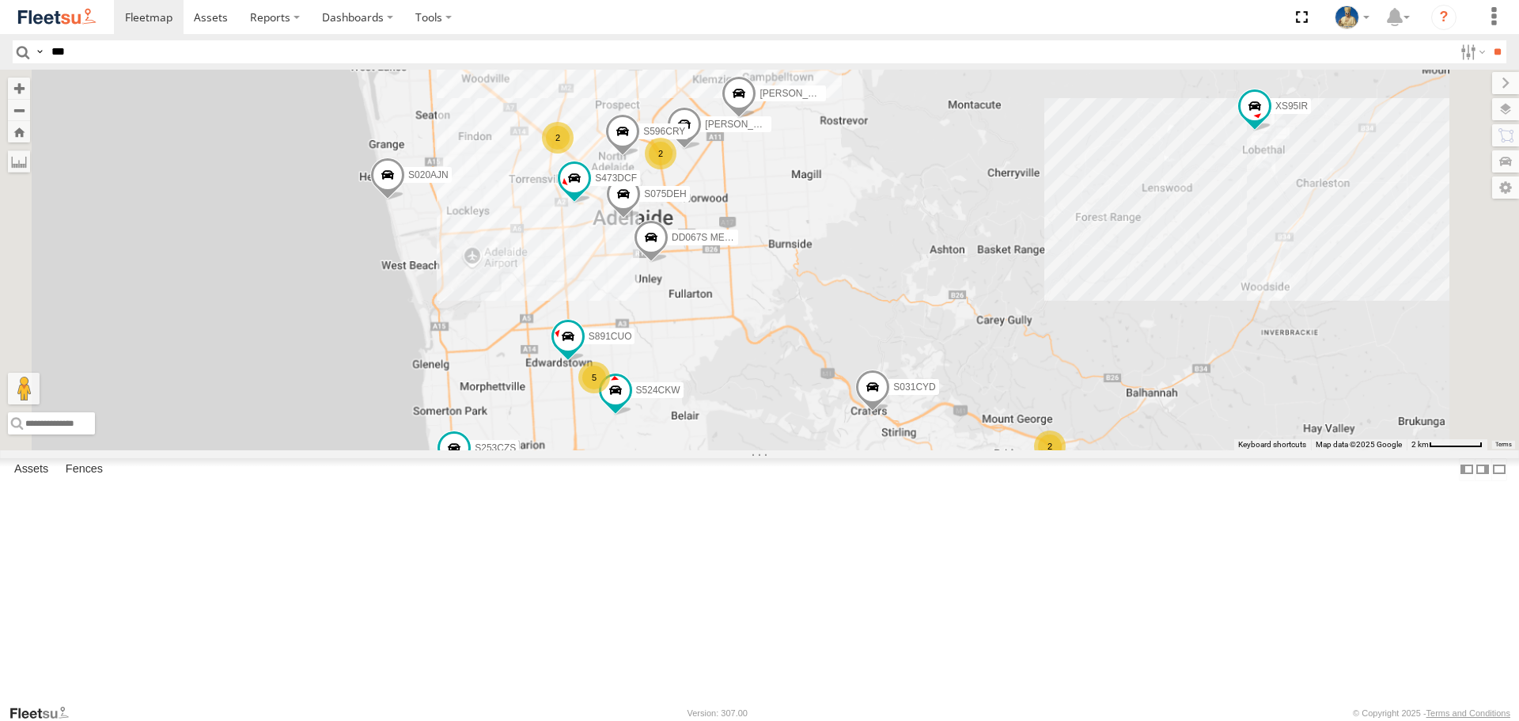
drag, startPoint x: 861, startPoint y: 515, endPoint x: 832, endPoint y: 589, distance: 79.2
click at [832, 449] on div "S020AJN S831COS S070CPF S723CHC S473DCF S607CPB S775DHI XS29IK Gian Della Porta…" at bounding box center [759, 260] width 1519 height 380
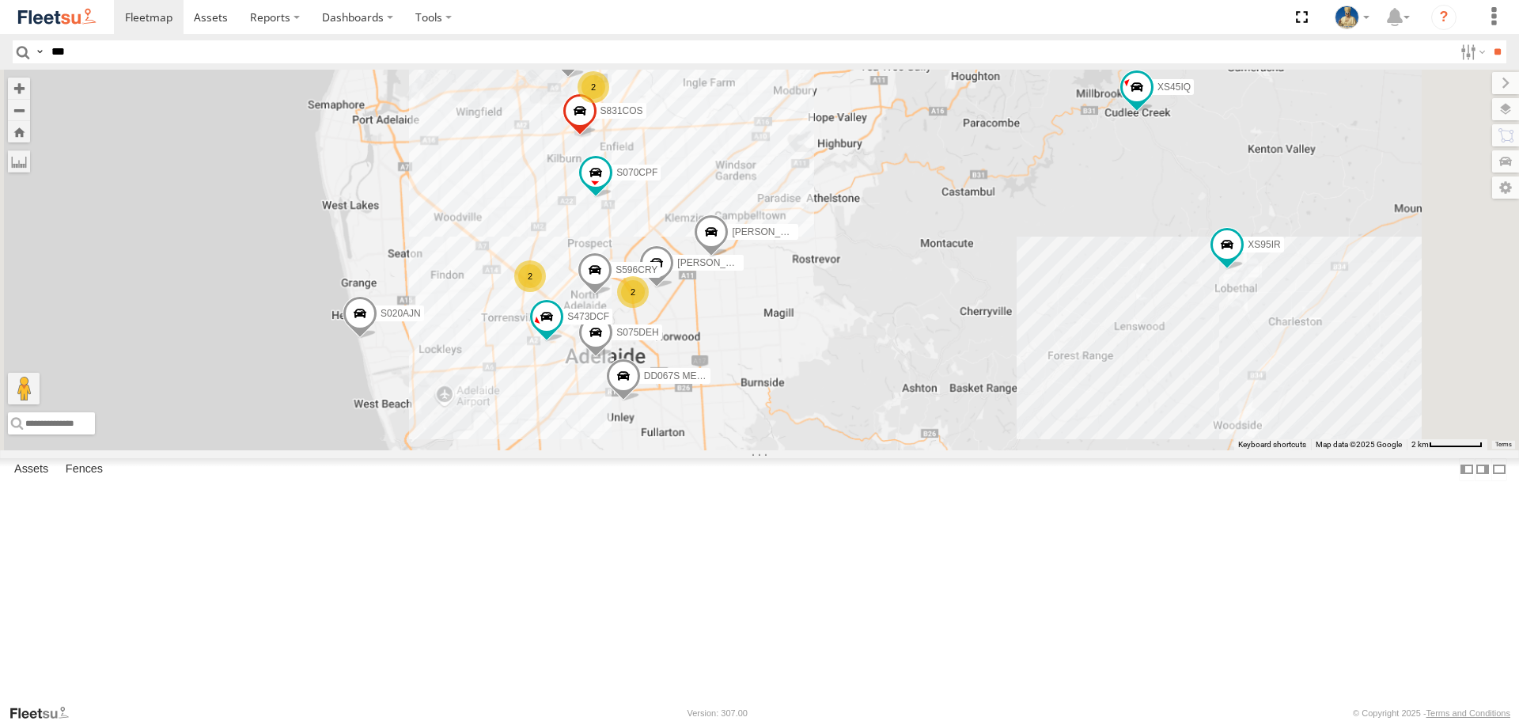
drag, startPoint x: 968, startPoint y: 440, endPoint x: 942, endPoint y: 502, distance: 67.7
click at [942, 449] on div "S020AJN S831COS S070CPF S723CHC S473DCF S607CPB S775DHI XS29IK Gian Della Porta…" at bounding box center [759, 260] width 1519 height 380
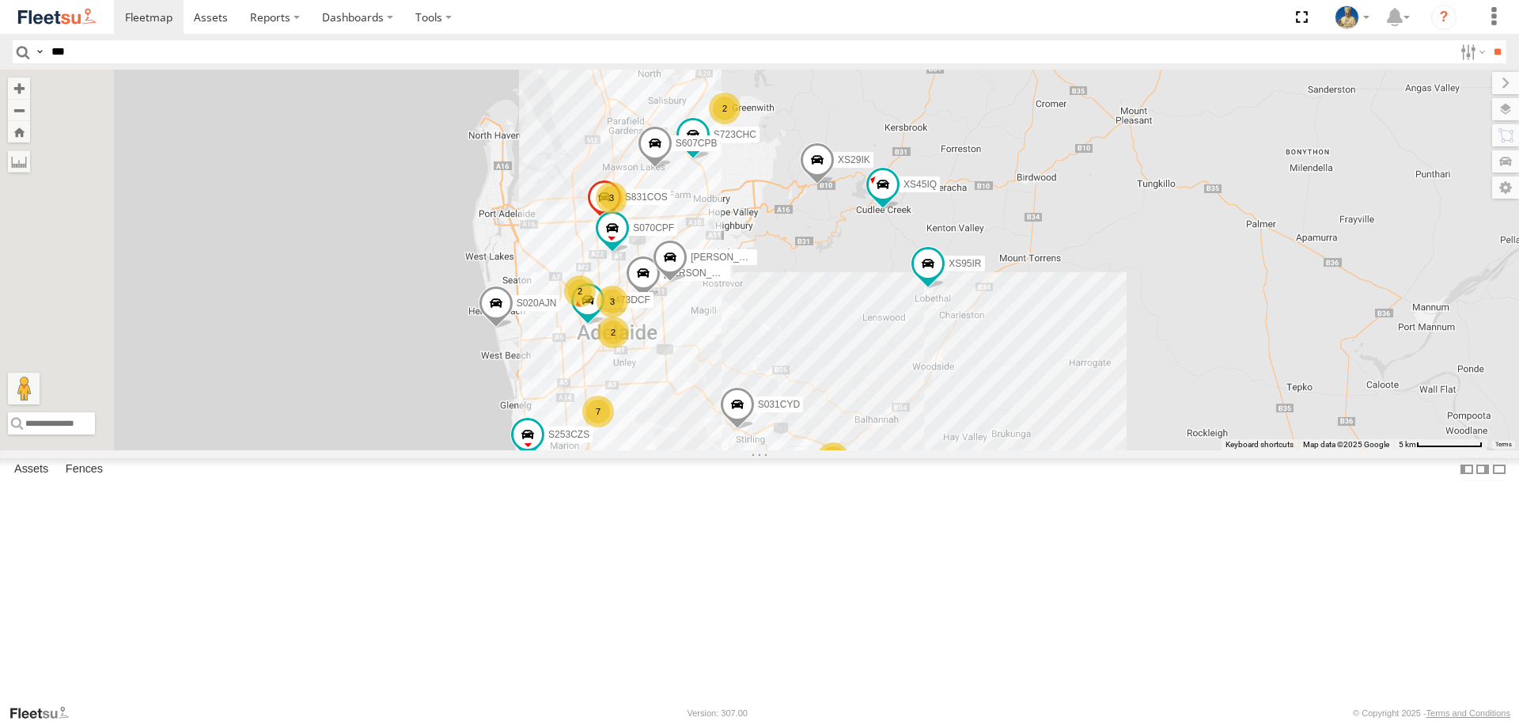
drag, startPoint x: 782, startPoint y: 597, endPoint x: 888, endPoint y: 538, distance: 122.2
click at [879, 449] on div "S020AJN S831COS S070CPF S723CHC S473DCF S607CPB S775DHI XS29IK Gian Della Porta…" at bounding box center [759, 260] width 1519 height 380
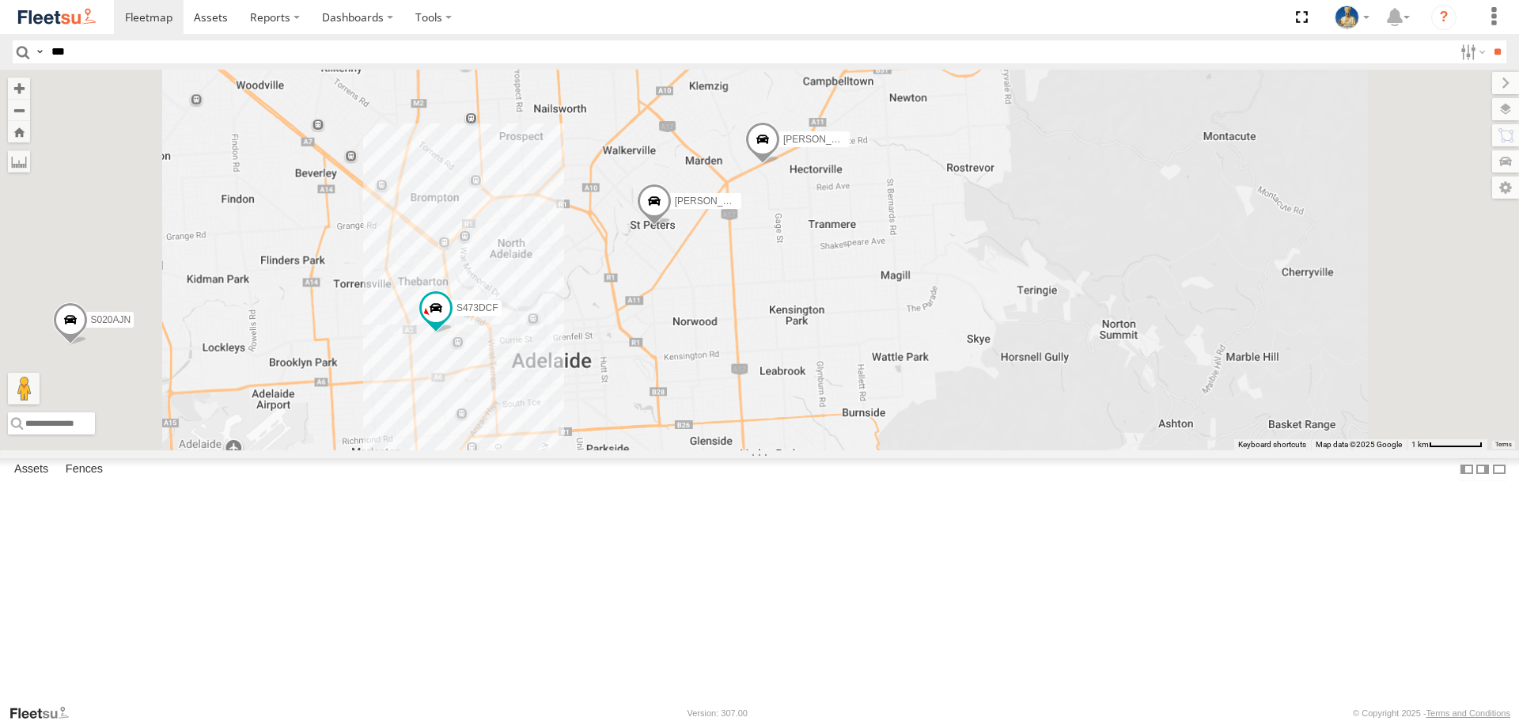
drag, startPoint x: 898, startPoint y: 561, endPoint x: 979, endPoint y: 552, distance: 81.9
click at [979, 449] on div "S020AJN S831COS S070CPF S723CHC S473DCF S607CPB S775DHI XS29IK Gian Della Porta…" at bounding box center [759, 260] width 1519 height 380
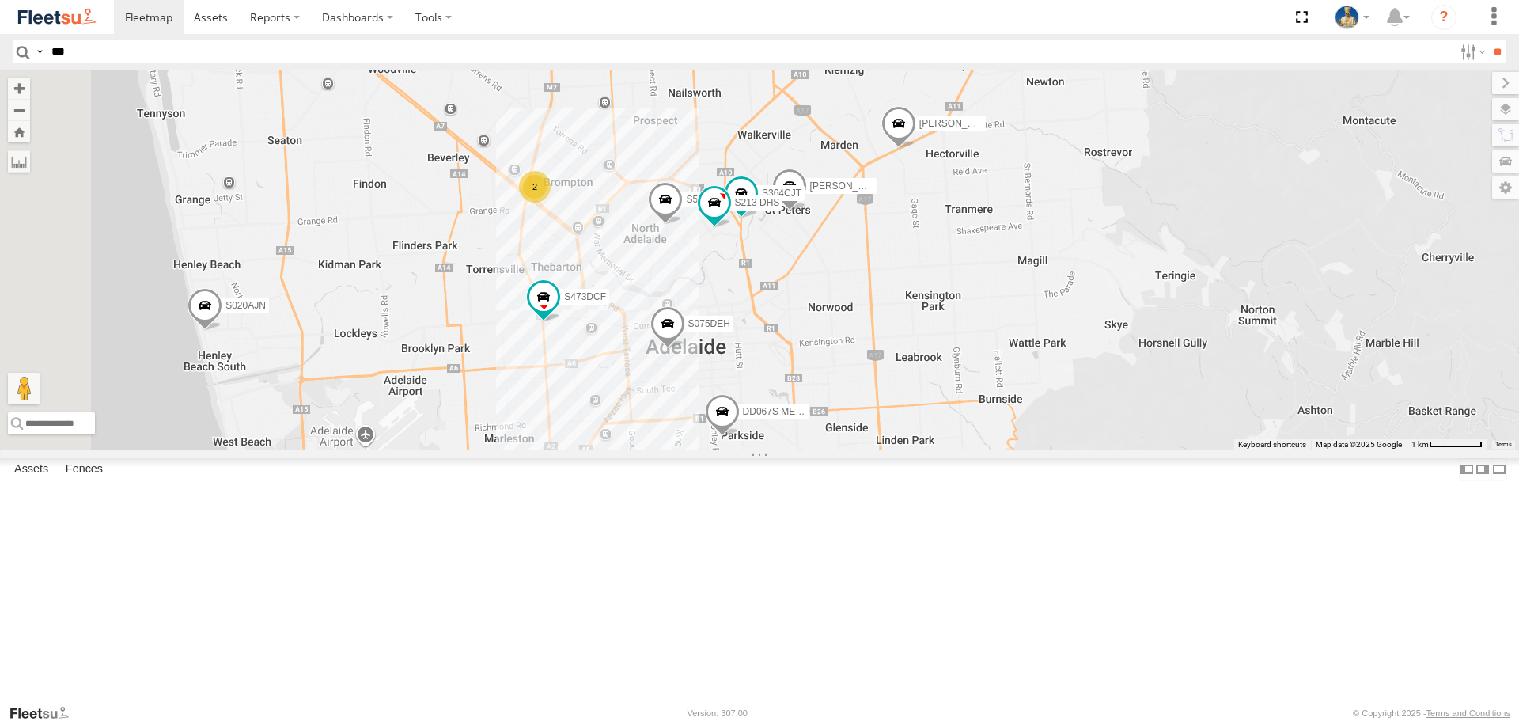
drag, startPoint x: 607, startPoint y: 327, endPoint x: 613, endPoint y: 311, distance: 17.0
click at [611, 312] on div "S020AJN S831COS S070CPF S723CHC S473DCF S607CPB S775DHI XS29IK Gian Della Porta…" at bounding box center [759, 260] width 1519 height 380
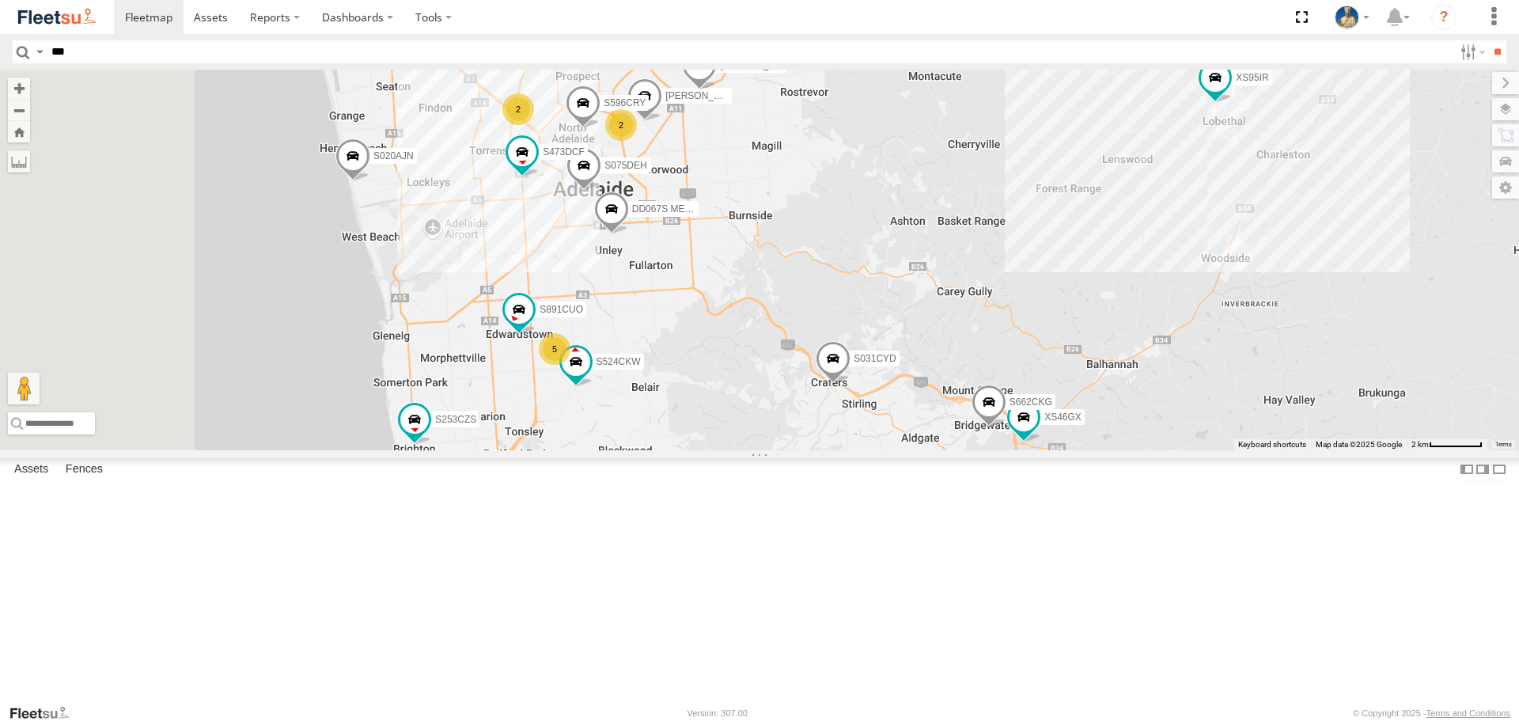
drag, startPoint x: 967, startPoint y: 543, endPoint x: 968, endPoint y: 587, distance: 44.3
click at [968, 449] on div "S020AJN S831COS S070CPF S723CHC S473DCF S607CPB S775DHI XS29IK Gian Della Porta…" at bounding box center [759, 260] width 1519 height 380
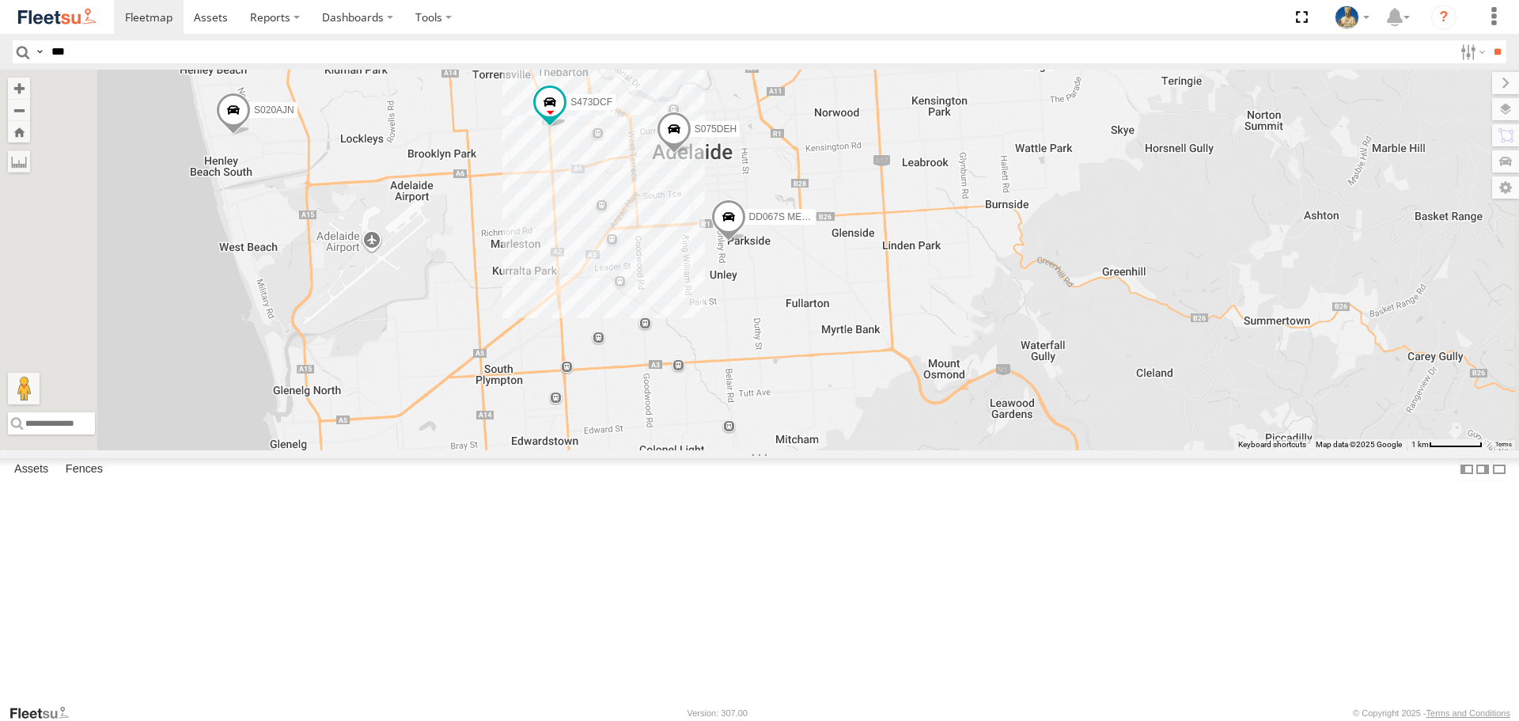
drag, startPoint x: 730, startPoint y: 369, endPoint x: 855, endPoint y: 430, distance: 139.0
click at [855, 430] on div "S075DEH S020AJN XS46GX S831COS S596CRY DD067S MERC S070CPF XS45IQ S253CZS S891C…" at bounding box center [759, 260] width 1519 height 380
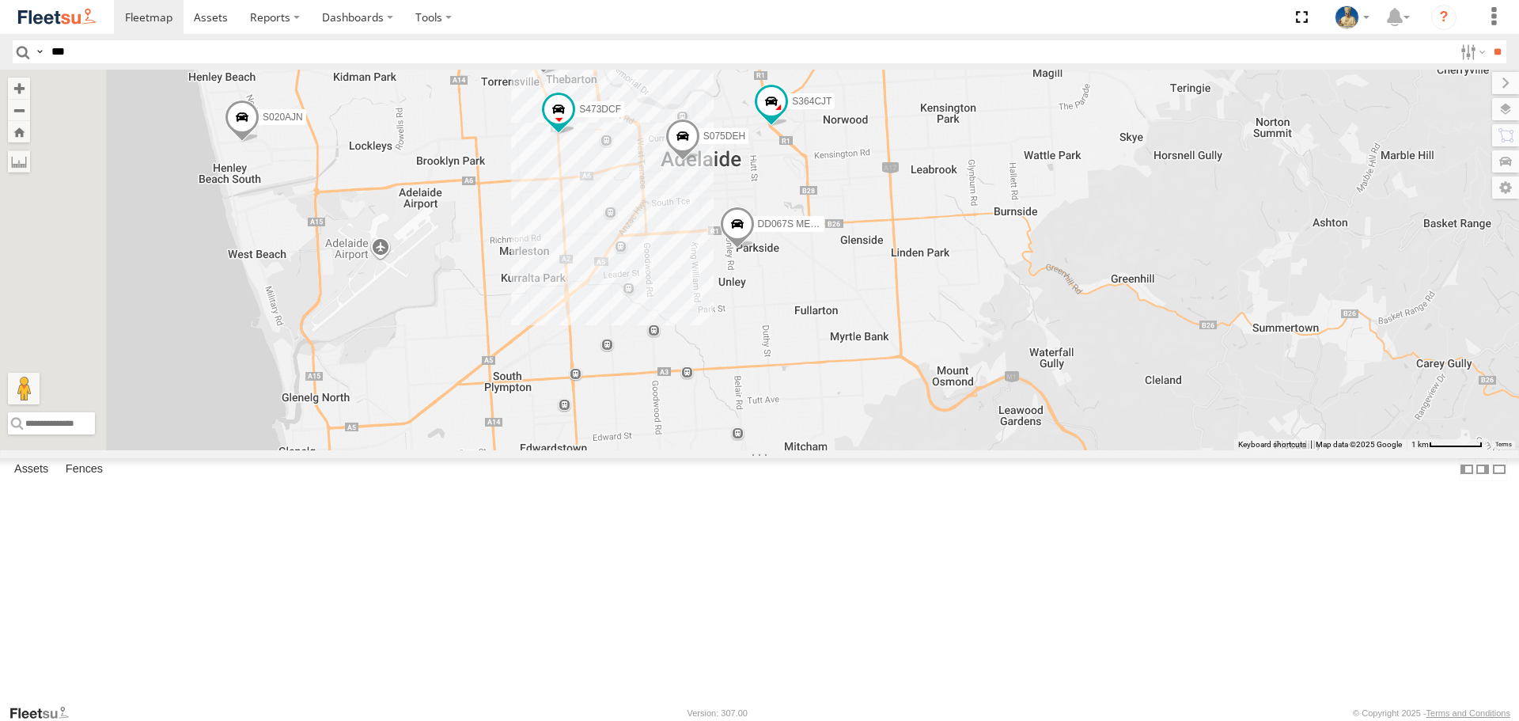
scroll to position [79, 0]
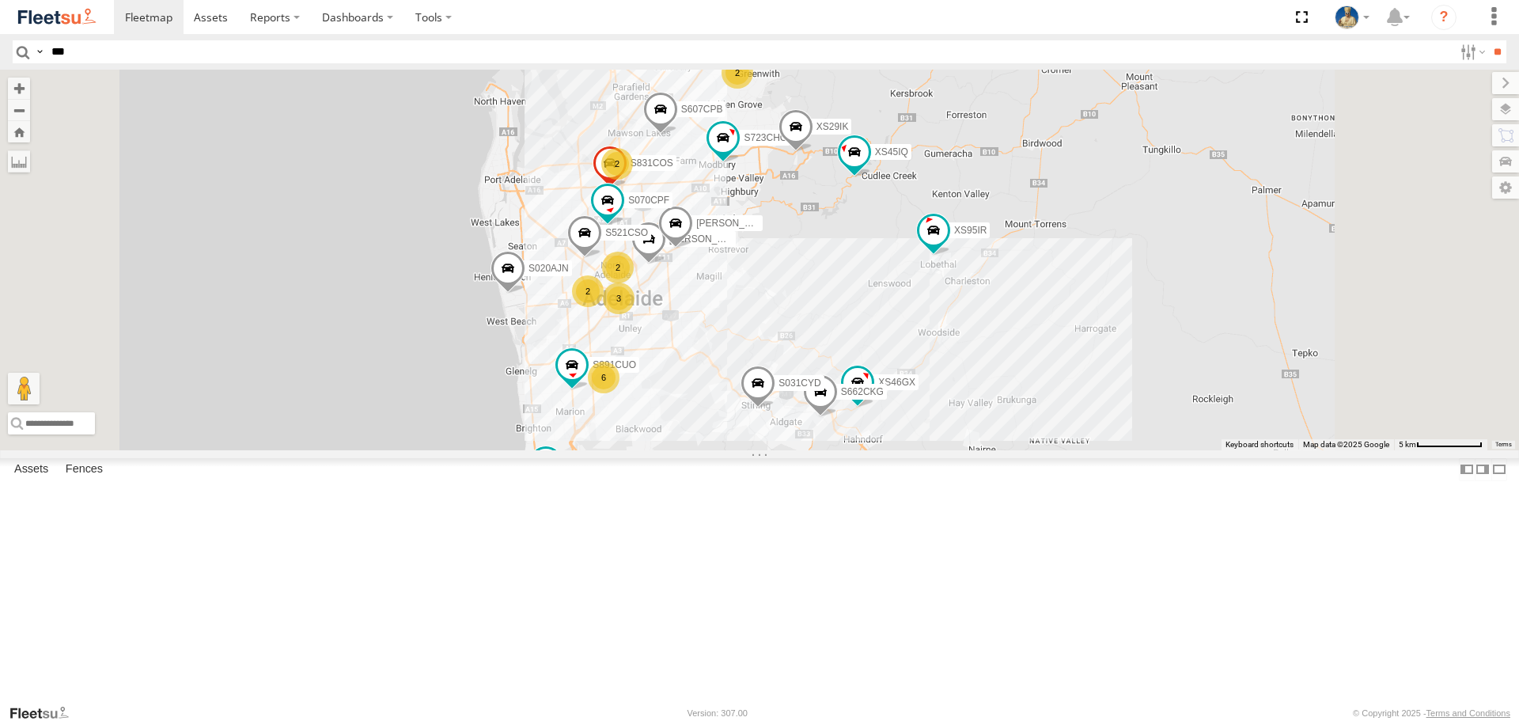
drag, startPoint x: 944, startPoint y: 485, endPoint x: 791, endPoint y: 389, distance: 180.9
click at [943, 449] on div "S020AJN XS46GX S831COS S070CPF XS45IQ S253CZS S891CUO S662CKG S031CYD XS95IR Gi…" at bounding box center [759, 260] width 1519 height 380
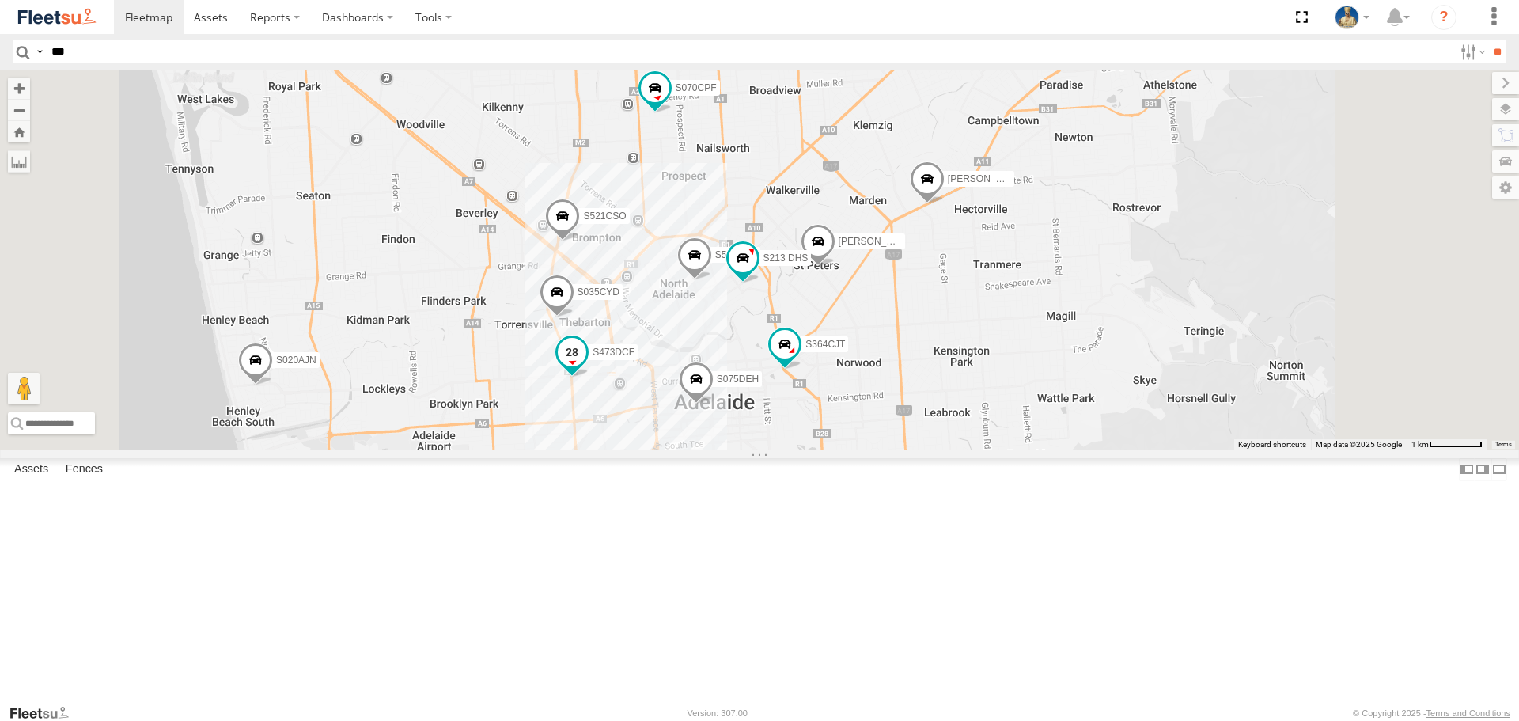
click at [586, 367] on span at bounding box center [572, 353] width 28 height 28
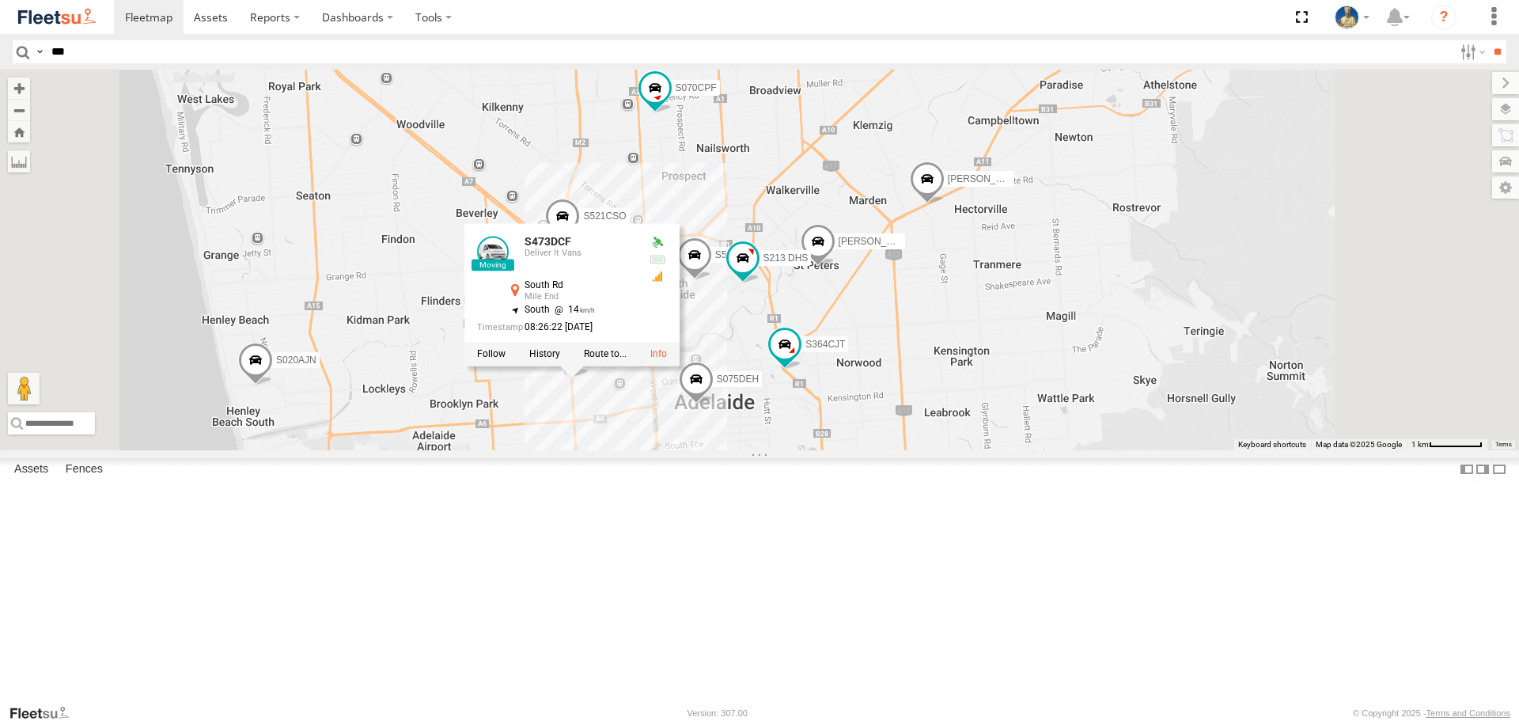
click at [1035, 288] on div "S020AJN XS46GX S831COS S070CPF XS45IQ S253CZS S891CUO S662CKG S031CYD XS95IR Gi…" at bounding box center [759, 260] width 1519 height 380
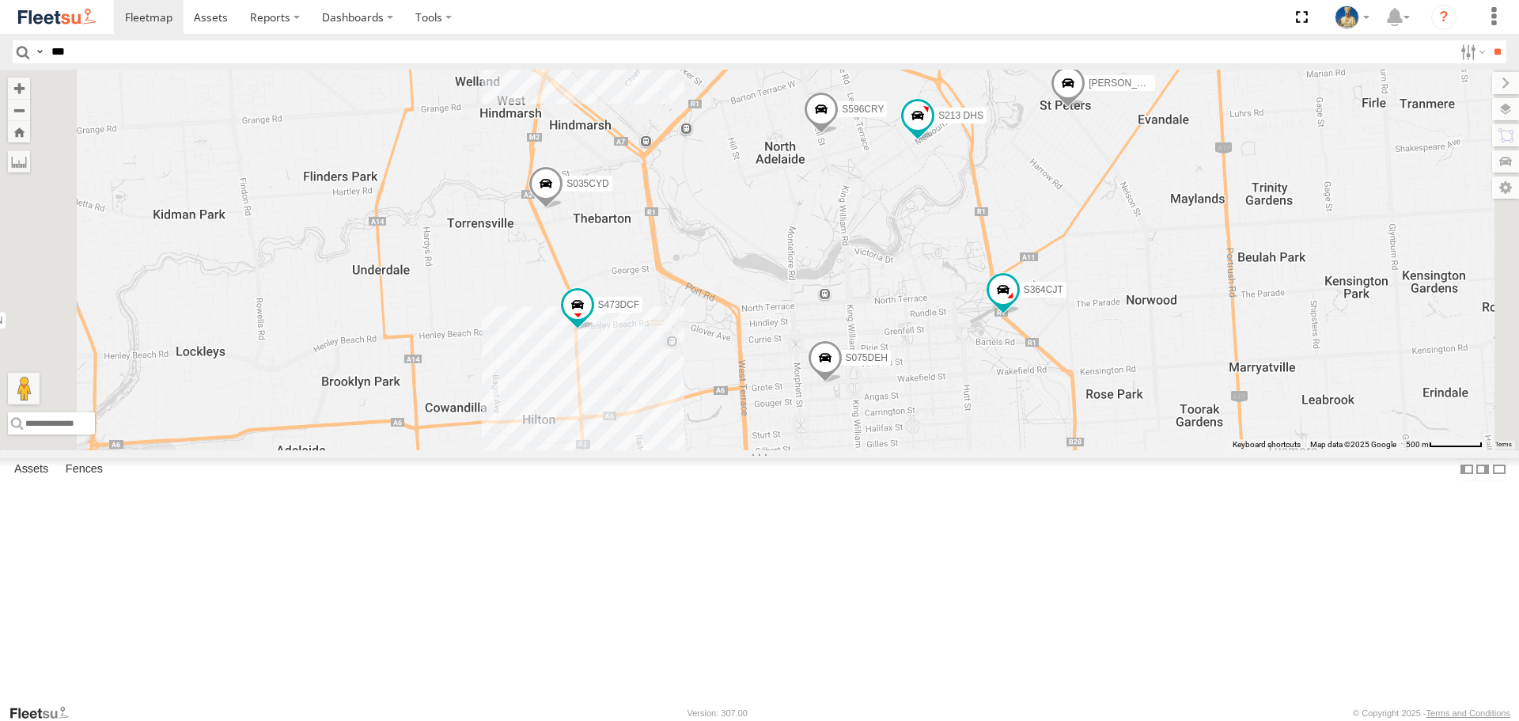
drag, startPoint x: 883, startPoint y: 518, endPoint x: 897, endPoint y: 508, distance: 17.6
click at [897, 449] on div "S020AJN XS46GX S831COS S070CPF XS45IQ S253CZS S891CUO S662CKG S031CYD XS95IR Gi…" at bounding box center [759, 260] width 1519 height 380
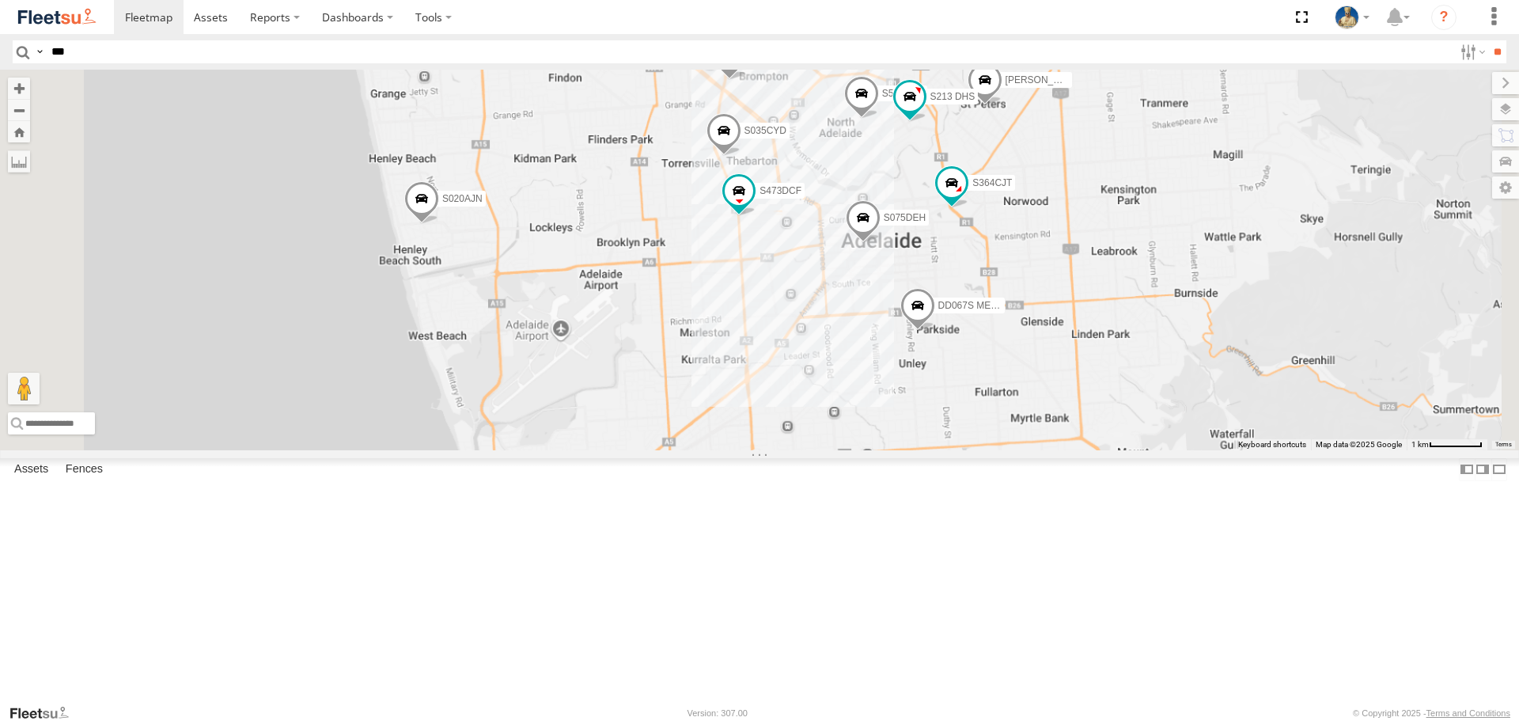
drag, startPoint x: 953, startPoint y: 506, endPoint x: 1009, endPoint y: 384, distance: 134.1
click at [1009, 384] on div "S020AJN XS46GX S831COS S070CPF XS45IQ S253CZS S891CUO S662CKG S031CYD XS95IR Gi…" at bounding box center [759, 260] width 1519 height 380
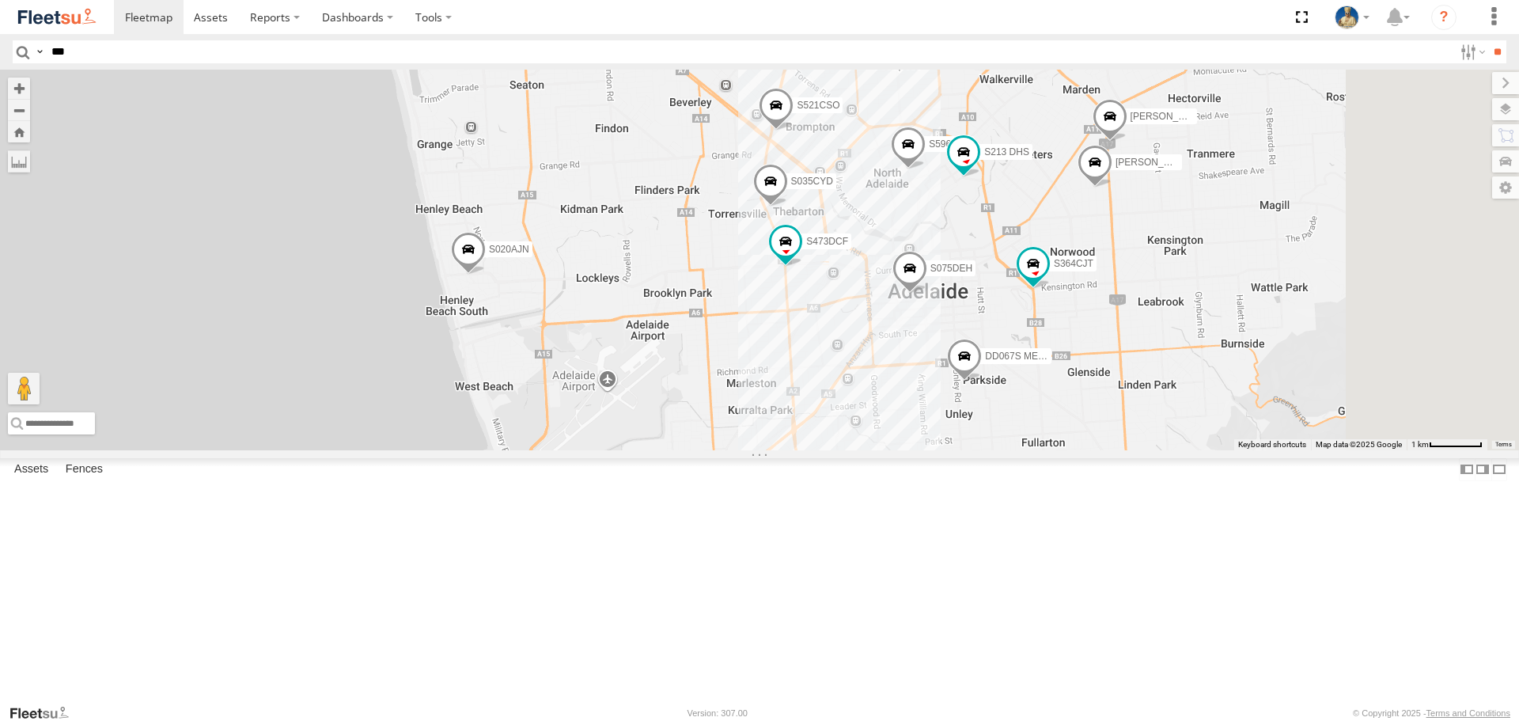
drag, startPoint x: 1153, startPoint y: 512, endPoint x: 1050, endPoint y: 463, distance: 113.9
click at [1050, 449] on div "S020AJN XS46GX S831COS S070CPF XS45IQ S253CZS S891CUO S662CKG S031CYD XS95IR Gi…" at bounding box center [759, 260] width 1519 height 380
